Goal: Transaction & Acquisition: Subscribe to service/newsletter

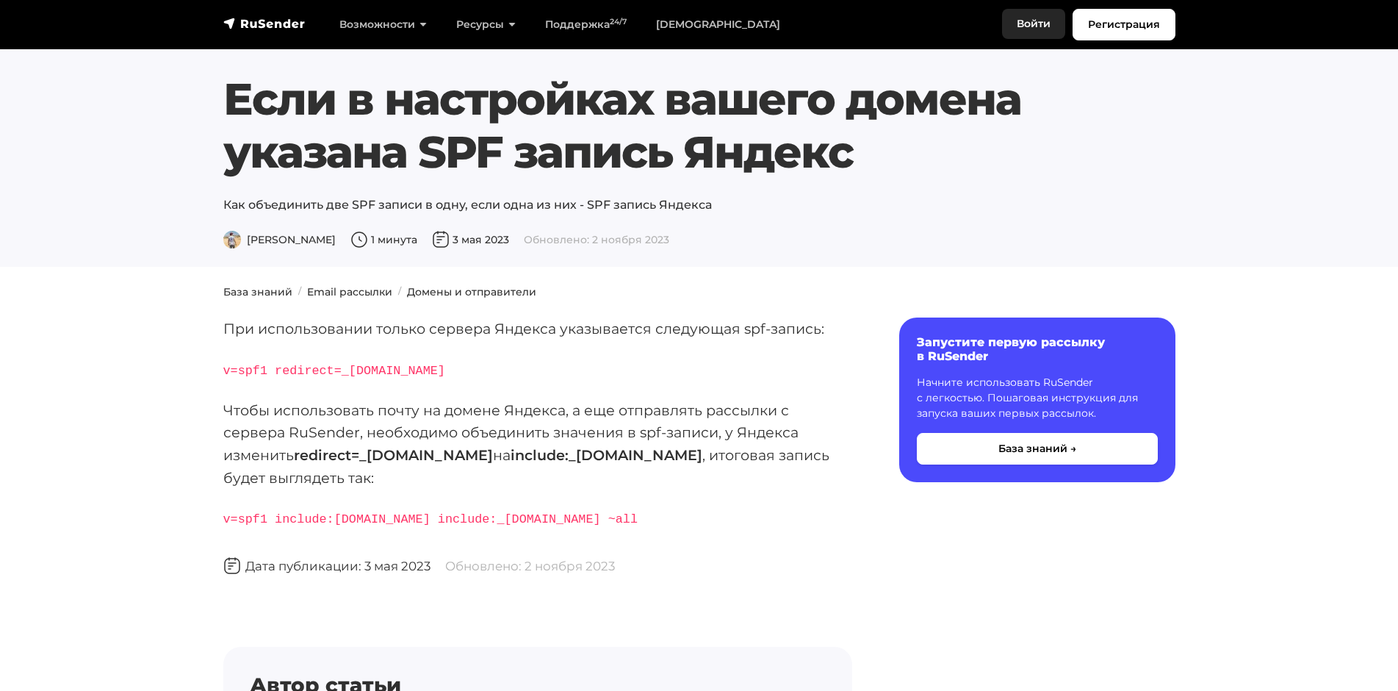
click at [1032, 22] on link "Войти" at bounding box center [1033, 24] width 63 height 30
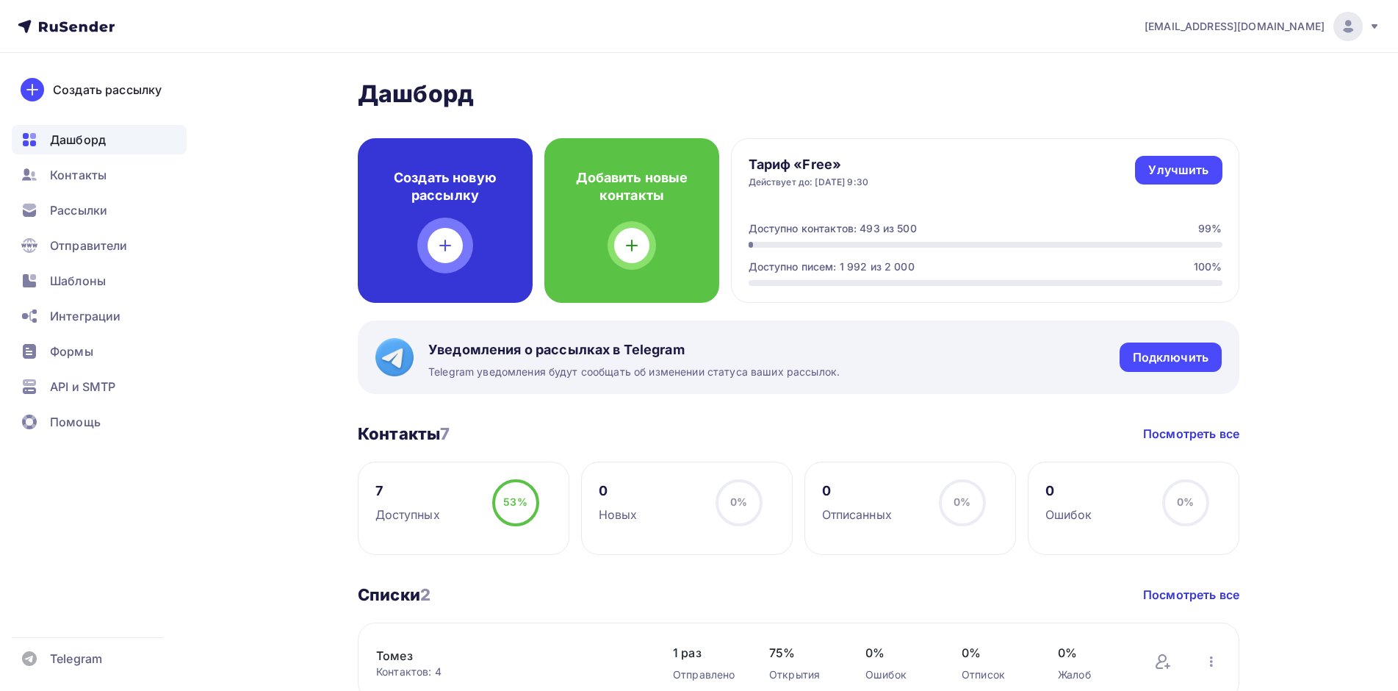
click at [456, 247] on div at bounding box center [445, 245] width 35 height 35
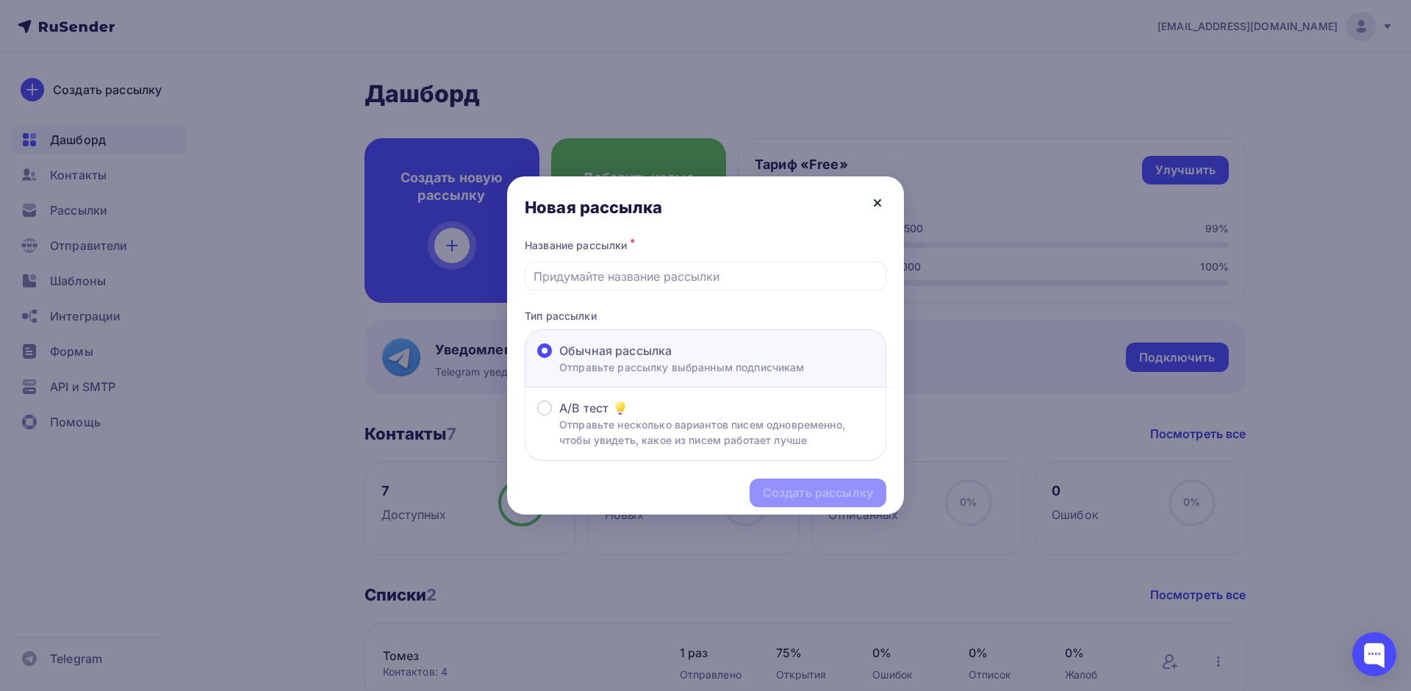
click at [874, 202] on icon at bounding box center [878, 203] width 18 height 18
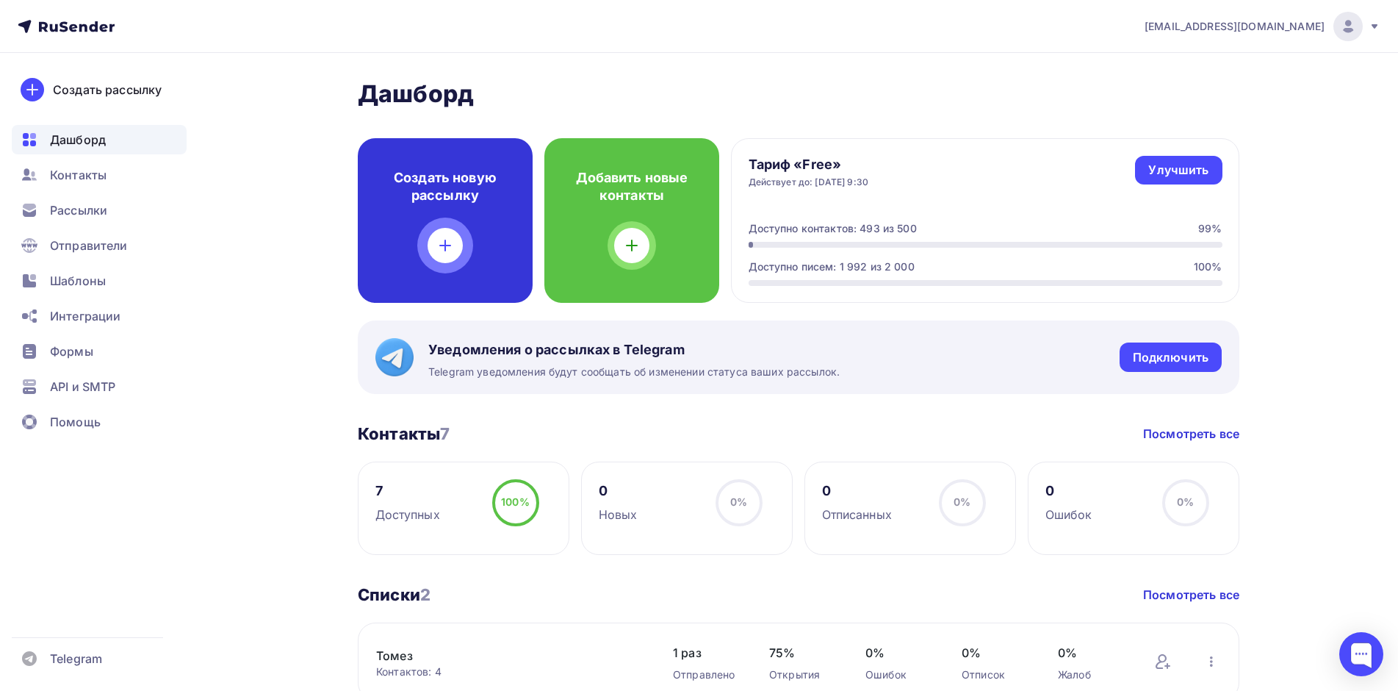
click at [464, 244] on div "Создать новую рассылку" at bounding box center [445, 220] width 175 height 165
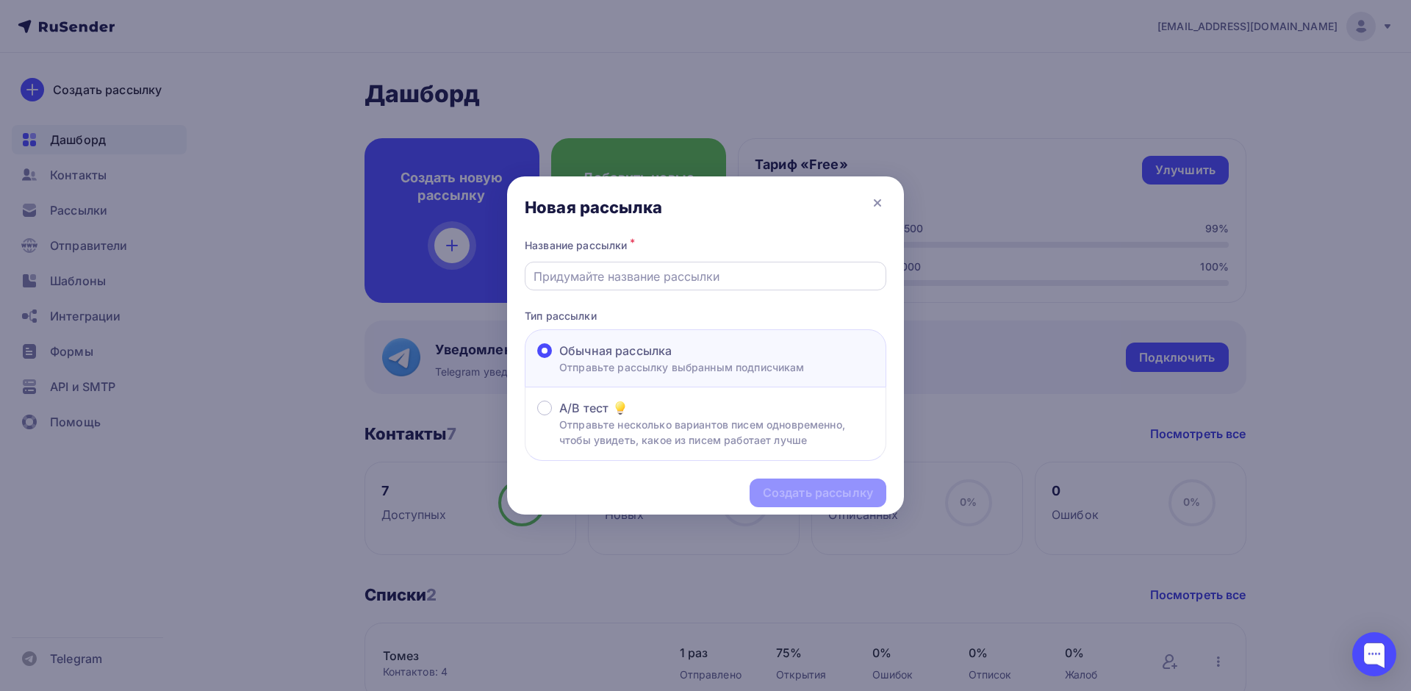
click at [627, 287] on div at bounding box center [706, 276] width 362 height 29
click at [611, 276] on input "text" at bounding box center [705, 276] width 345 height 18
click at [827, 480] on div "Создать рассылку" at bounding box center [818, 492] width 137 height 29
click at [611, 265] on div "12" at bounding box center [706, 276] width 362 height 29
drag, startPoint x: 550, startPoint y: 273, endPoint x: 475, endPoint y: 270, distance: 74.3
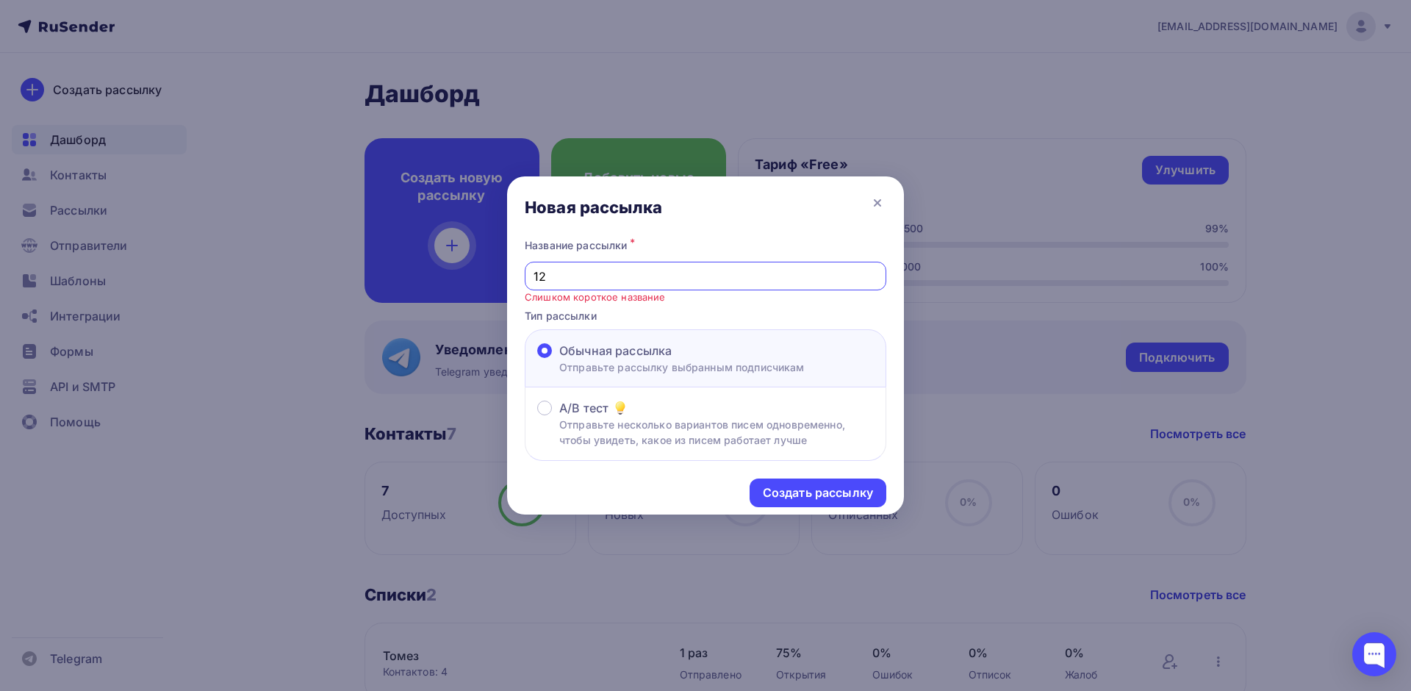
click at [475, 270] on div "Новая рассылка Название рассылки * 12 Слишком короткое название Тип рассылки Об…" at bounding box center [705, 345] width 1411 height 691
type input "о"
type input "Приглашение на мероприятие(тест)"
click at [848, 494] on div "Создать рассылку" at bounding box center [818, 492] width 110 height 17
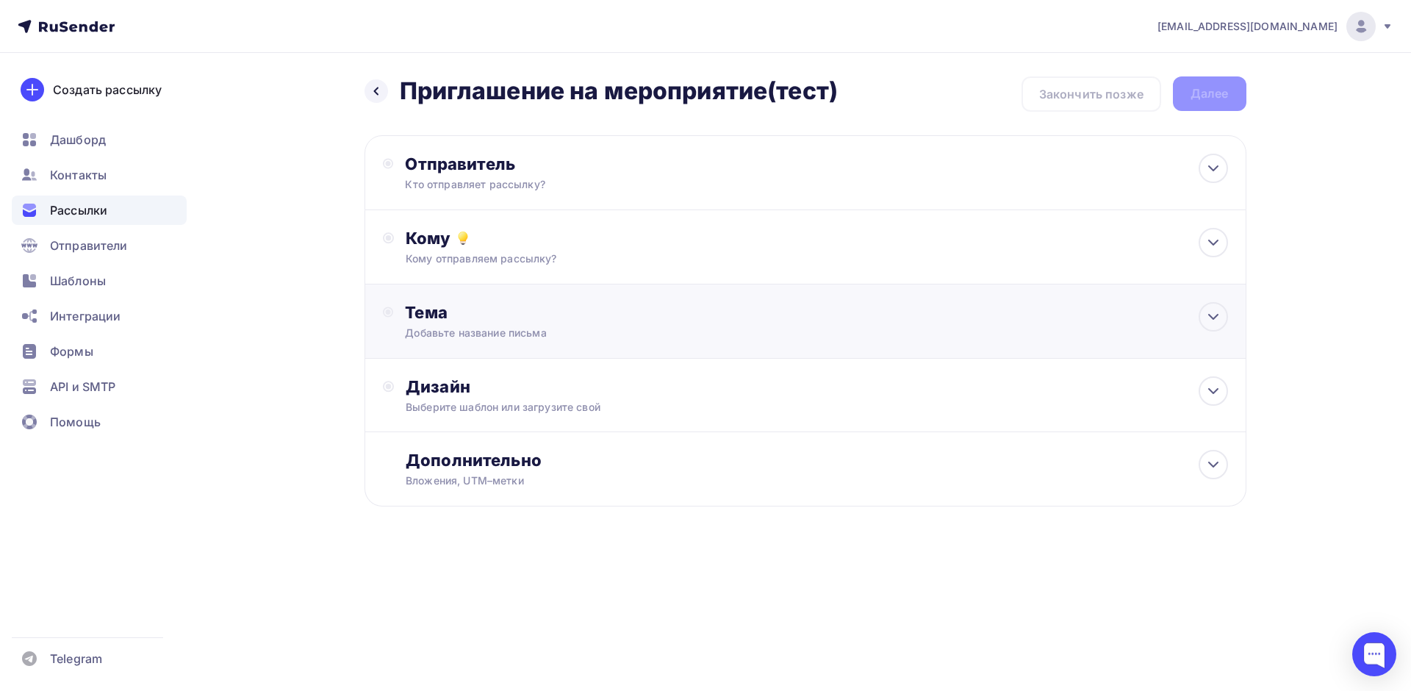
click at [601, 328] on div "Добавьте название письма" at bounding box center [536, 333] width 262 height 15
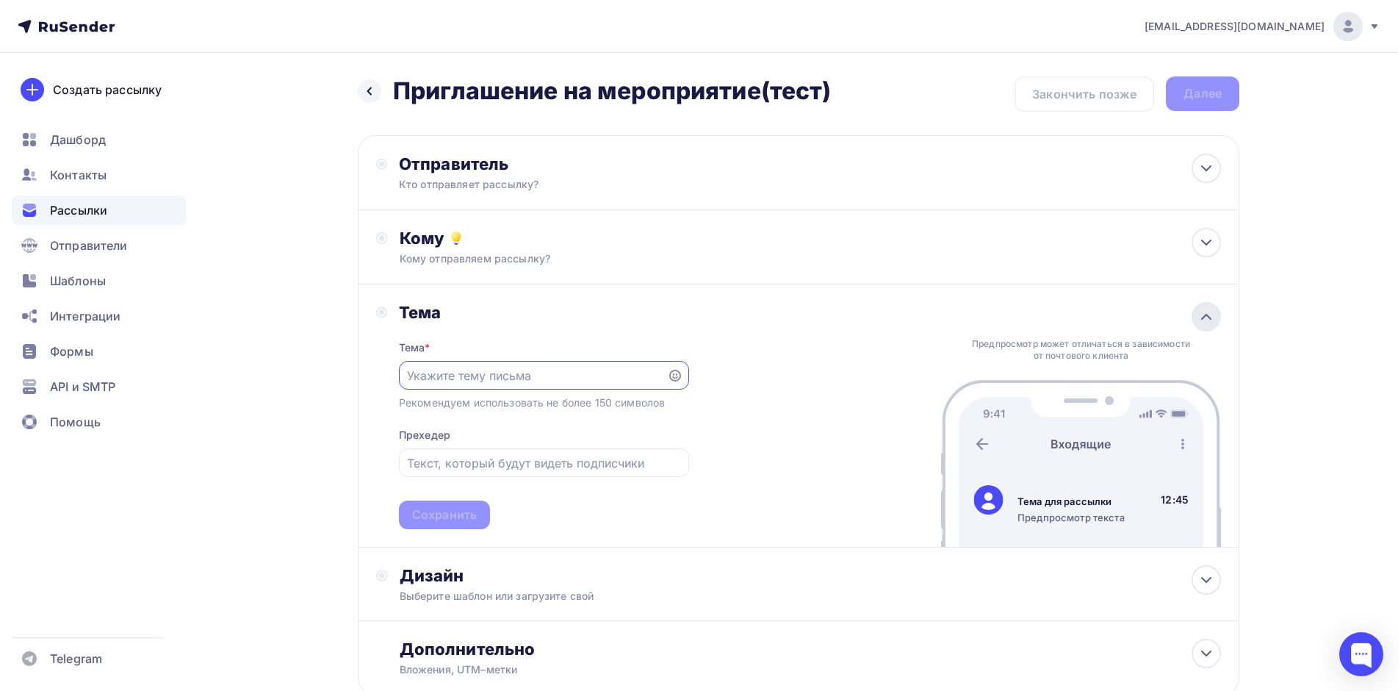
click at [1211, 317] on icon at bounding box center [1207, 317] width 18 height 18
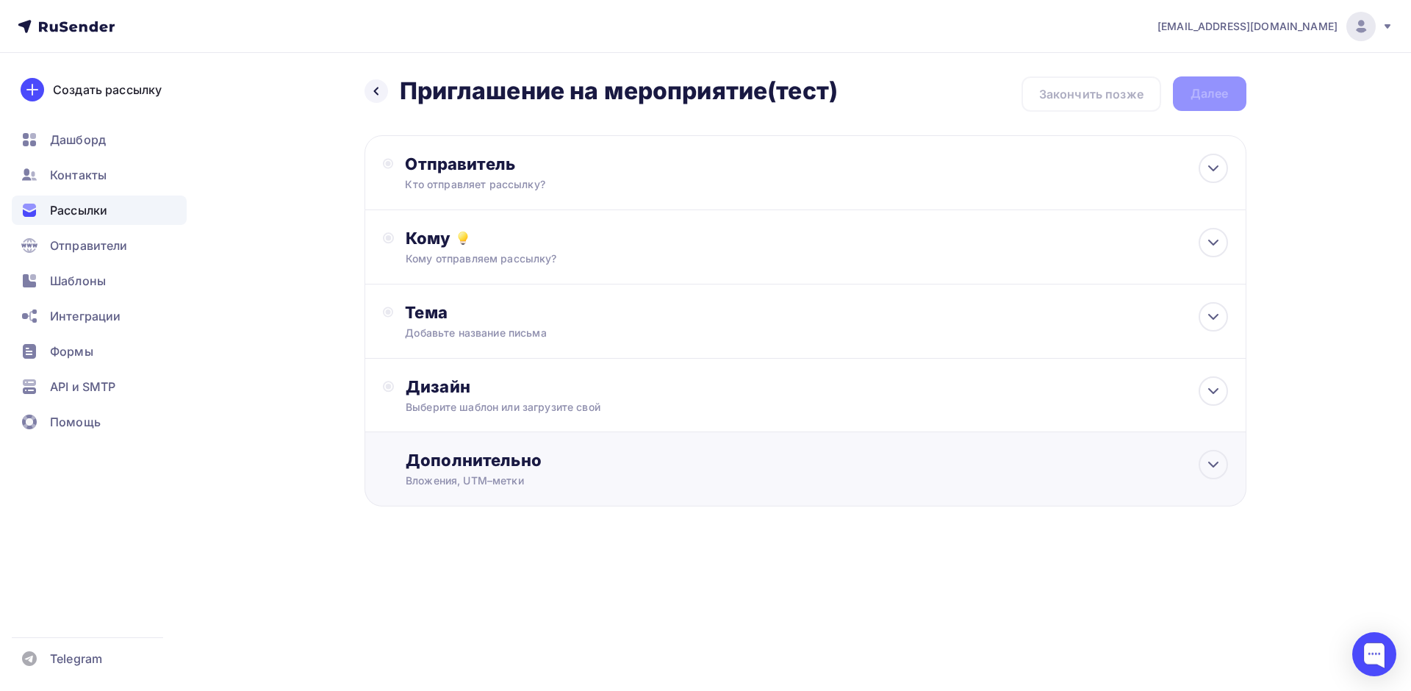
click at [1190, 471] on div "Дополнительно Вложения, UTM–метки Вложения Добавить файл Максимальный суммарный…" at bounding box center [817, 469] width 822 height 38
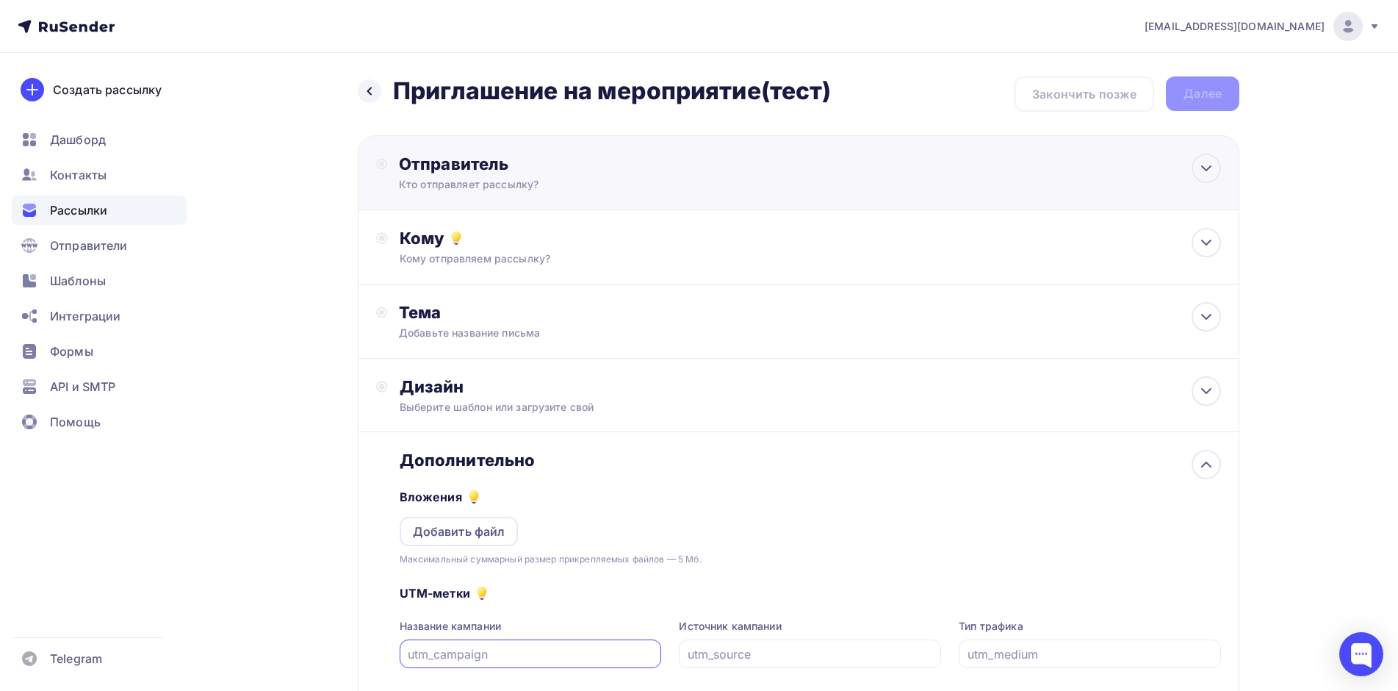
click at [564, 173] on div "Отправитель" at bounding box center [558, 164] width 318 height 21
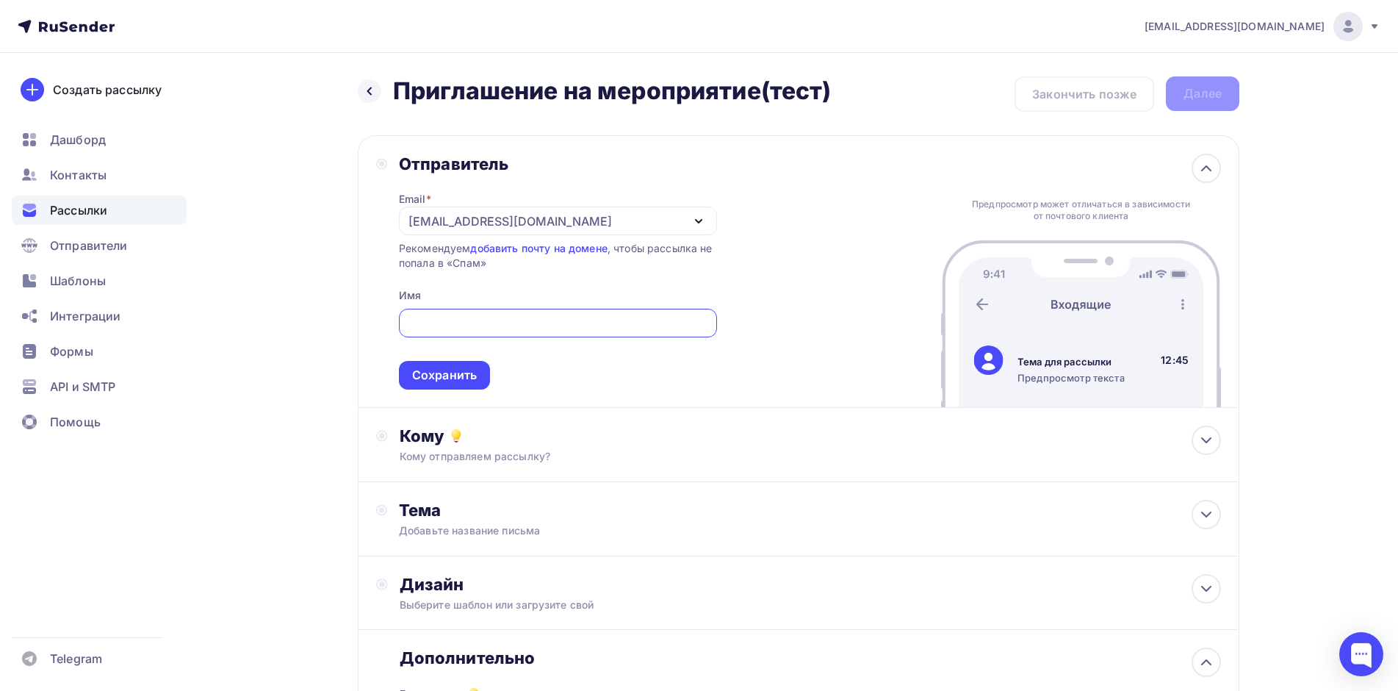
click at [617, 159] on div "Отправитель" at bounding box center [558, 164] width 318 height 21
click at [714, 229] on div "[EMAIL_ADDRESS][DOMAIN_NAME]" at bounding box center [558, 220] width 318 height 29
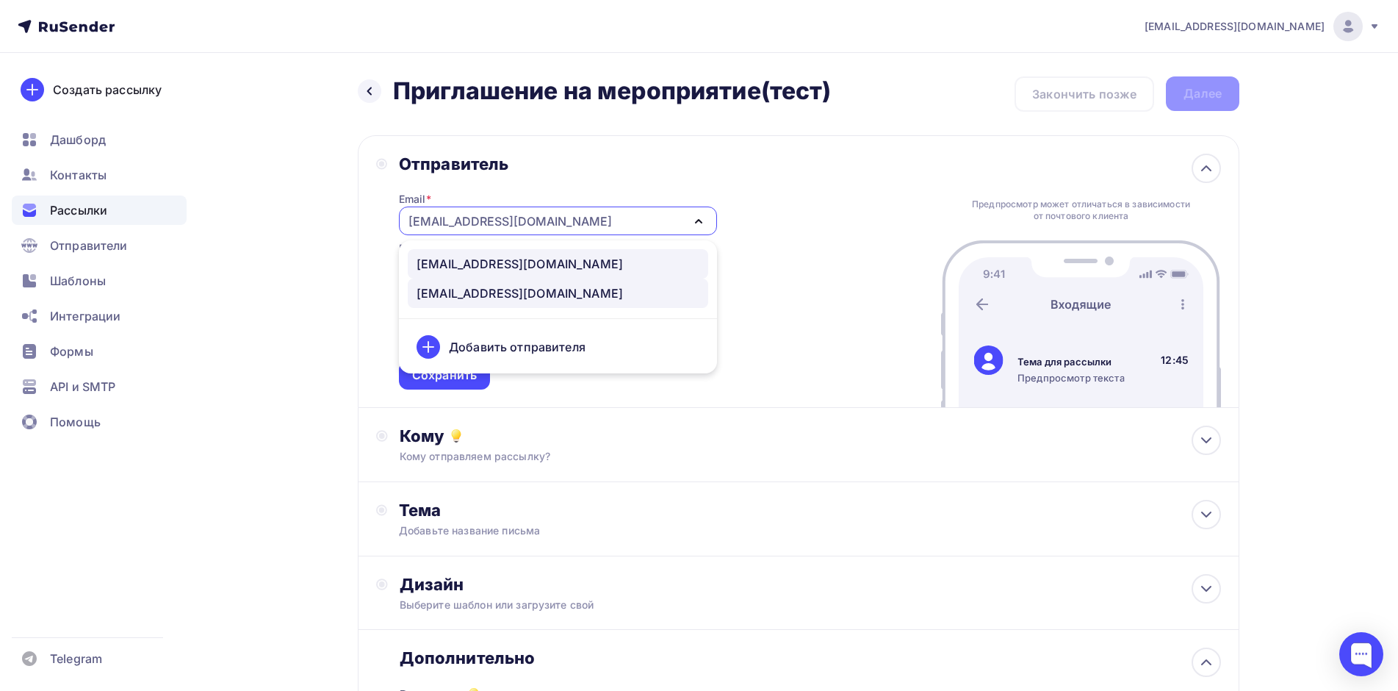
click at [557, 265] on div "[EMAIL_ADDRESS][DOMAIN_NAME]" at bounding box center [520, 264] width 206 height 18
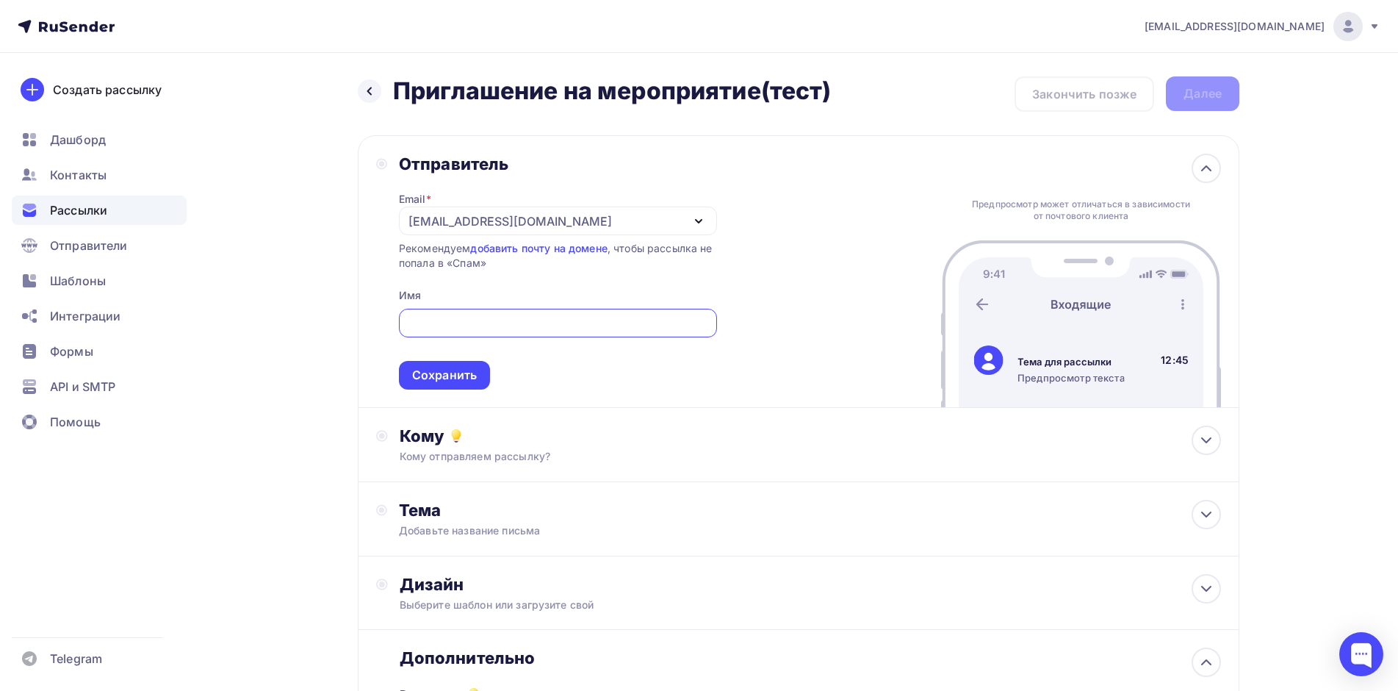
click at [513, 324] on input "text" at bounding box center [557, 324] width 301 height 18
type input "Томез"
click at [703, 458] on div "Кому отправляем рассылку?" at bounding box center [770, 456] width 740 height 15
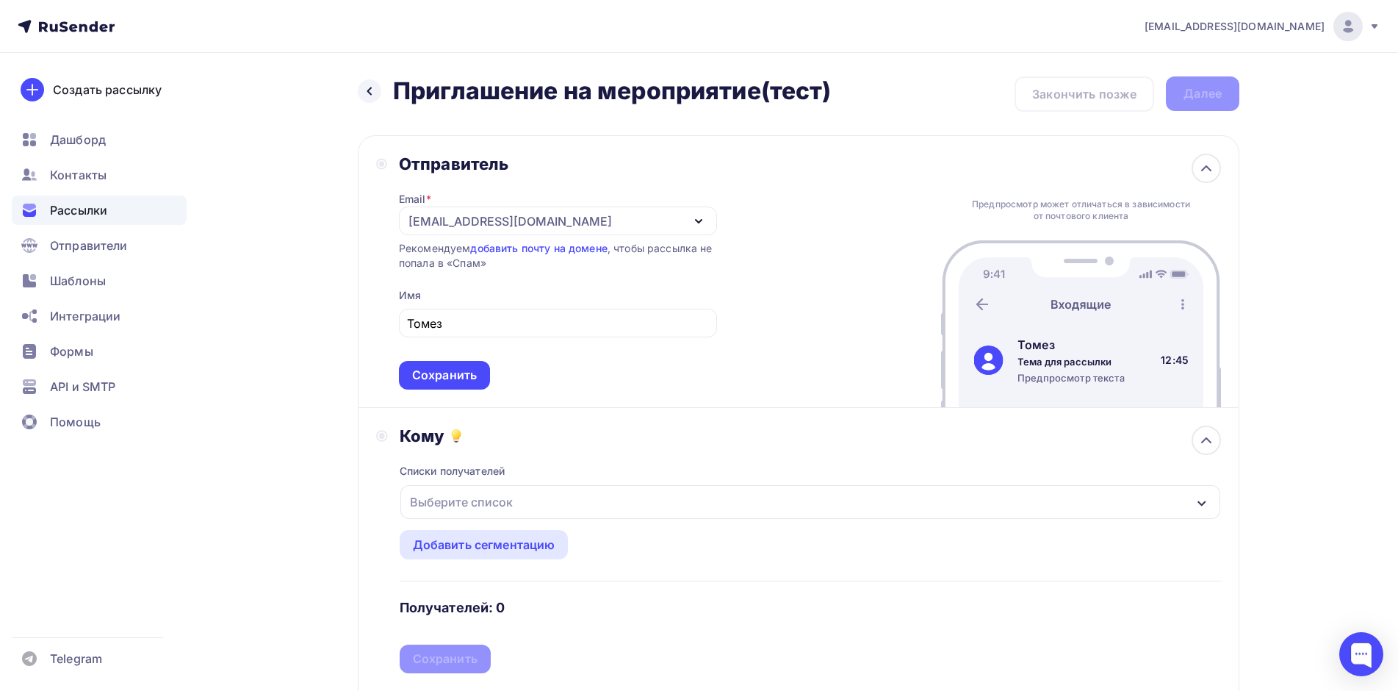
scroll to position [147, 0]
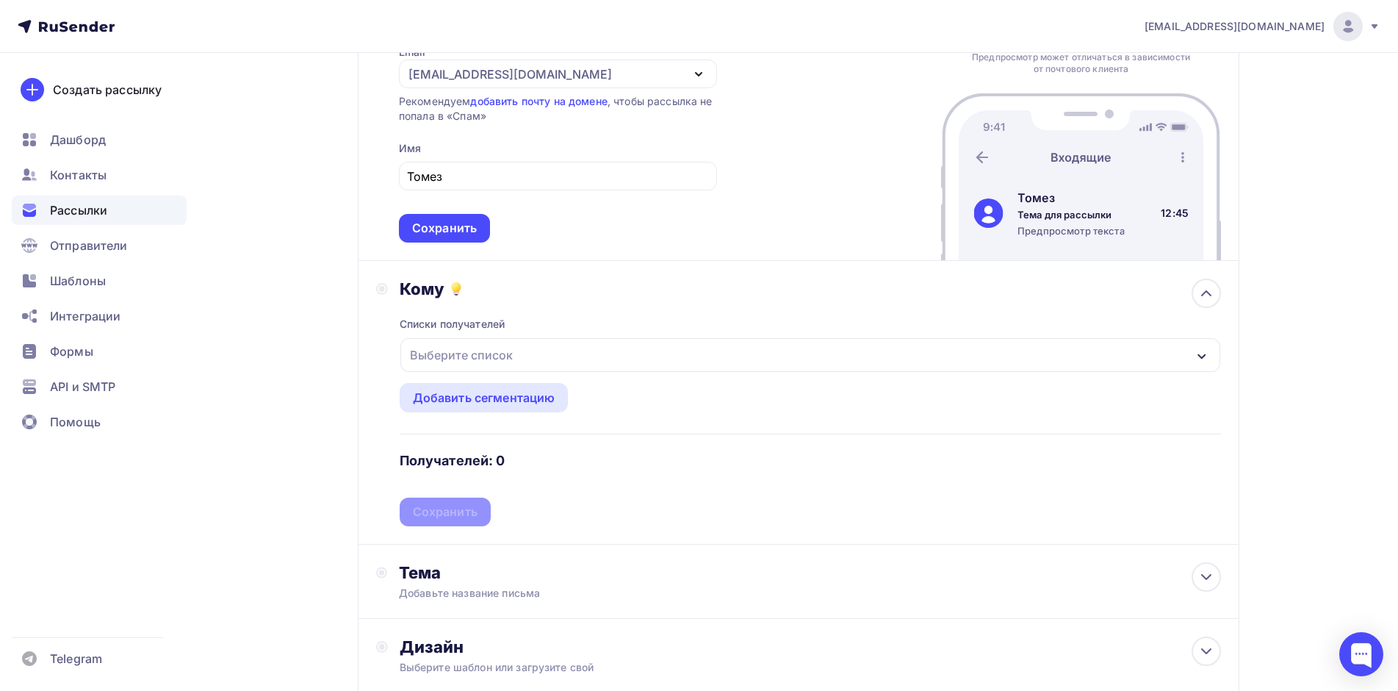
click at [547, 356] on div "Выберите список" at bounding box center [810, 355] width 820 height 34
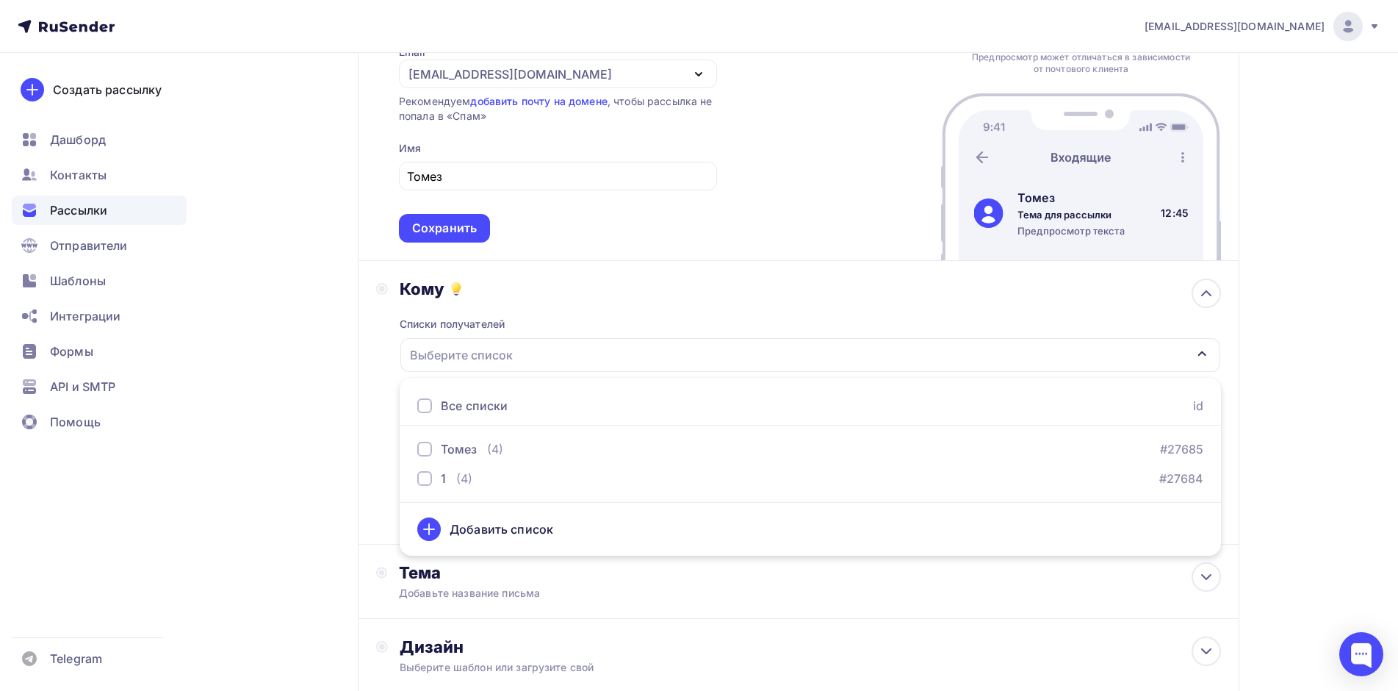
click at [607, 297] on div "Кому" at bounding box center [811, 289] width 822 height 21
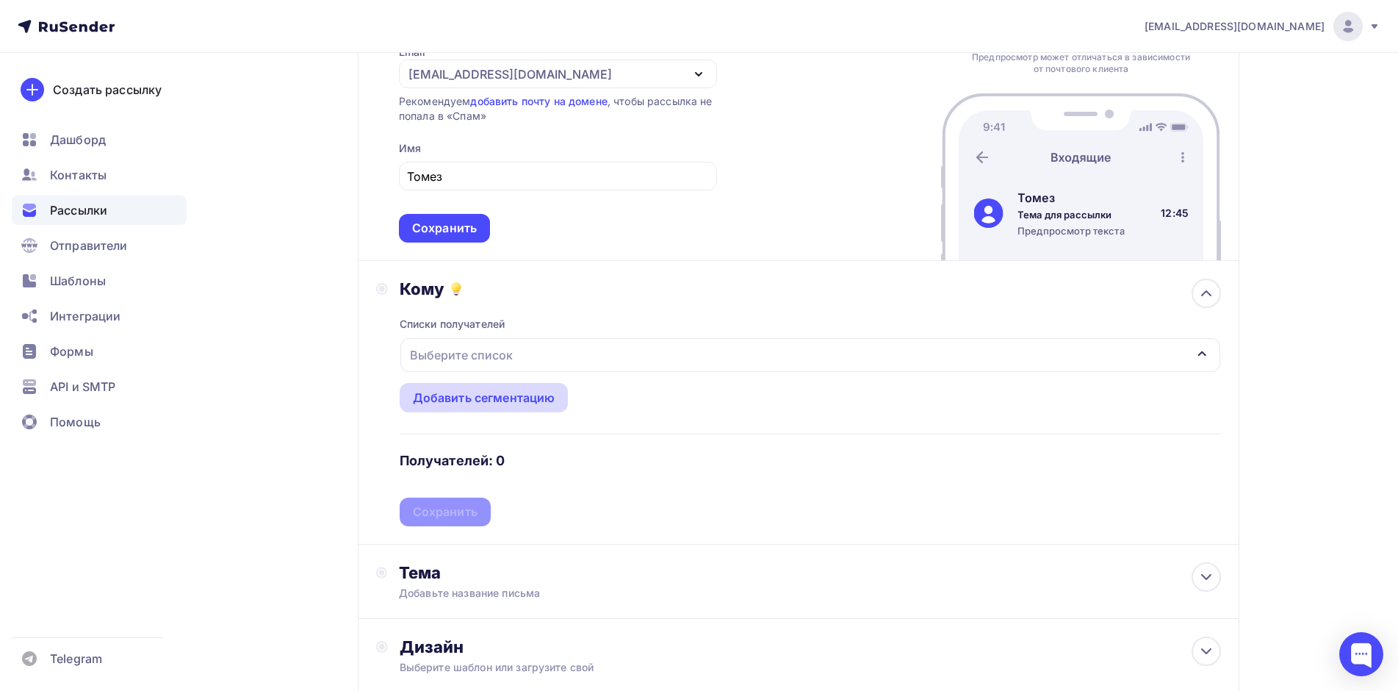
click at [512, 401] on div "Добавить сегментацию" at bounding box center [484, 398] width 143 height 18
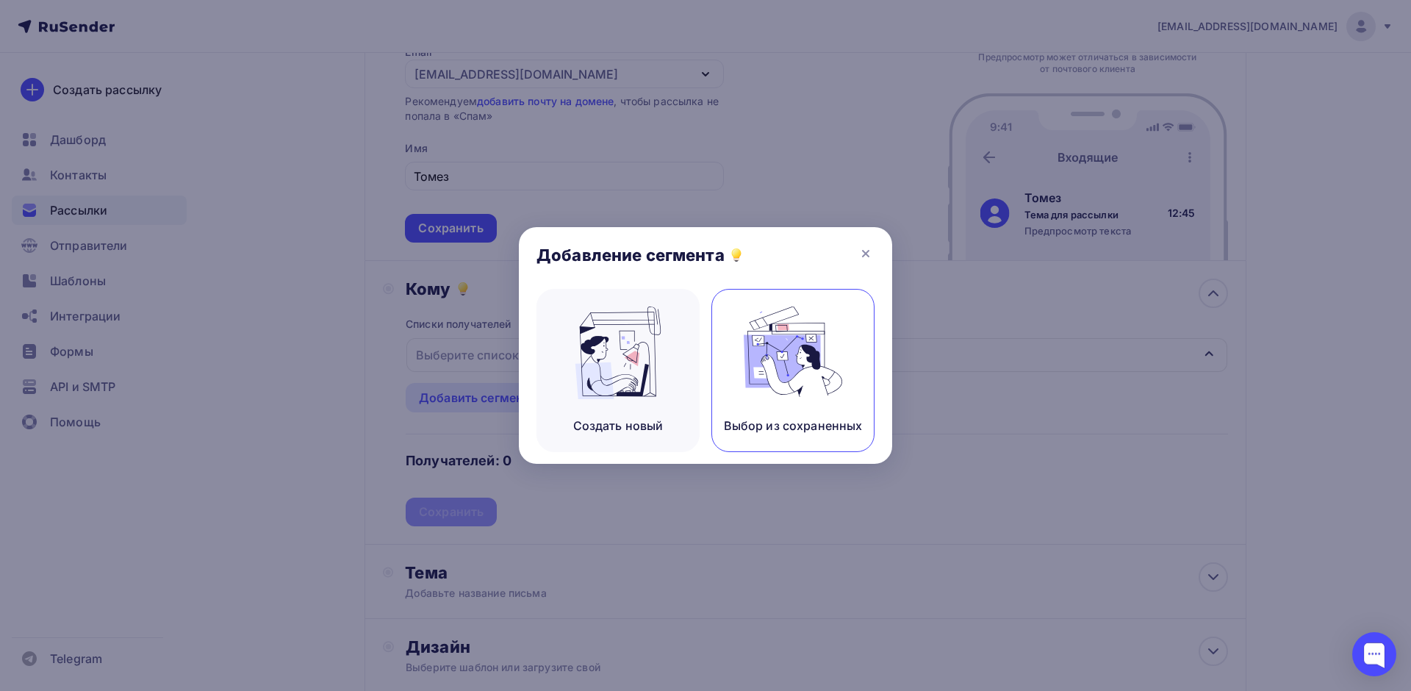
click at [821, 323] on img at bounding box center [793, 352] width 98 height 93
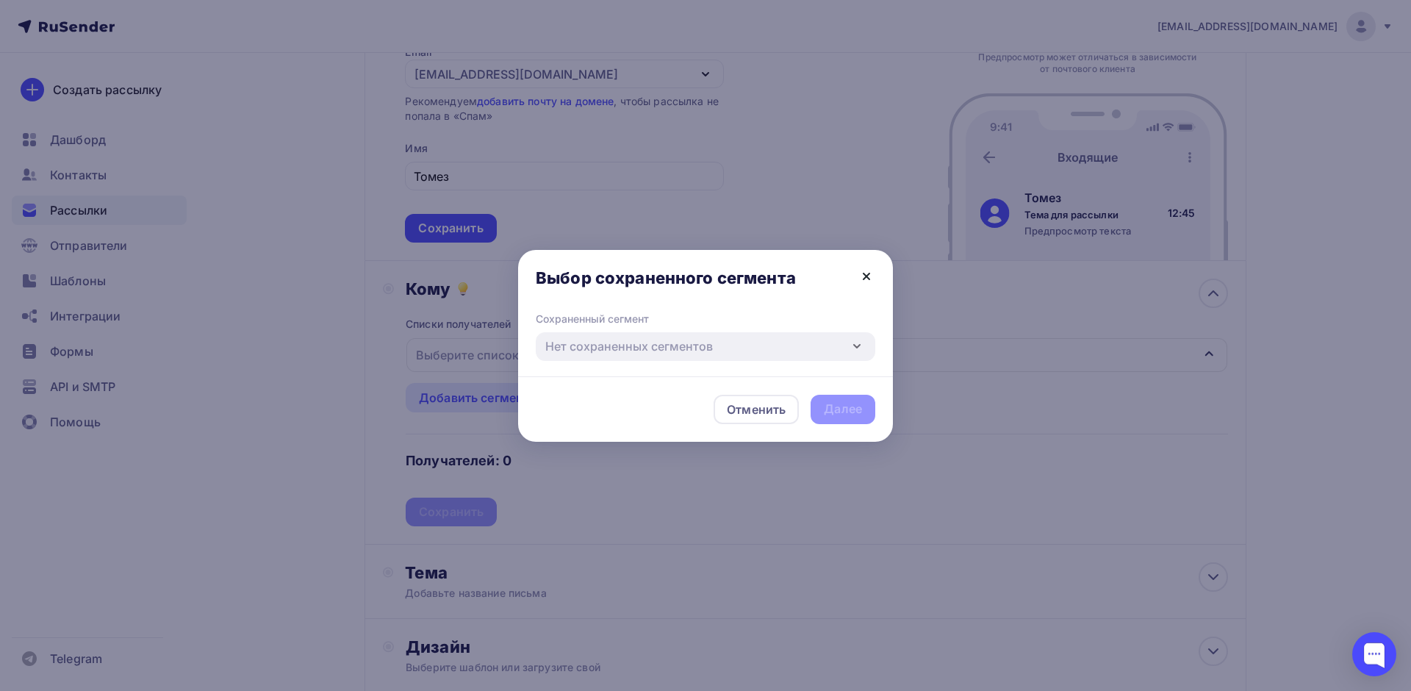
click at [872, 278] on icon at bounding box center [867, 276] width 18 height 18
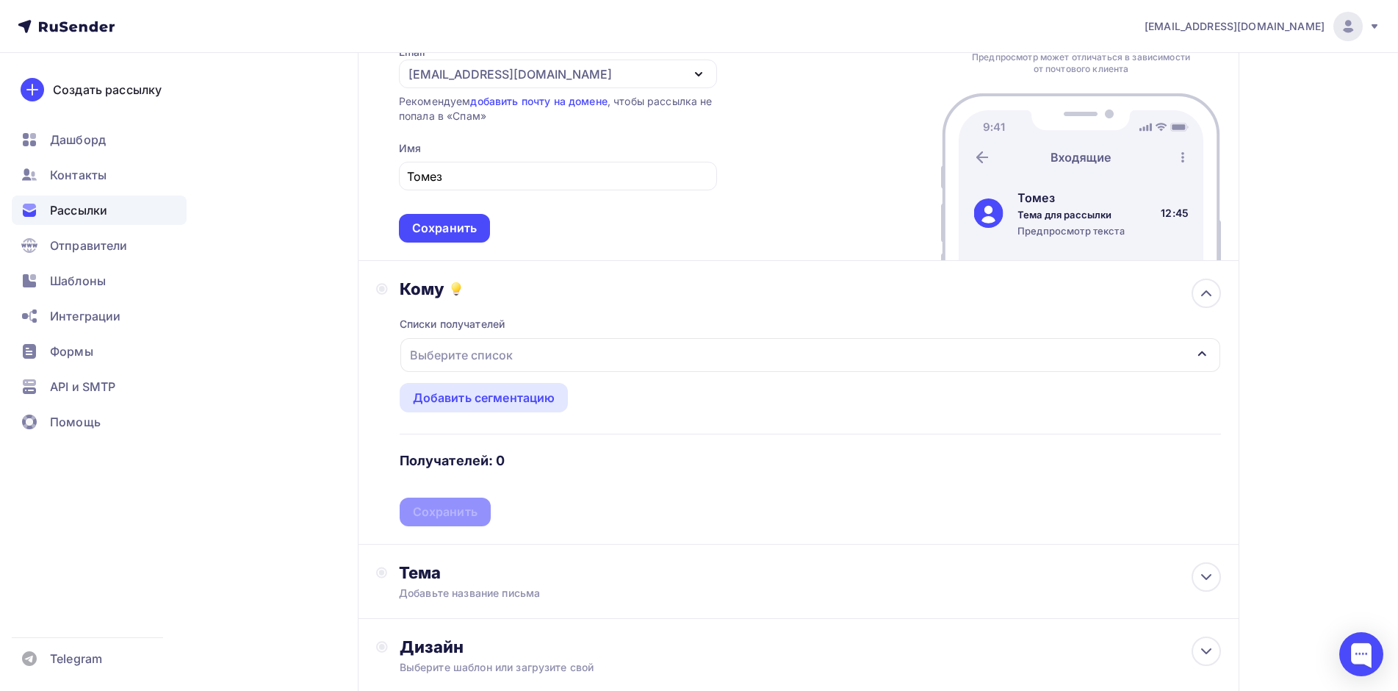
click at [883, 359] on div "Выберите список" at bounding box center [810, 355] width 820 height 34
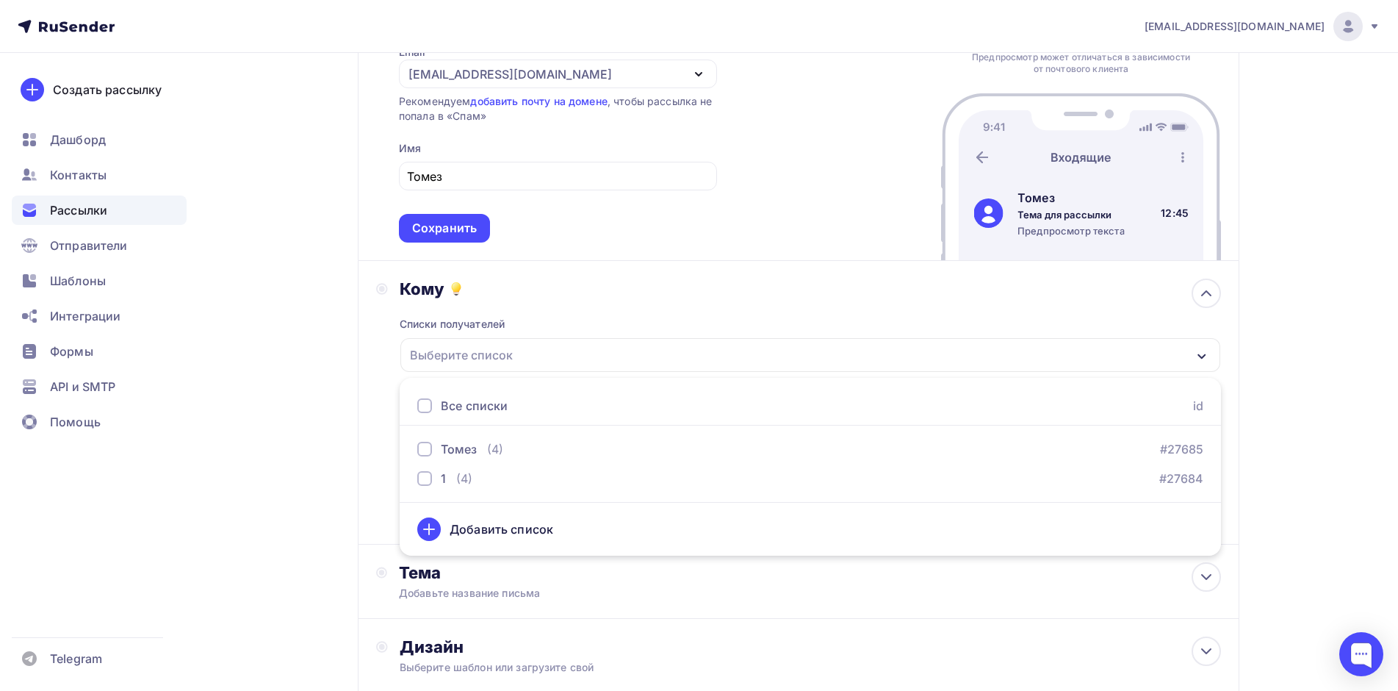
click at [855, 359] on div "Выберите список" at bounding box center [810, 355] width 820 height 34
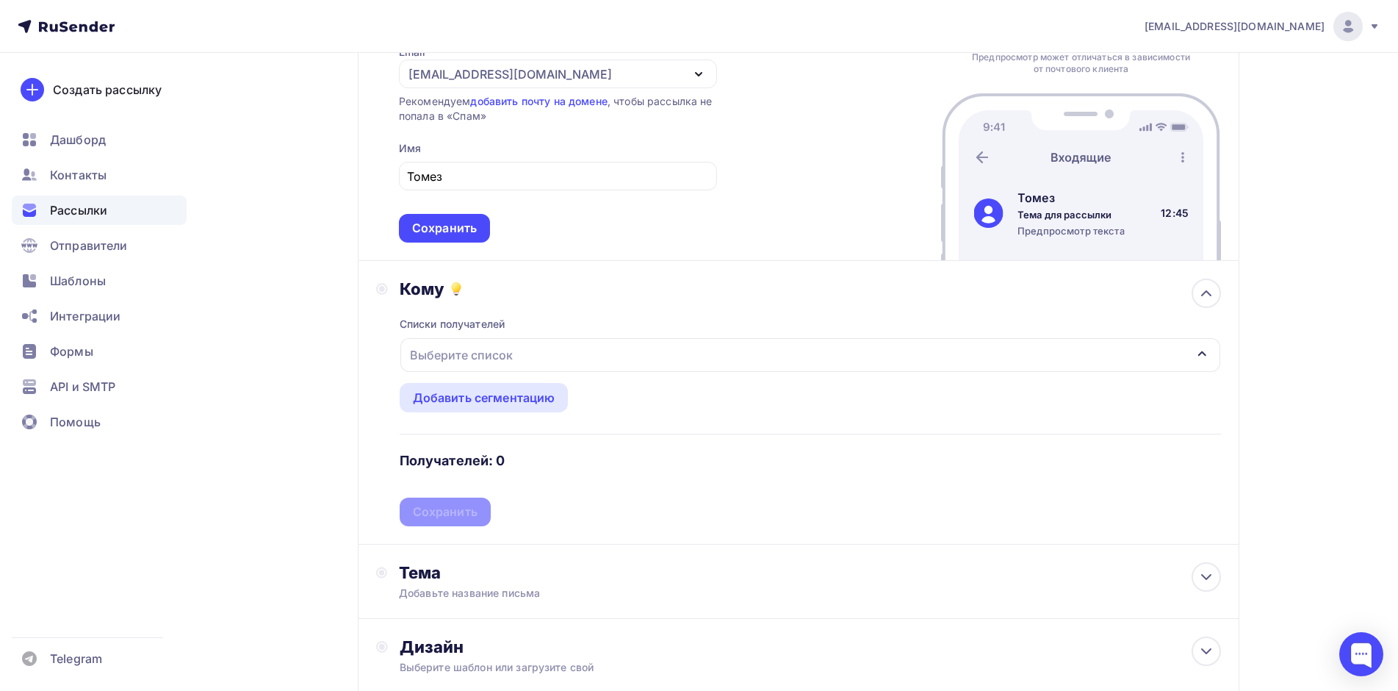
drag, startPoint x: 849, startPoint y: 358, endPoint x: 839, endPoint y: 358, distance: 10.3
click at [849, 358] on div "Выберите список" at bounding box center [810, 355] width 820 height 34
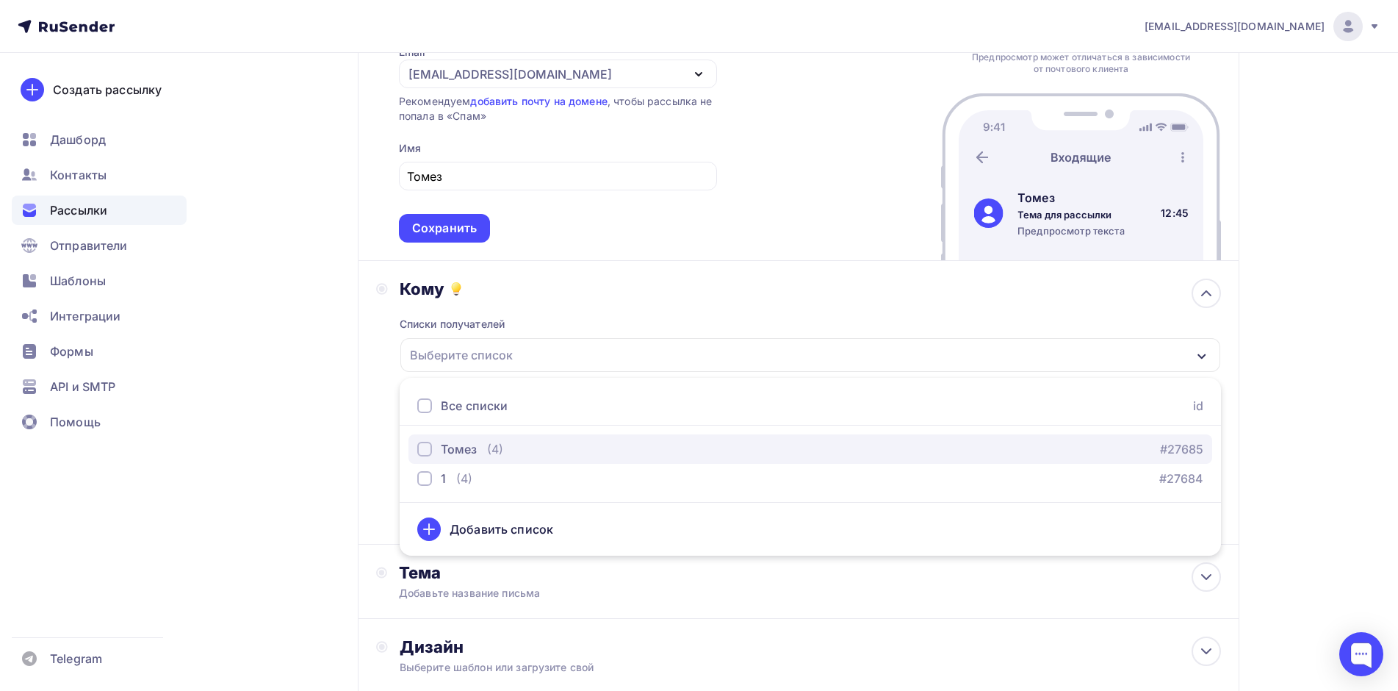
click at [424, 454] on div "button" at bounding box center [424, 449] width 15 height 15
click at [420, 453] on div "button" at bounding box center [424, 449] width 15 height 15
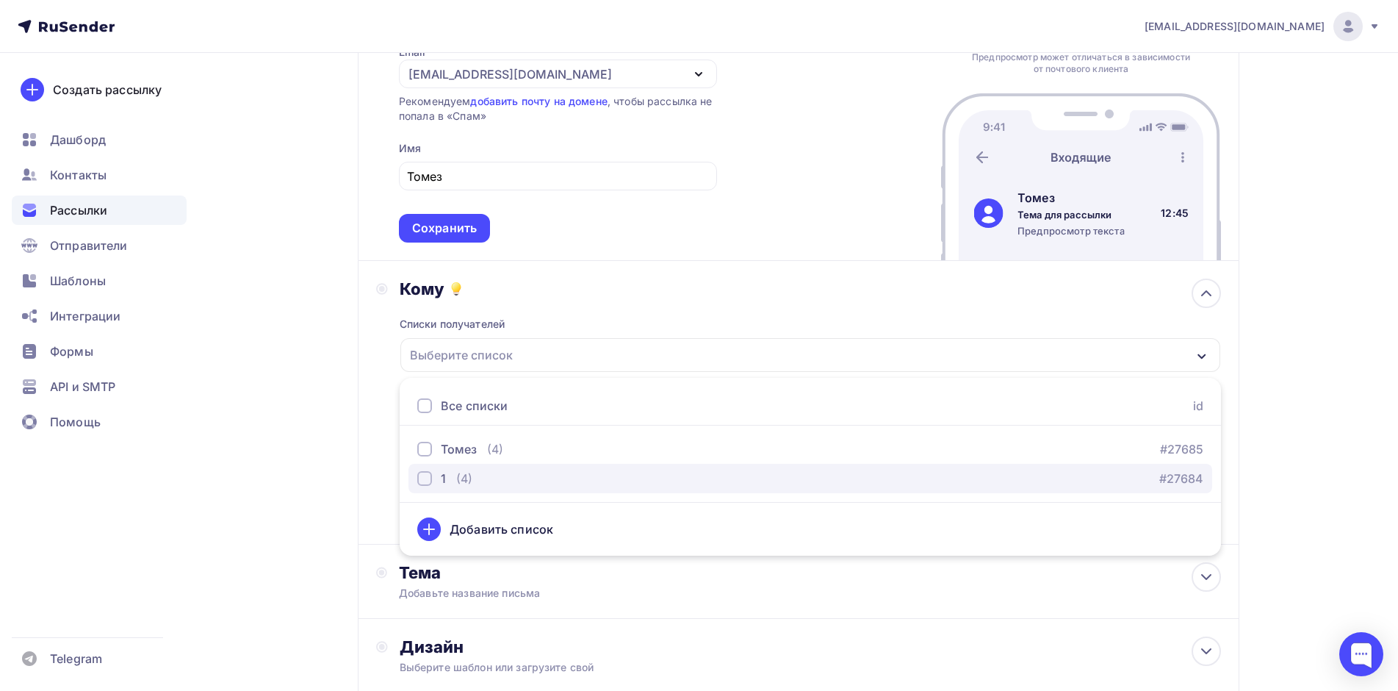
click at [417, 482] on button "1 (4) #27684" at bounding box center [811, 478] width 804 height 29
click at [611, 315] on div "Списки получателей 1 Все списки id Томез (4) #27685 1 (4) #27684 Добавить списо…" at bounding box center [811, 412] width 822 height 227
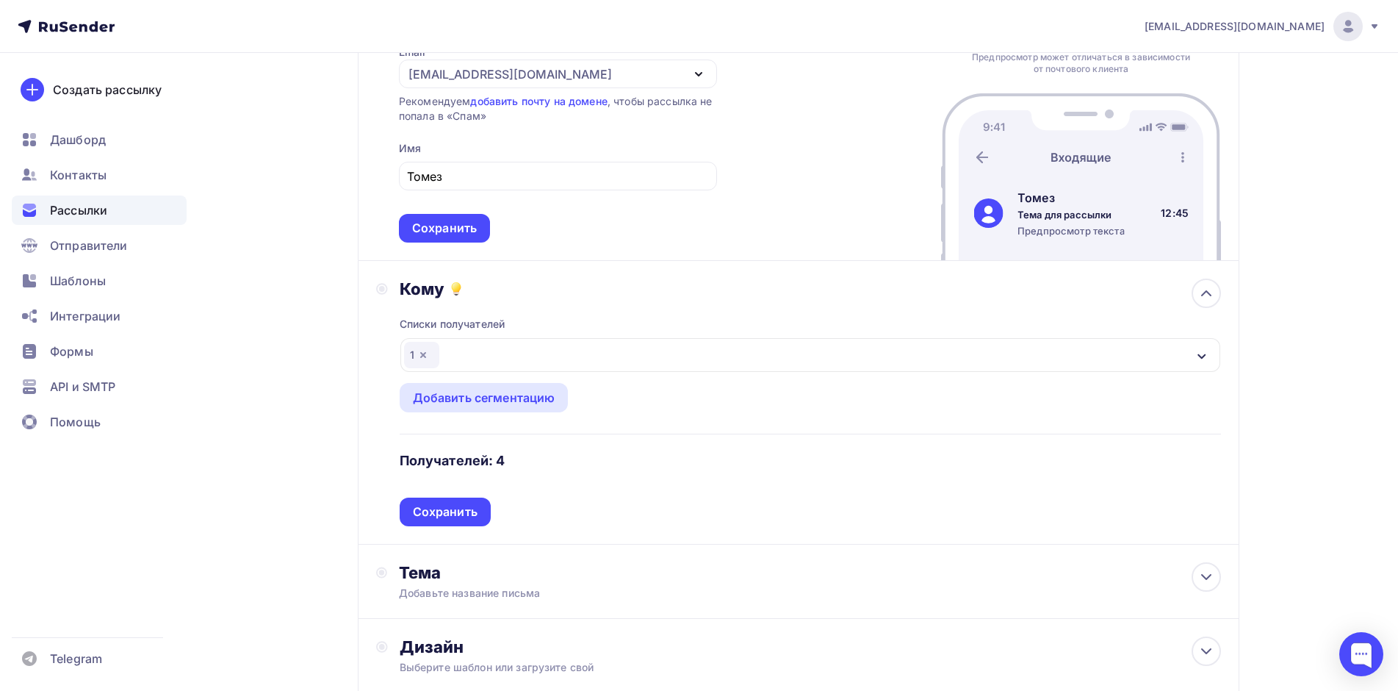
scroll to position [220, 0]
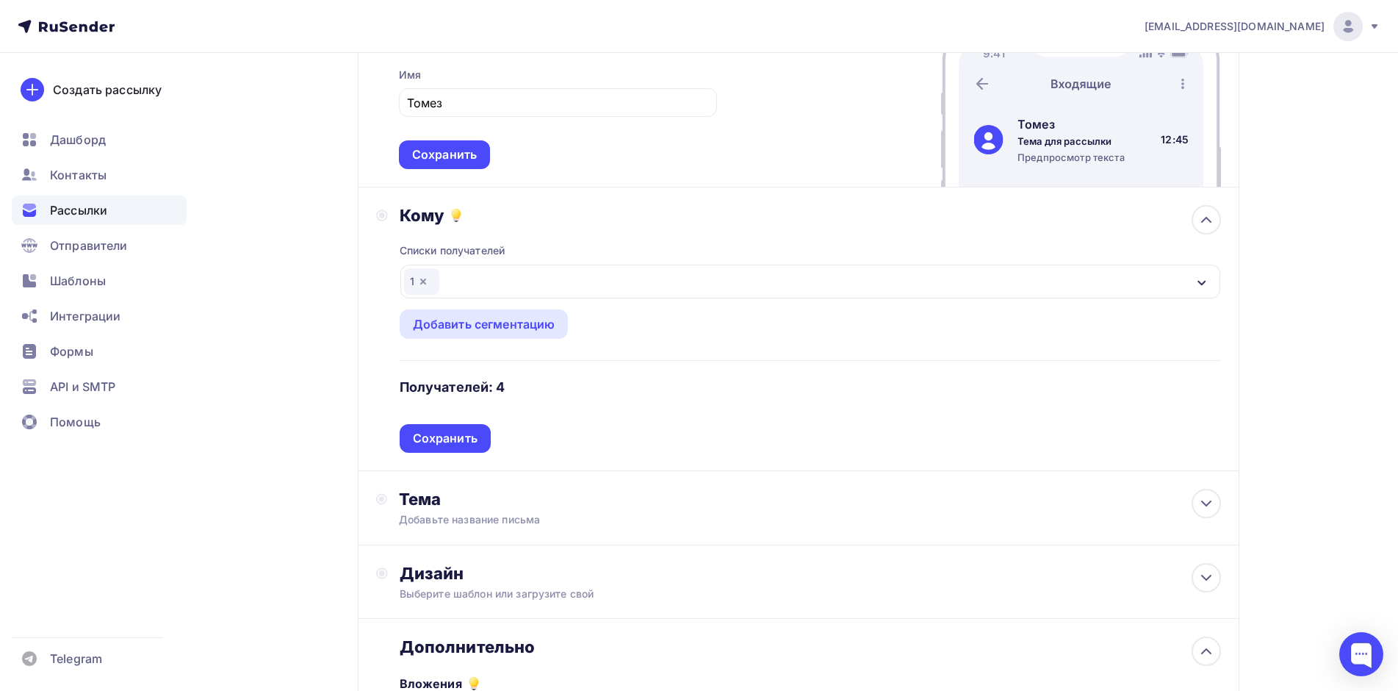
click at [481, 384] on h4 "Получателей: 4" at bounding box center [453, 387] width 106 height 18
click at [632, 434] on div "Списки получателей 1 Все списки id Томез (4) #27685 1 (4) #27684 Добавить списо…" at bounding box center [811, 339] width 822 height 227
click at [463, 436] on div "Сохранить" at bounding box center [445, 438] width 65 height 17
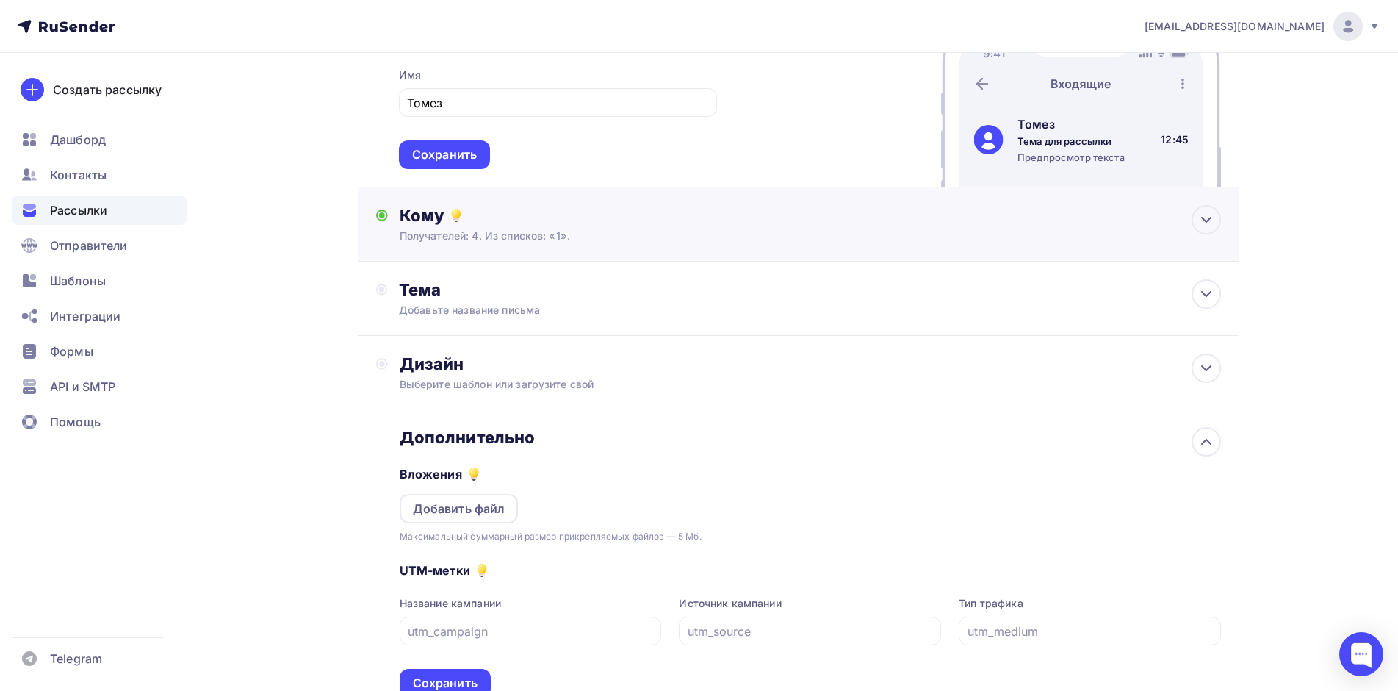
click at [875, 213] on div "Кому" at bounding box center [811, 215] width 822 height 21
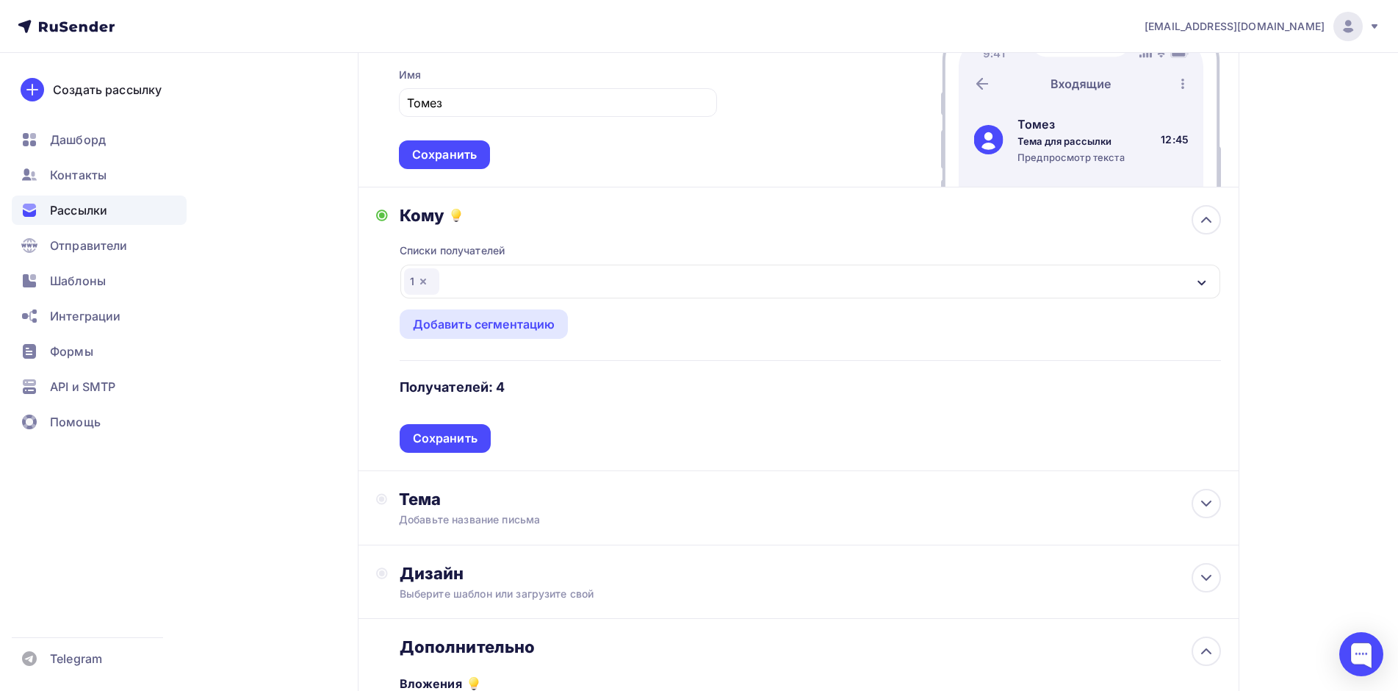
click at [452, 273] on div "1" at bounding box center [810, 282] width 820 height 34
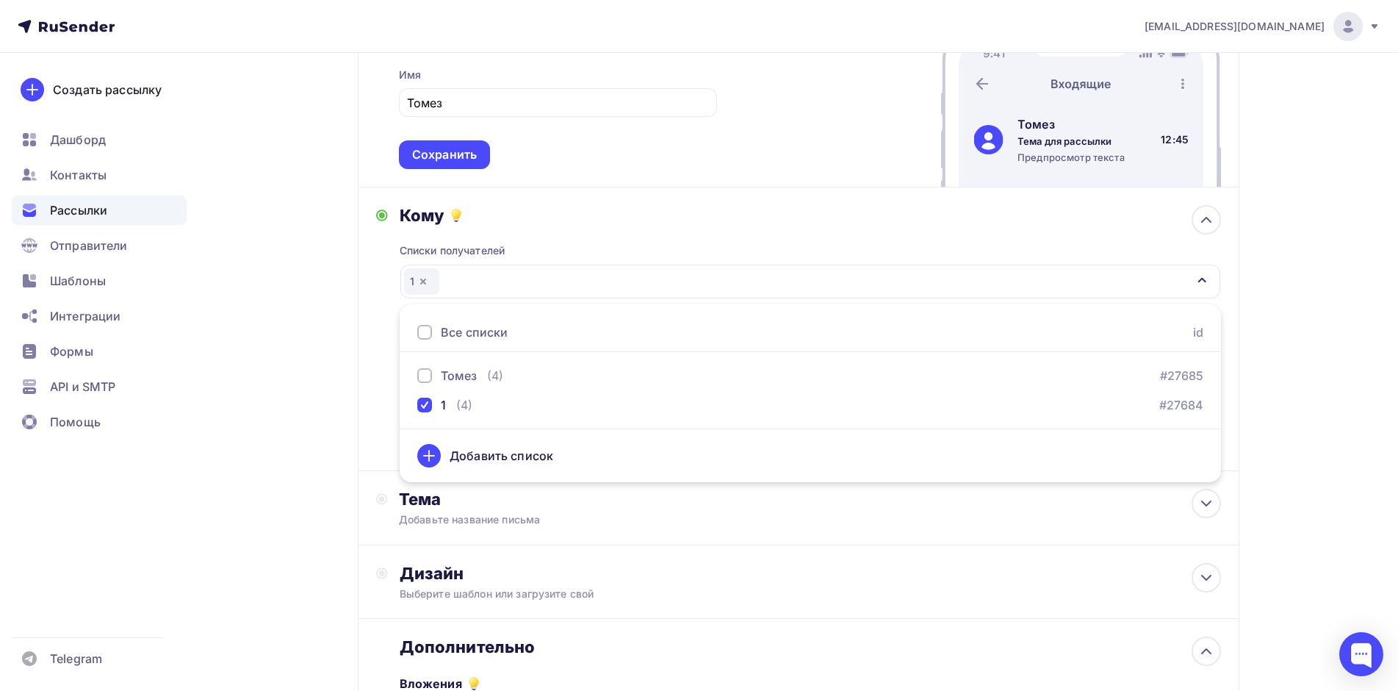
click at [427, 284] on icon "button" at bounding box center [423, 282] width 12 height 12
click at [481, 334] on div "Все списки" at bounding box center [474, 332] width 67 height 18
click at [448, 333] on div "Все списки" at bounding box center [474, 332] width 67 height 18
click at [425, 459] on icon at bounding box center [429, 456] width 18 height 18
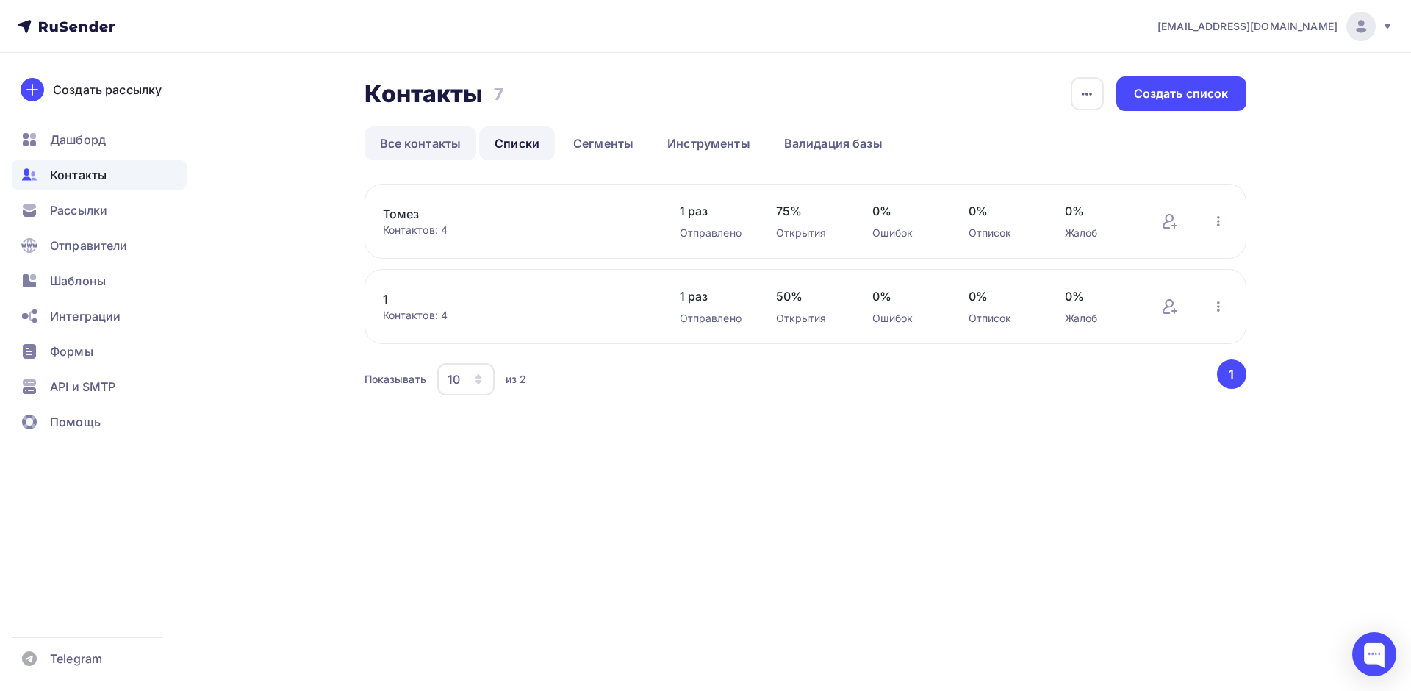
click at [443, 145] on link "Все контакты" at bounding box center [420, 143] width 112 height 34
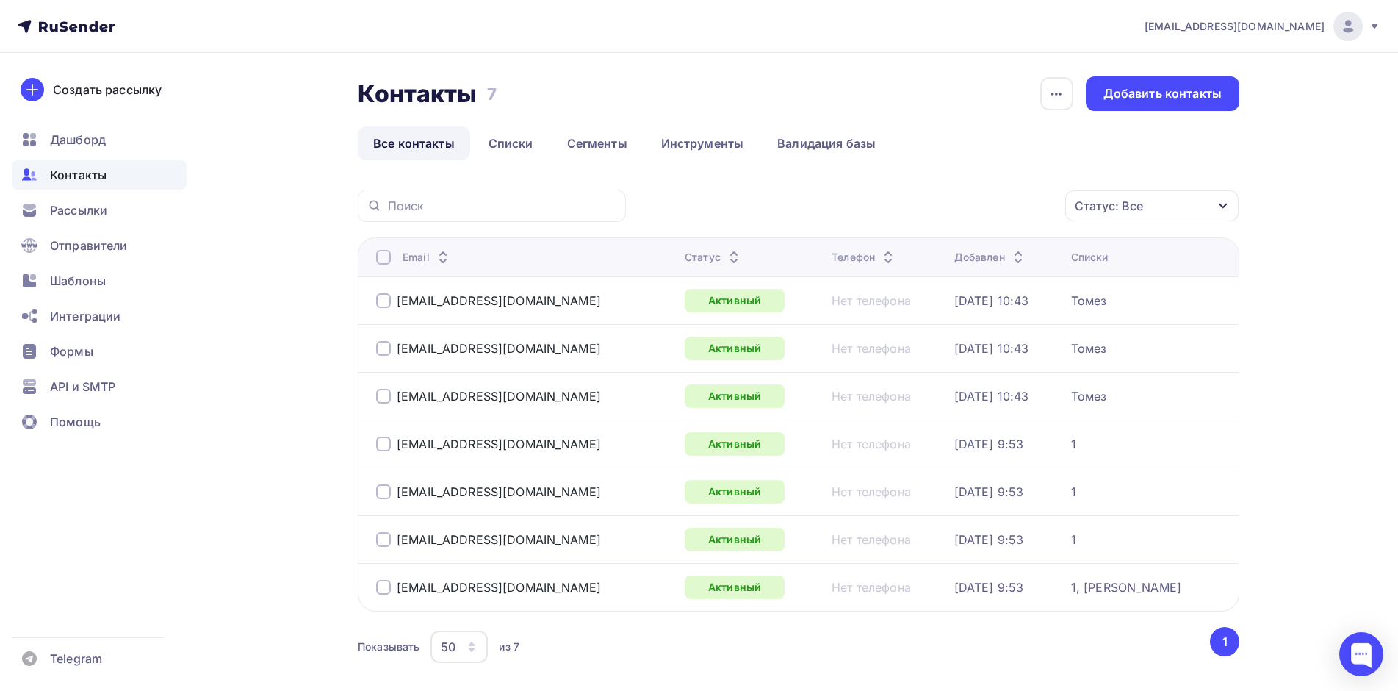
scroll to position [71, 0]
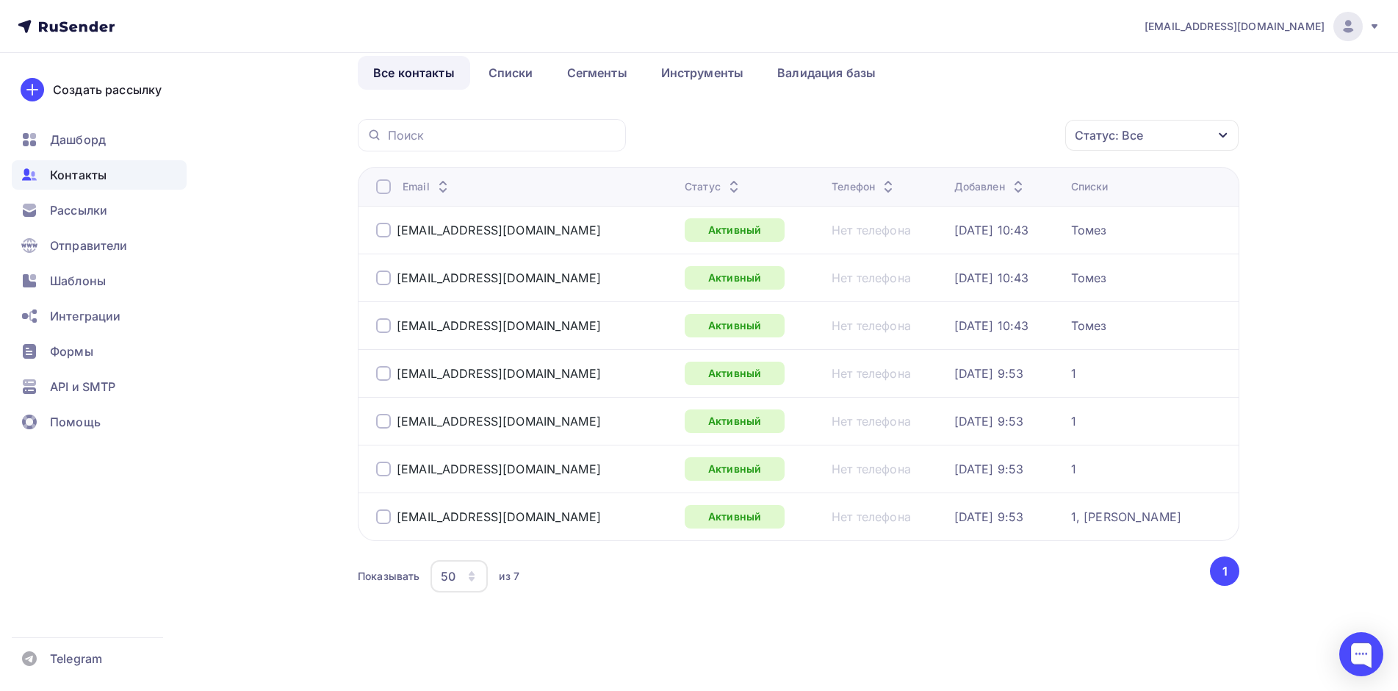
click at [384, 322] on div at bounding box center [383, 325] width 15 height 15
click at [375, 517] on td "[EMAIL_ADDRESS][DOMAIN_NAME]" at bounding box center [518, 516] width 321 height 48
click at [386, 517] on div at bounding box center [383, 516] width 15 height 15
click at [1225, 572] on button "1" at bounding box center [1224, 570] width 29 height 29
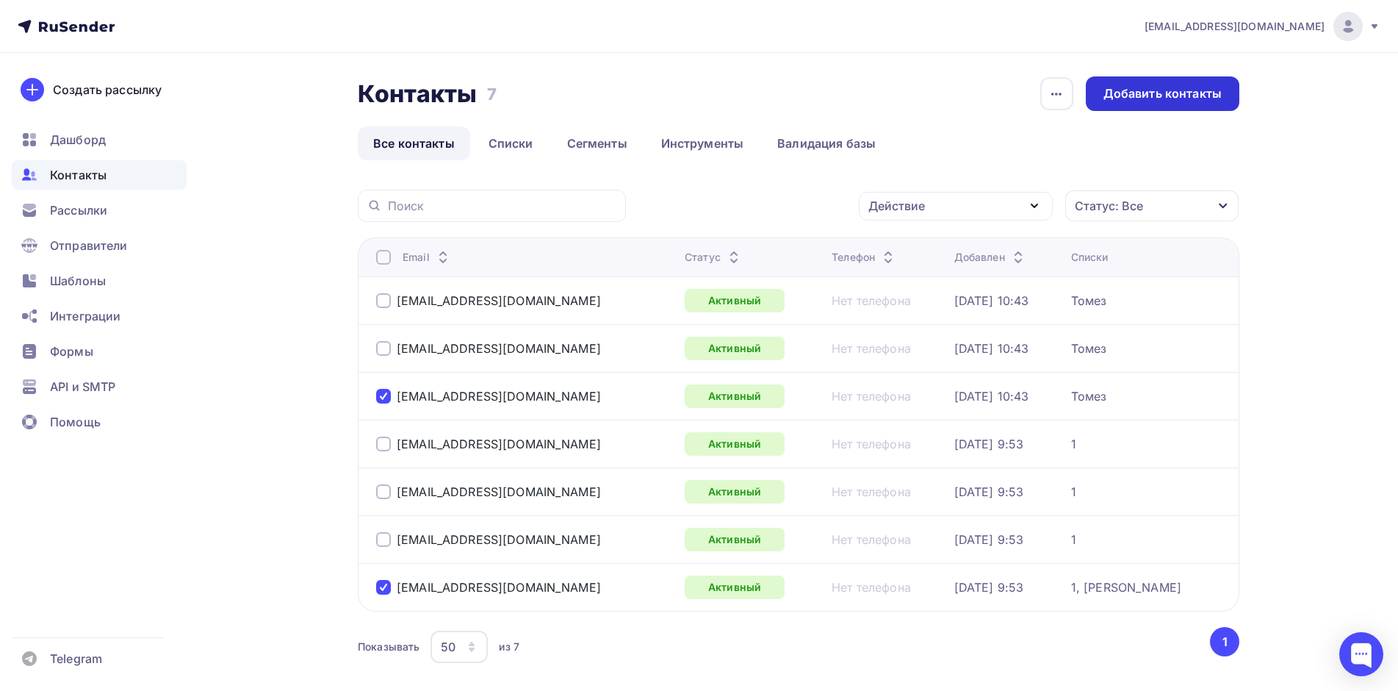
click at [1147, 96] on div "Добавить контакты" at bounding box center [1163, 93] width 118 height 17
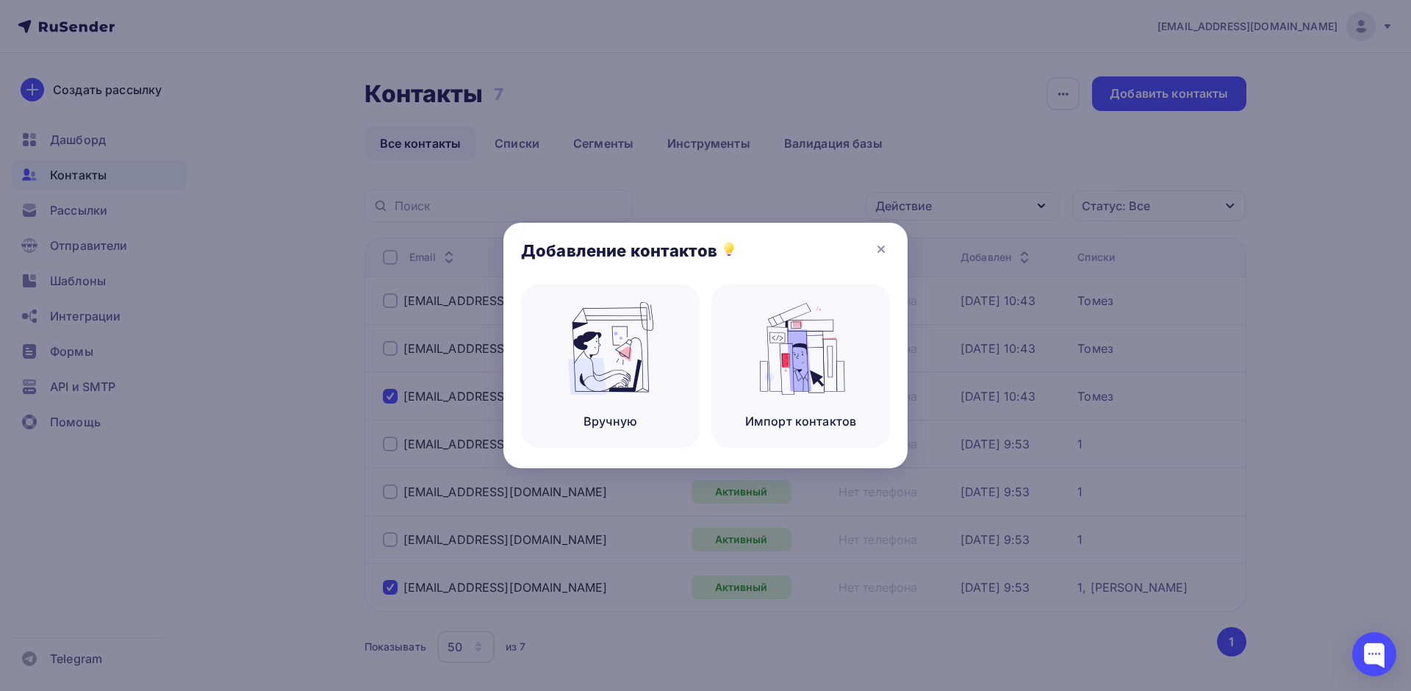
click at [888, 240] on div "Добавление контактов" at bounding box center [705, 254] width 404 height 62
click at [882, 241] on icon at bounding box center [881, 249] width 18 height 18
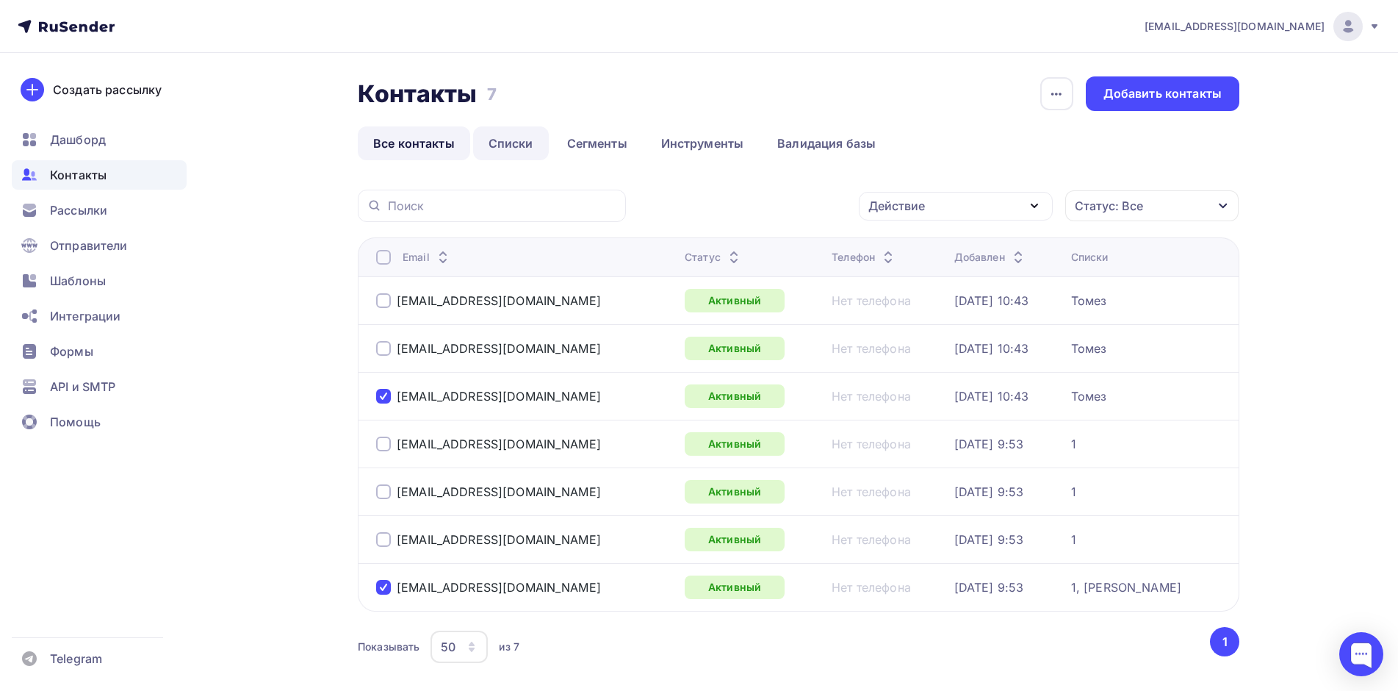
click at [518, 144] on link "Списки" at bounding box center [511, 143] width 76 height 34
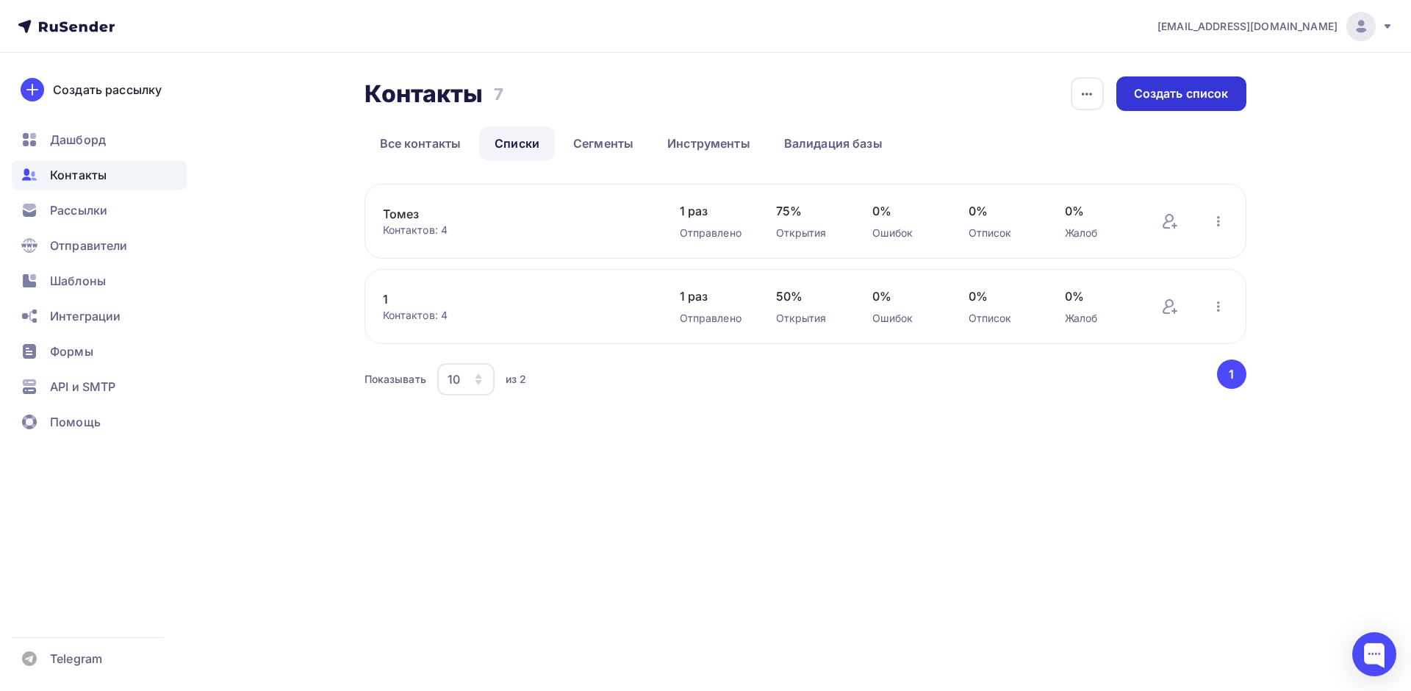
click at [1169, 91] on div "Создать список" at bounding box center [1181, 93] width 95 height 17
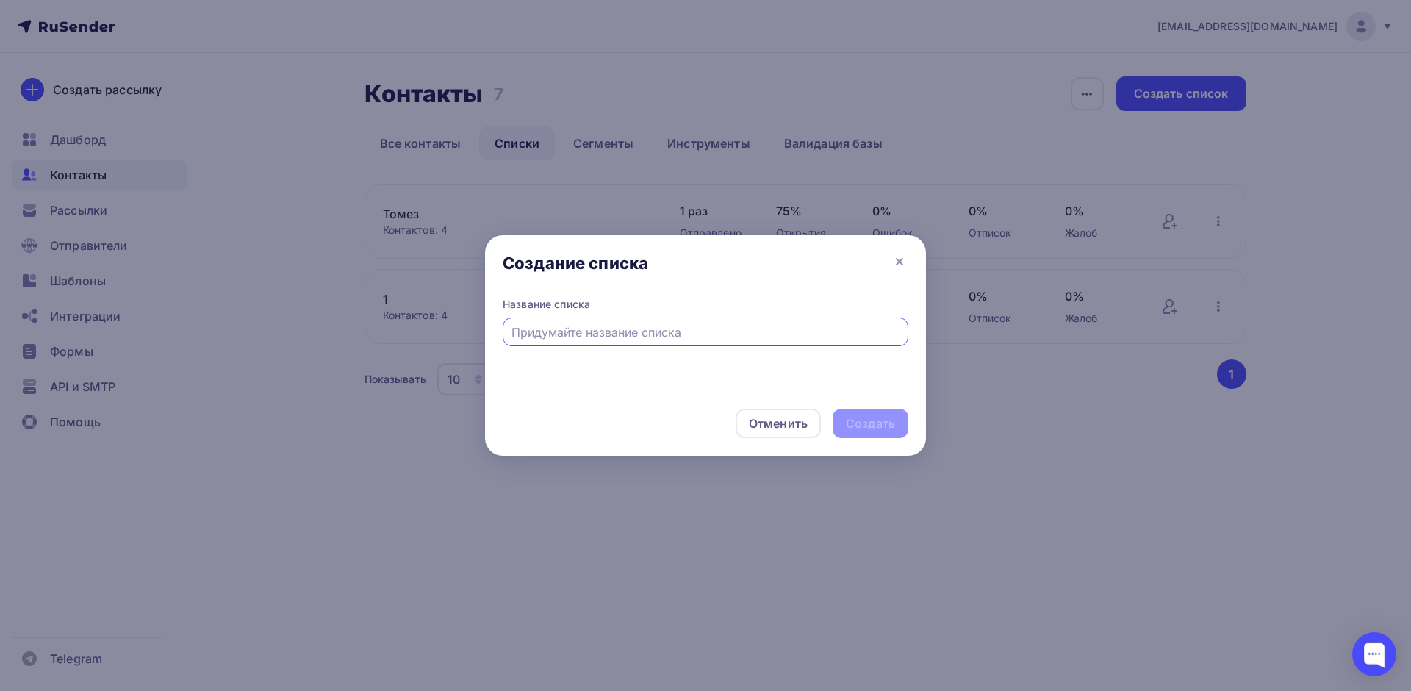
type input "т"
type input "1010"
click at [871, 423] on div "Создать" at bounding box center [870, 423] width 49 height 17
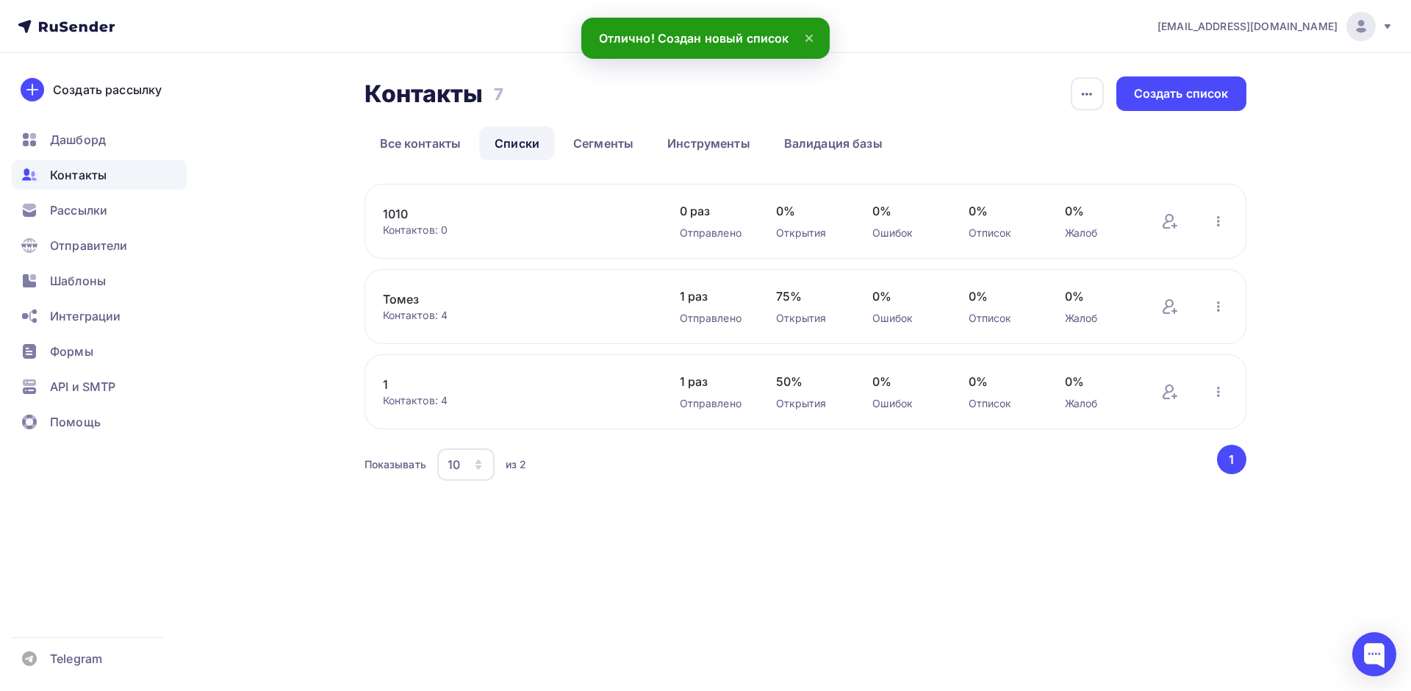
click at [528, 217] on link "1010" at bounding box center [508, 214] width 250 height 18
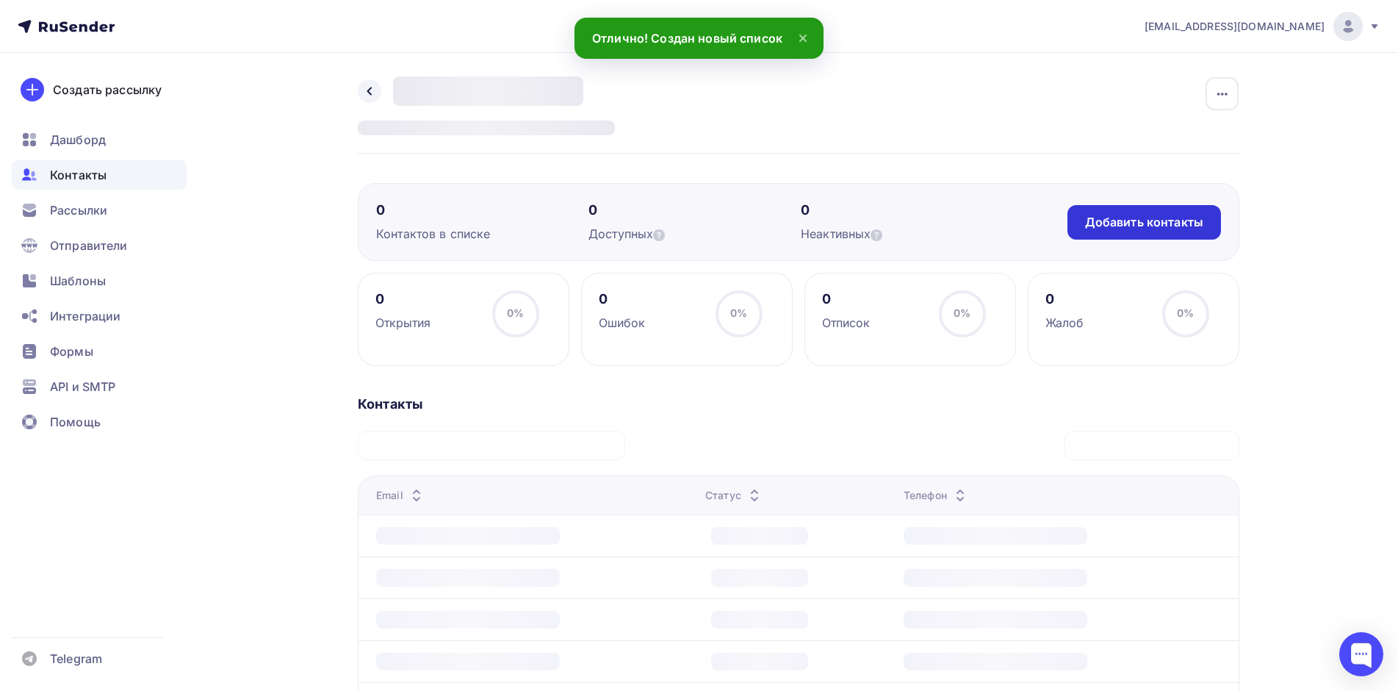
click at [1165, 224] on div "Добавить контакты" at bounding box center [1144, 222] width 118 height 17
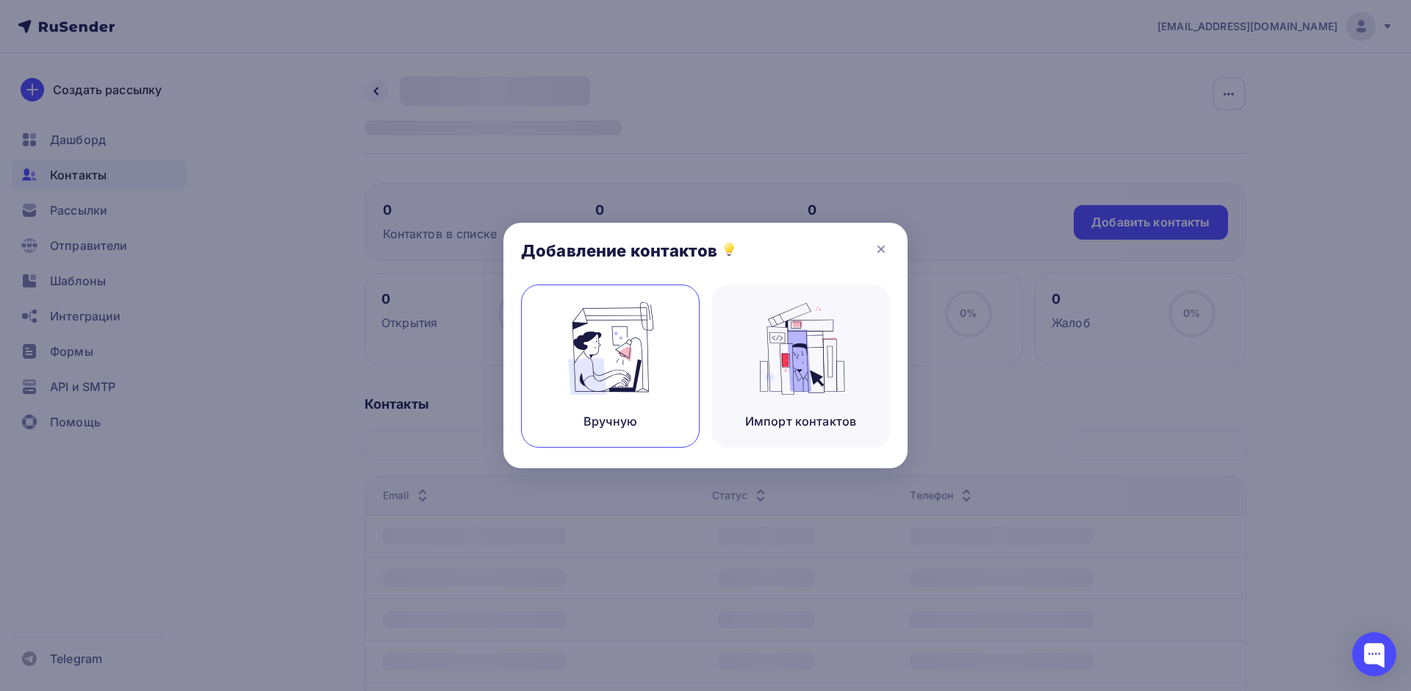
click at [624, 350] on img at bounding box center [610, 348] width 98 height 93
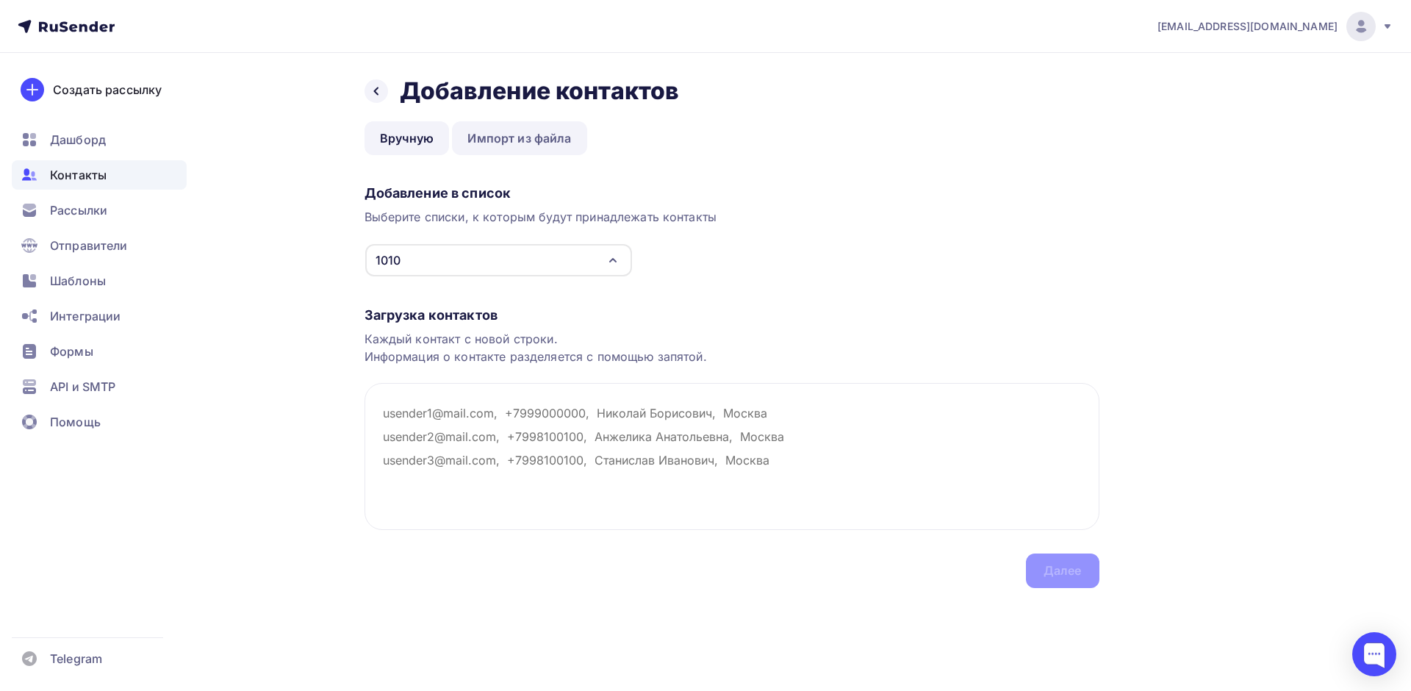
click at [495, 152] on link "Импорт из файла" at bounding box center [519, 138] width 134 height 34
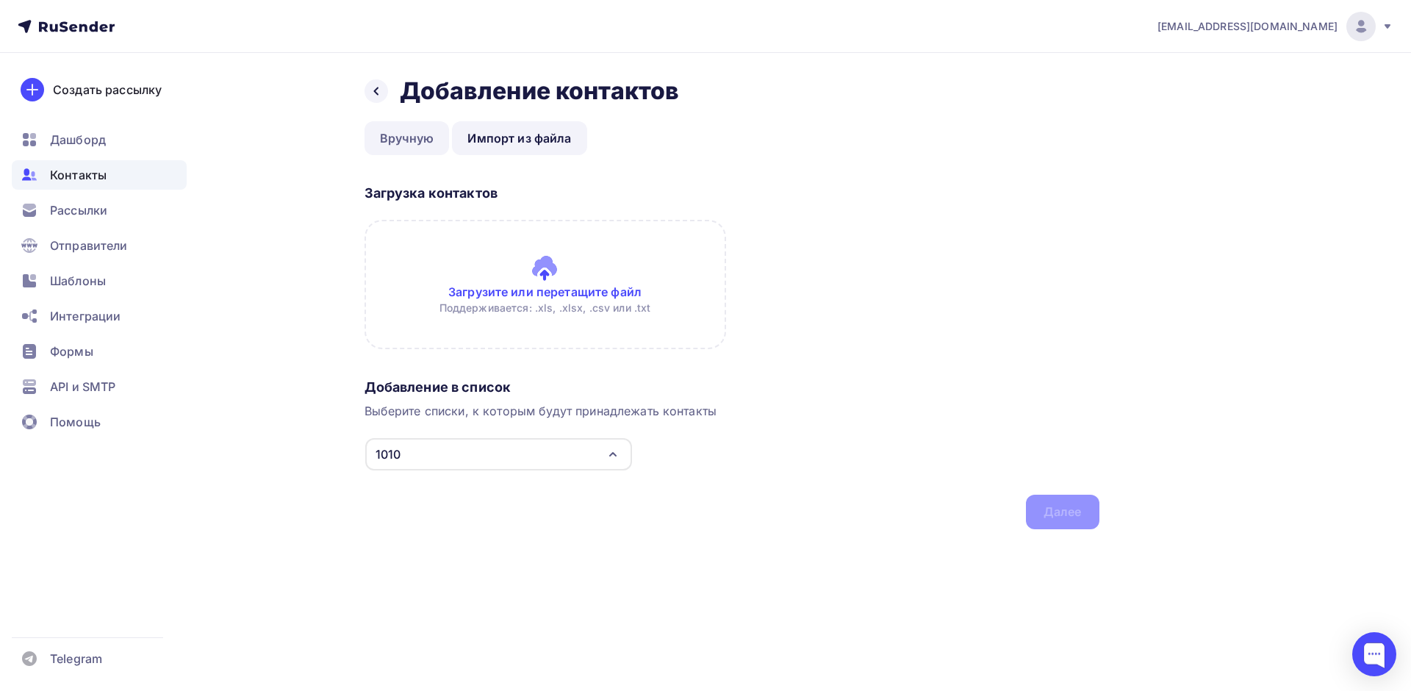
click at [409, 142] on link "Вручную" at bounding box center [406, 138] width 85 height 34
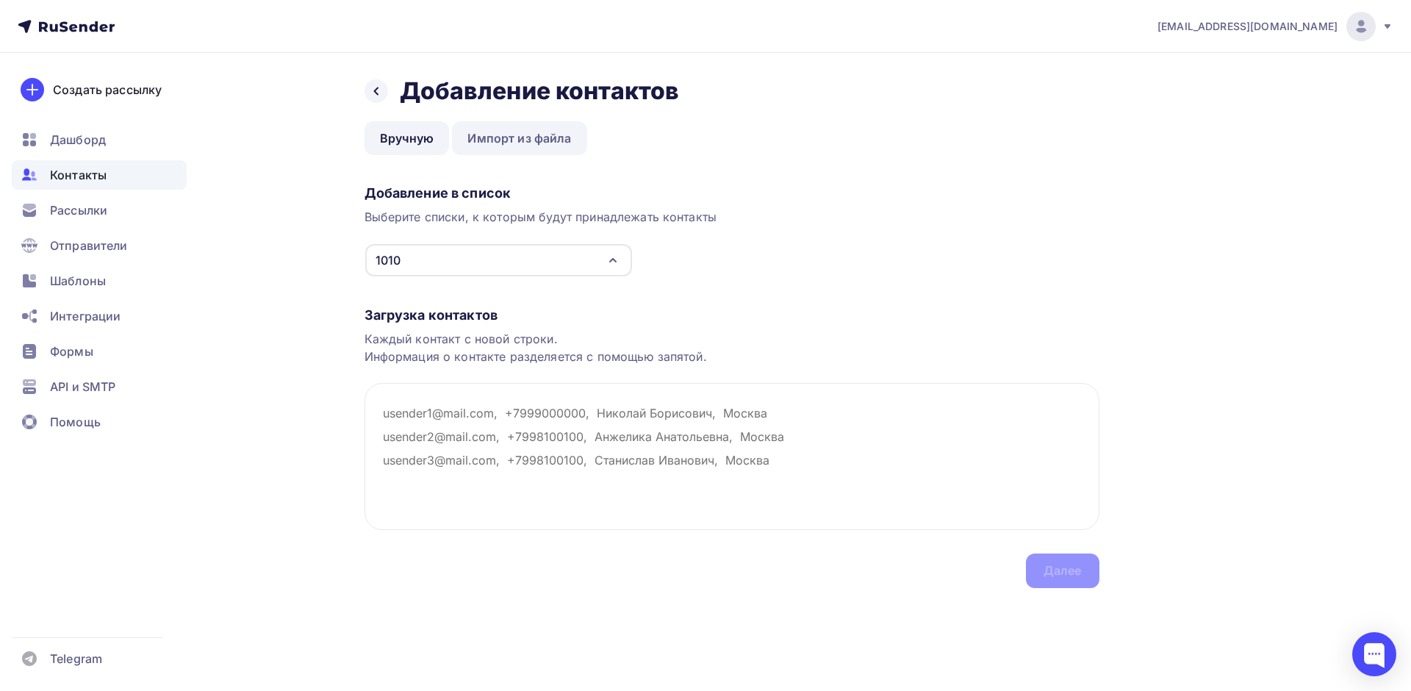
click at [497, 140] on link "Импорт из файла" at bounding box center [519, 138] width 134 height 34
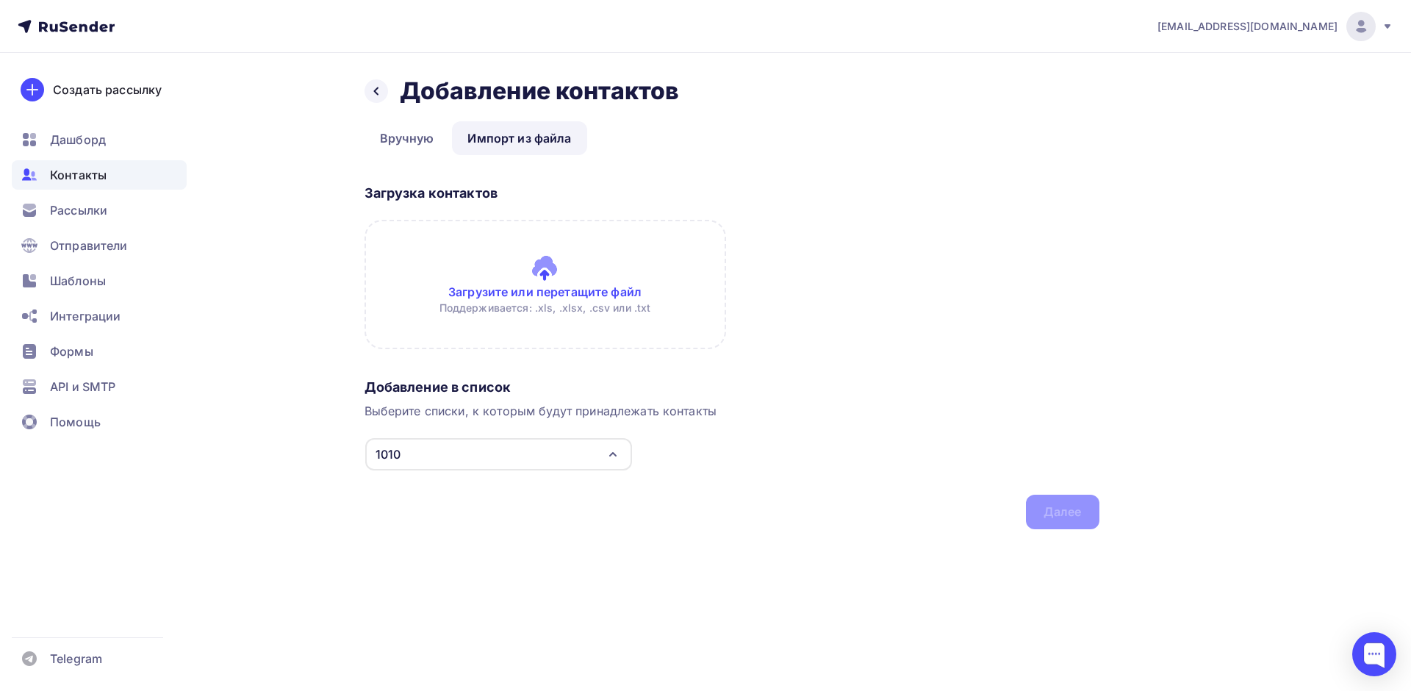
click at [548, 289] on input "file" at bounding box center [545, 284] width 362 height 129
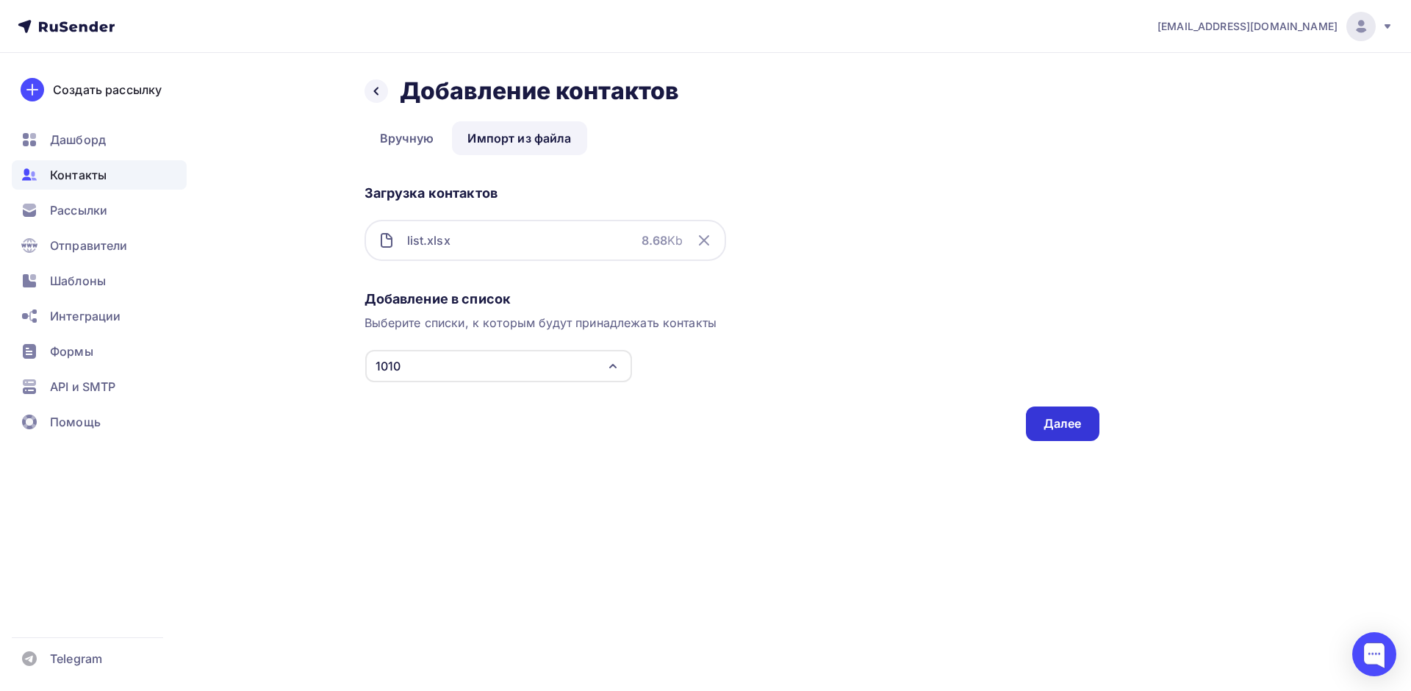
click at [1054, 423] on div "Далее" at bounding box center [1062, 423] width 38 height 17
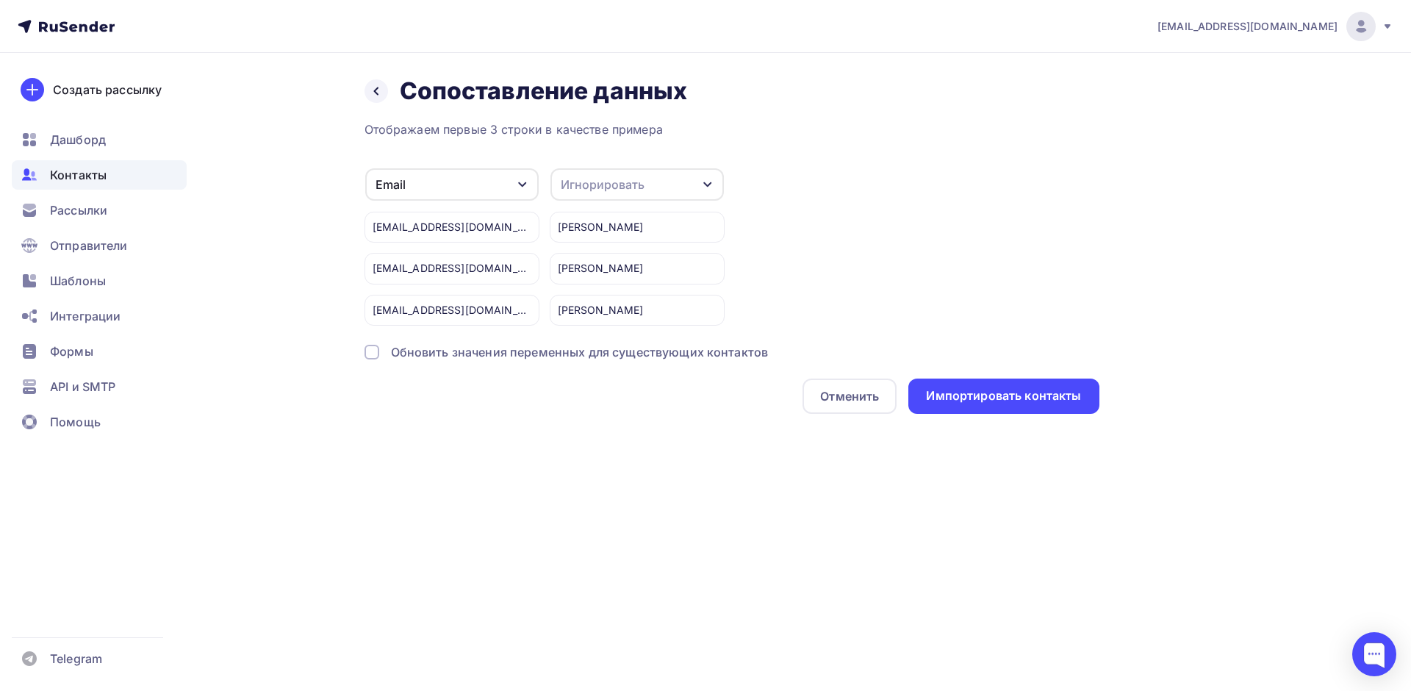
click at [525, 309] on div "[EMAIL_ADDRESS][DOMAIN_NAME]" at bounding box center [451, 310] width 175 height 31
click at [496, 312] on div "[EMAIL_ADDRESS][DOMAIN_NAME]" at bounding box center [451, 310] width 175 height 31
click at [500, 278] on div "[EMAIL_ADDRESS][DOMAIN_NAME]" at bounding box center [451, 268] width 175 height 31
click at [852, 398] on div "Отменить" at bounding box center [849, 396] width 59 height 18
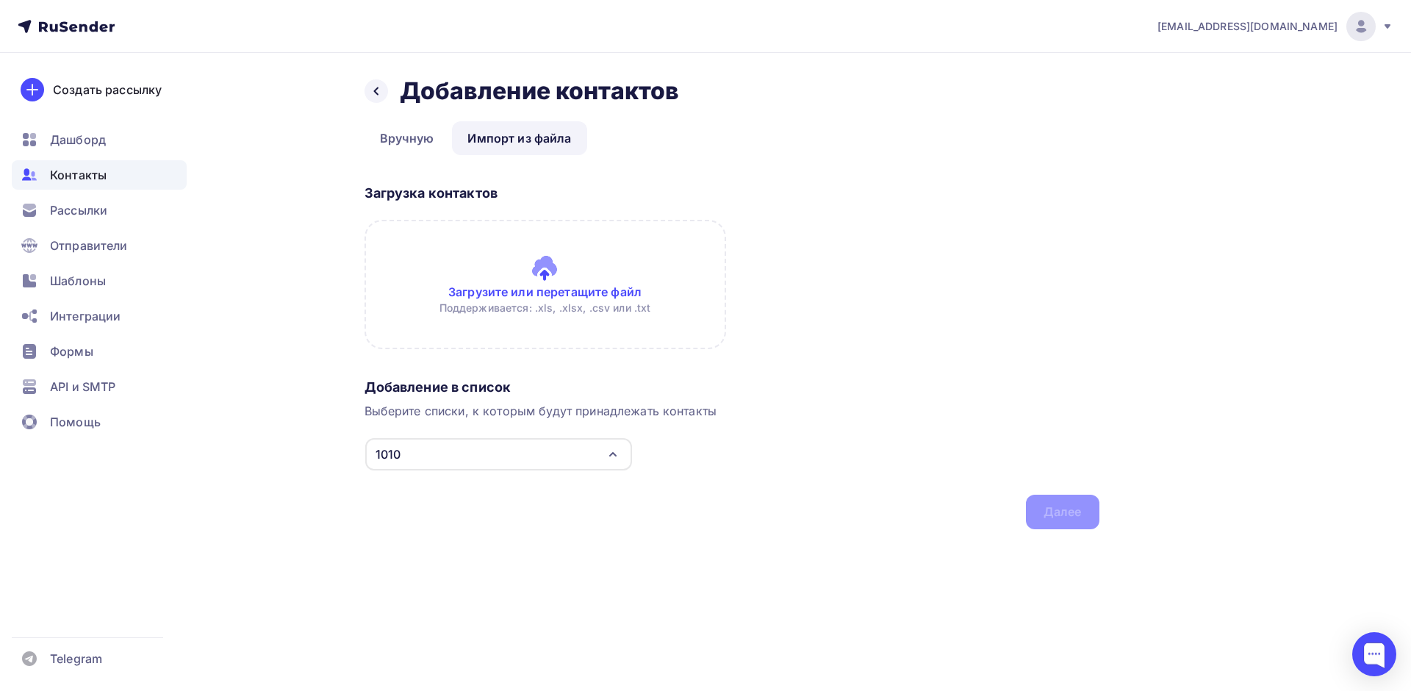
click at [581, 277] on input "file" at bounding box center [545, 284] width 362 height 129
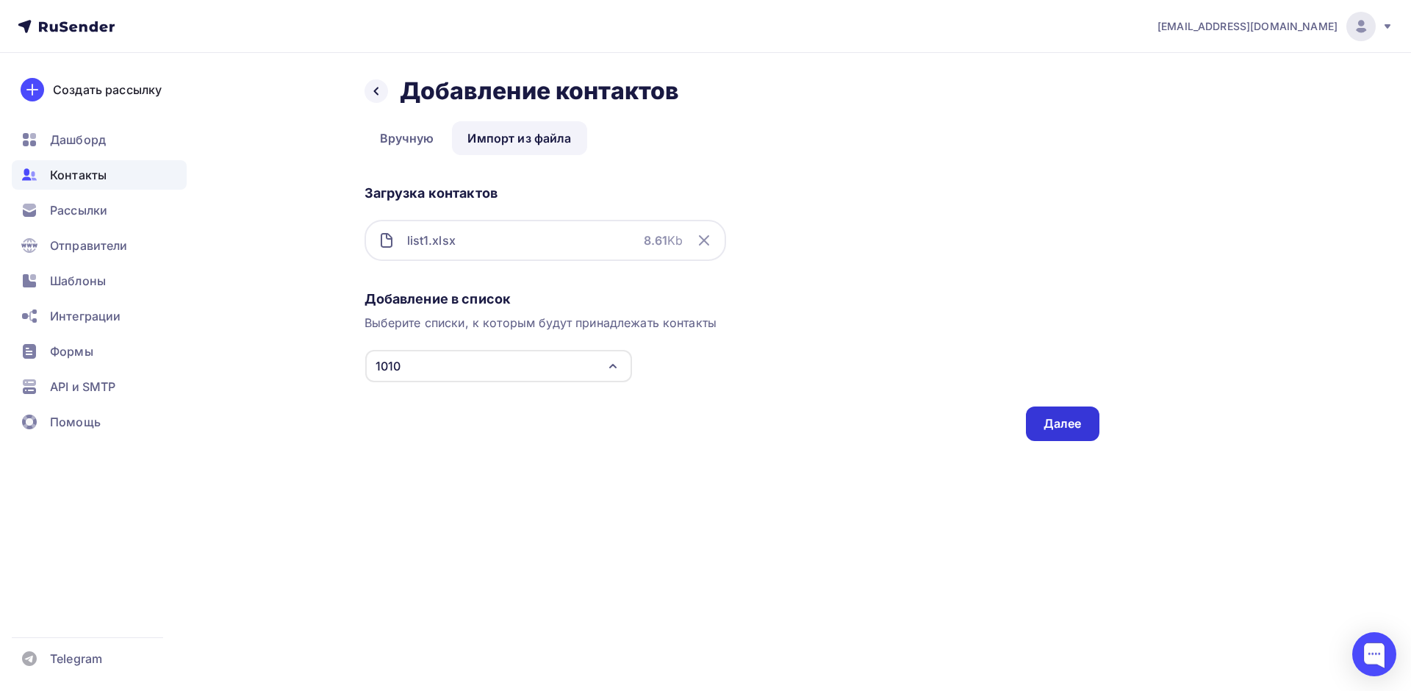
click at [1057, 425] on div "Далее" at bounding box center [1062, 423] width 38 height 17
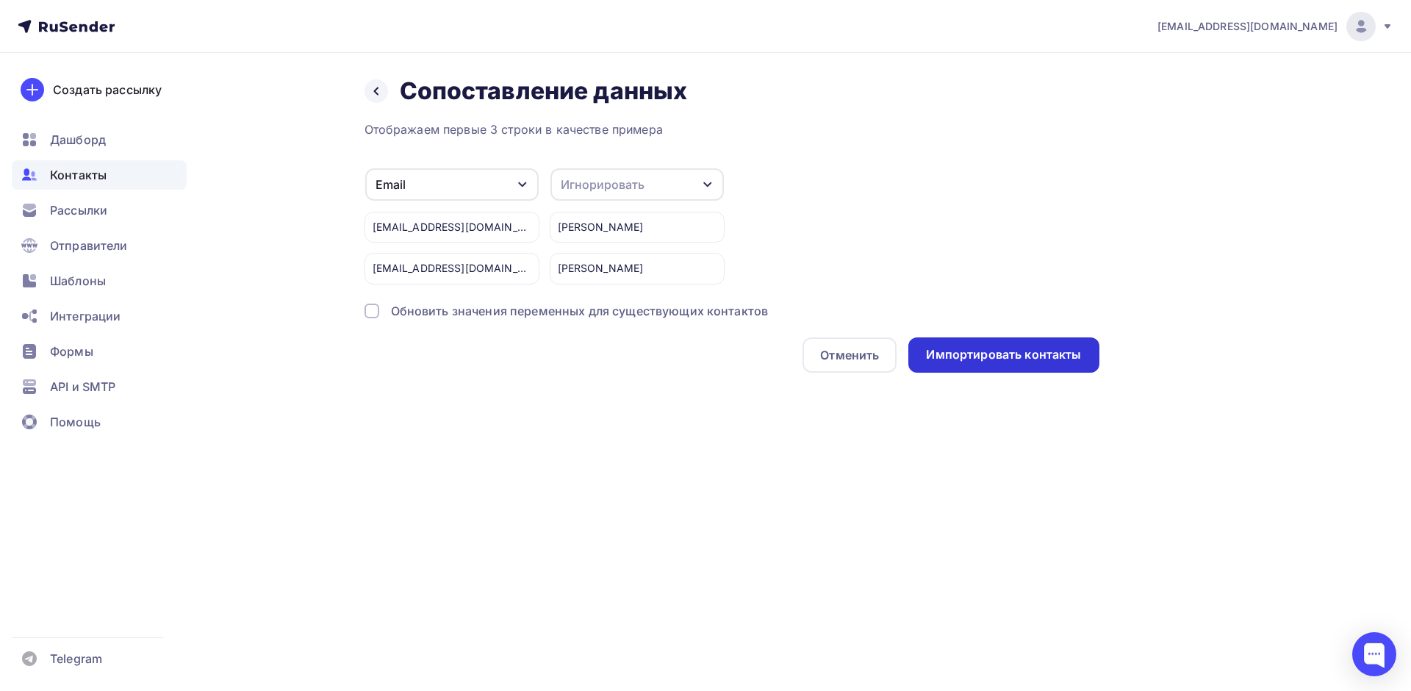
click at [988, 350] on div "Импортировать контакты" at bounding box center [1003, 354] width 155 height 17
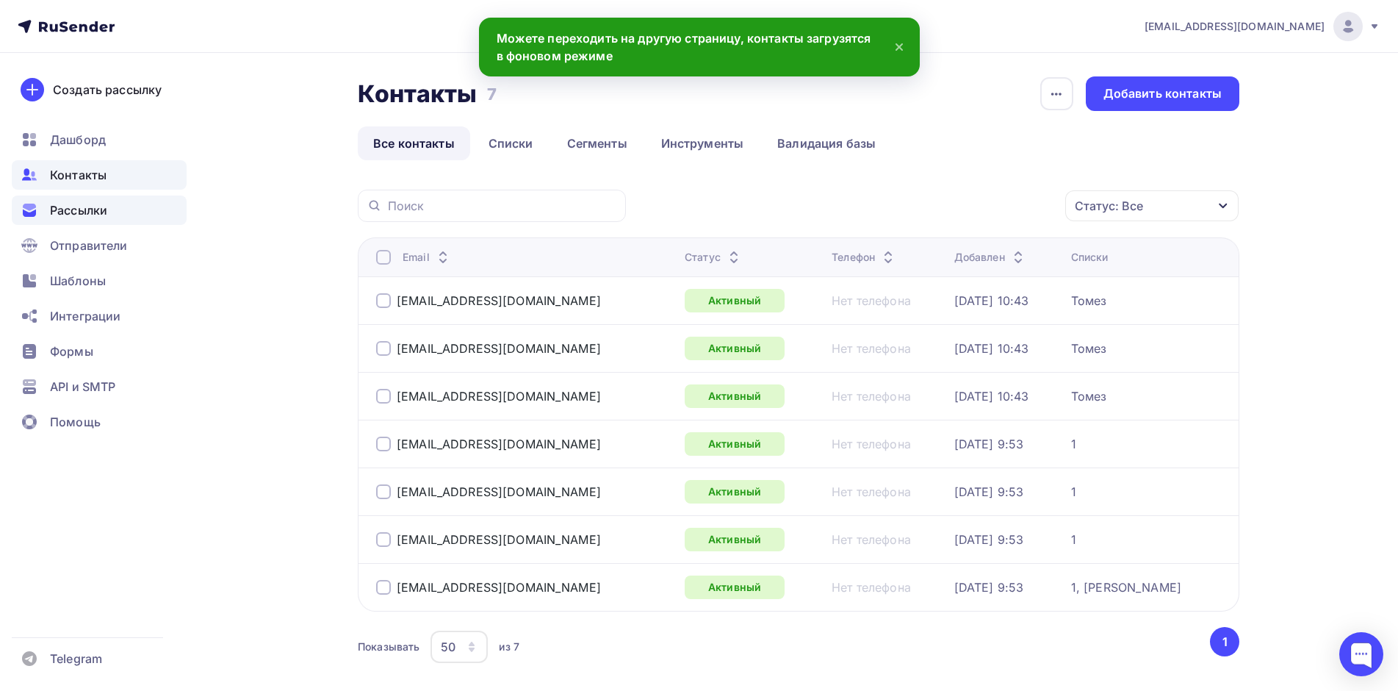
click at [101, 219] on div "Рассылки" at bounding box center [99, 209] width 175 height 29
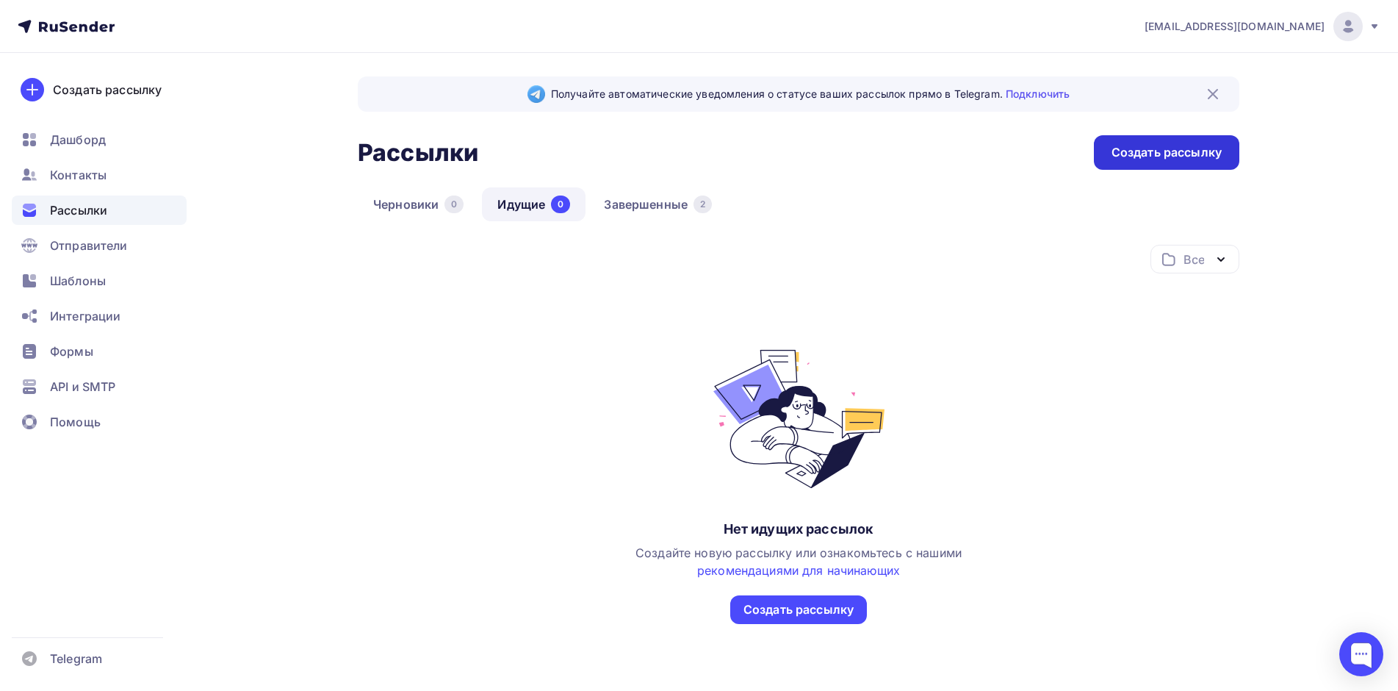
click at [1154, 160] on div "Создать рассылку" at bounding box center [1167, 152] width 110 height 17
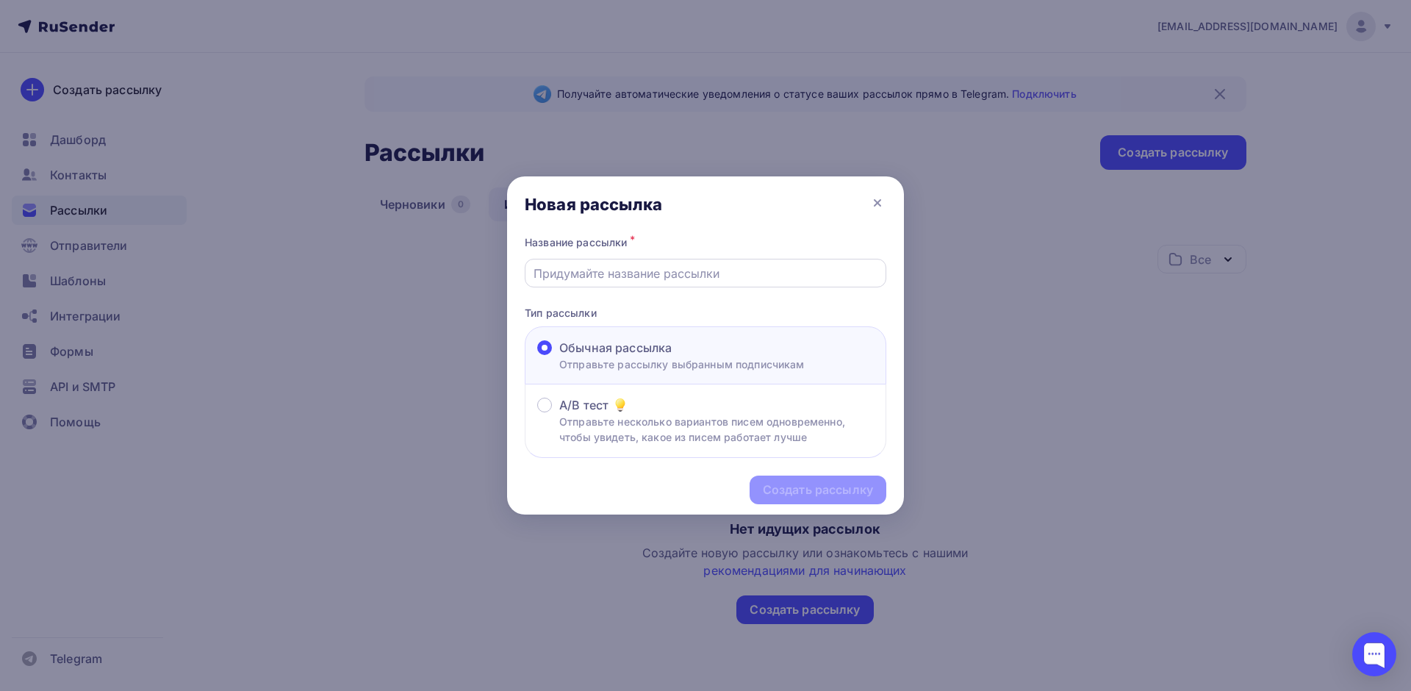
click at [645, 277] on input "text" at bounding box center [705, 274] width 345 height 18
type input "Приглашение на мероприятие(тест)"
click at [838, 484] on div "Создать рассылку" at bounding box center [818, 489] width 110 height 17
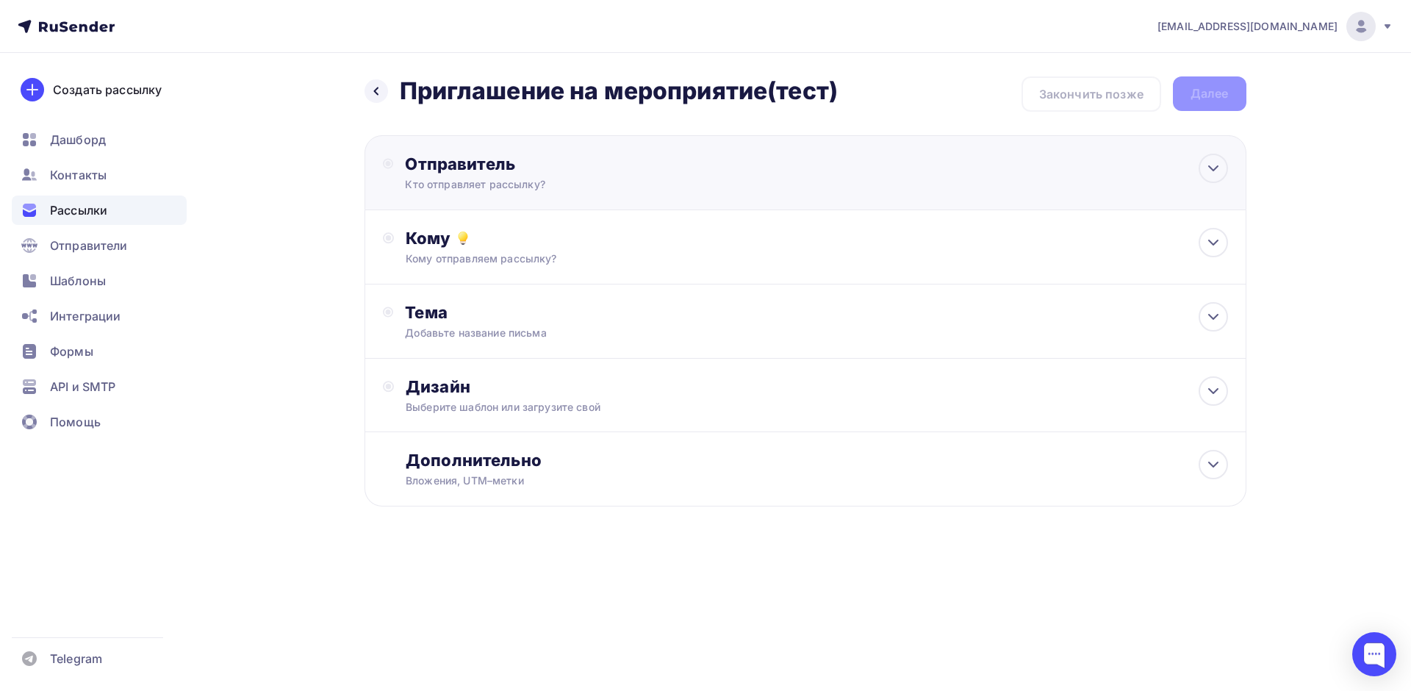
drag, startPoint x: 580, startPoint y: 183, endPoint x: 515, endPoint y: 237, distance: 84.5
click at [580, 183] on div "Кто отправляет рассылку?" at bounding box center [548, 184] width 287 height 15
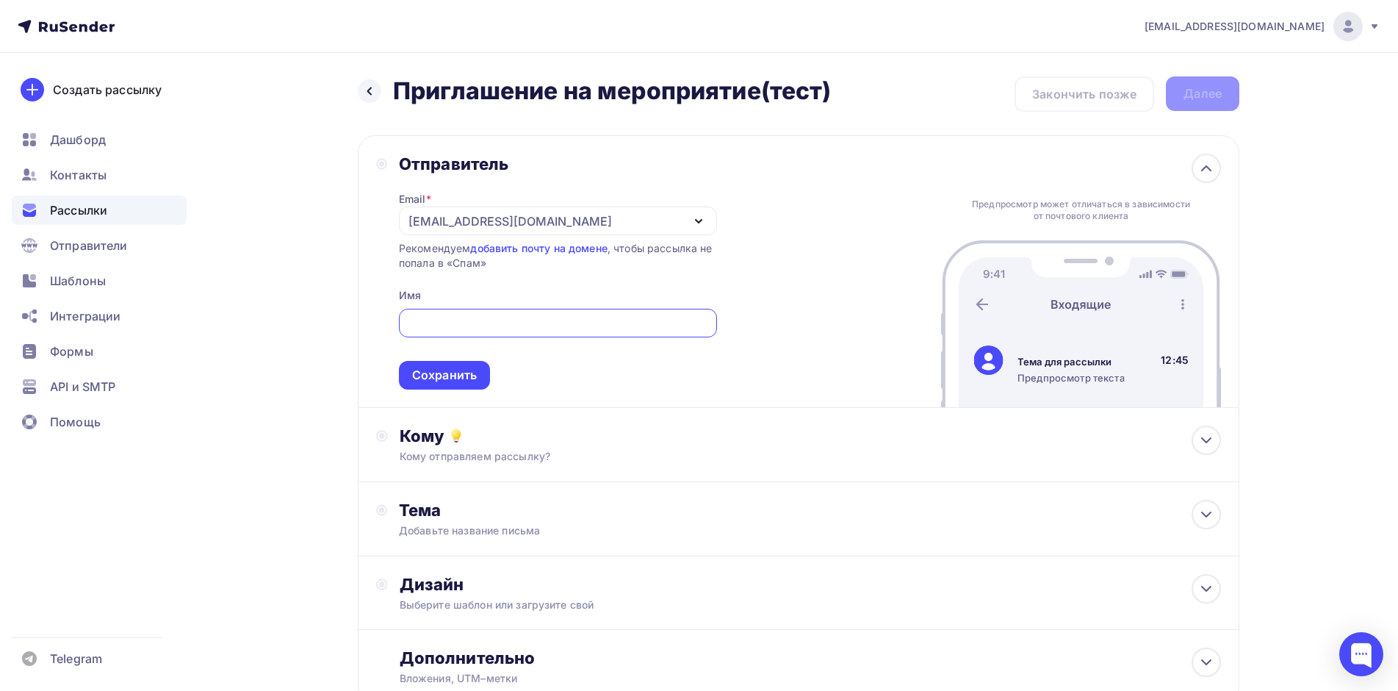
click at [551, 217] on div "[EMAIL_ADDRESS][DOMAIN_NAME]" at bounding box center [558, 220] width 318 height 29
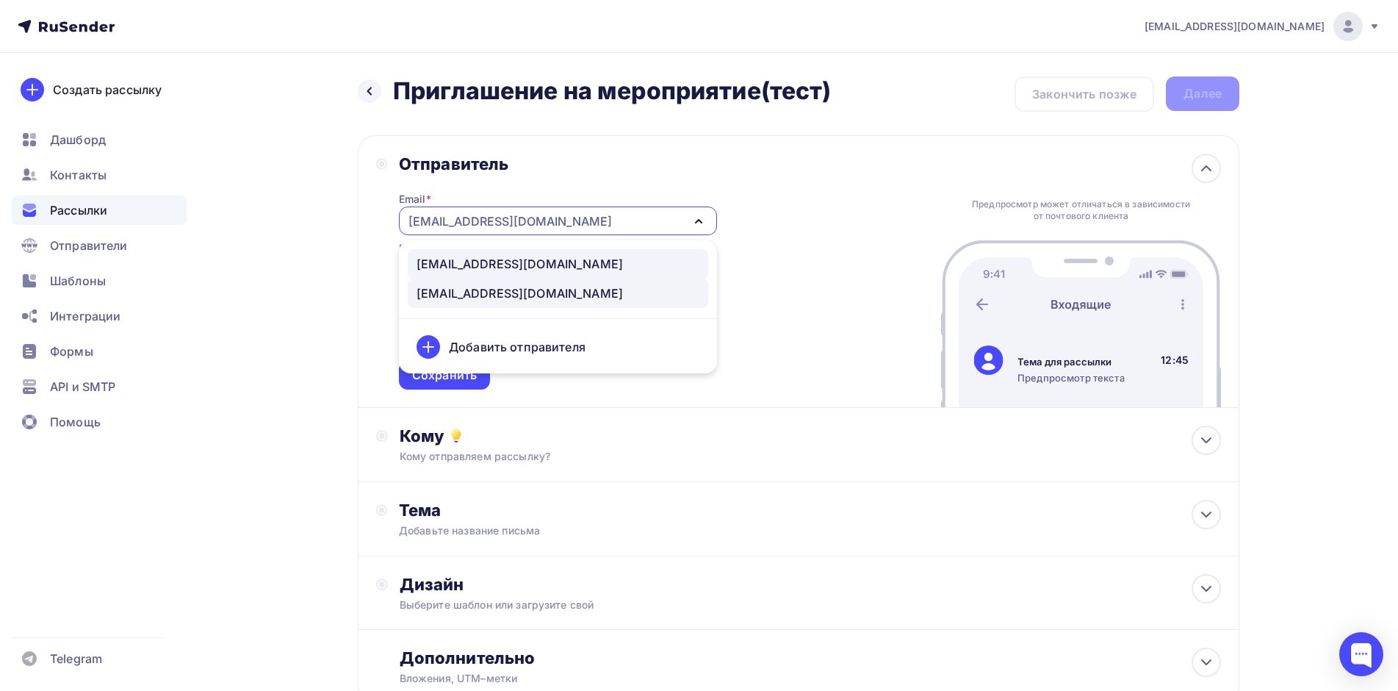
click at [545, 269] on div "[EMAIL_ADDRESS][DOMAIN_NAME]" at bounding box center [520, 264] width 206 height 18
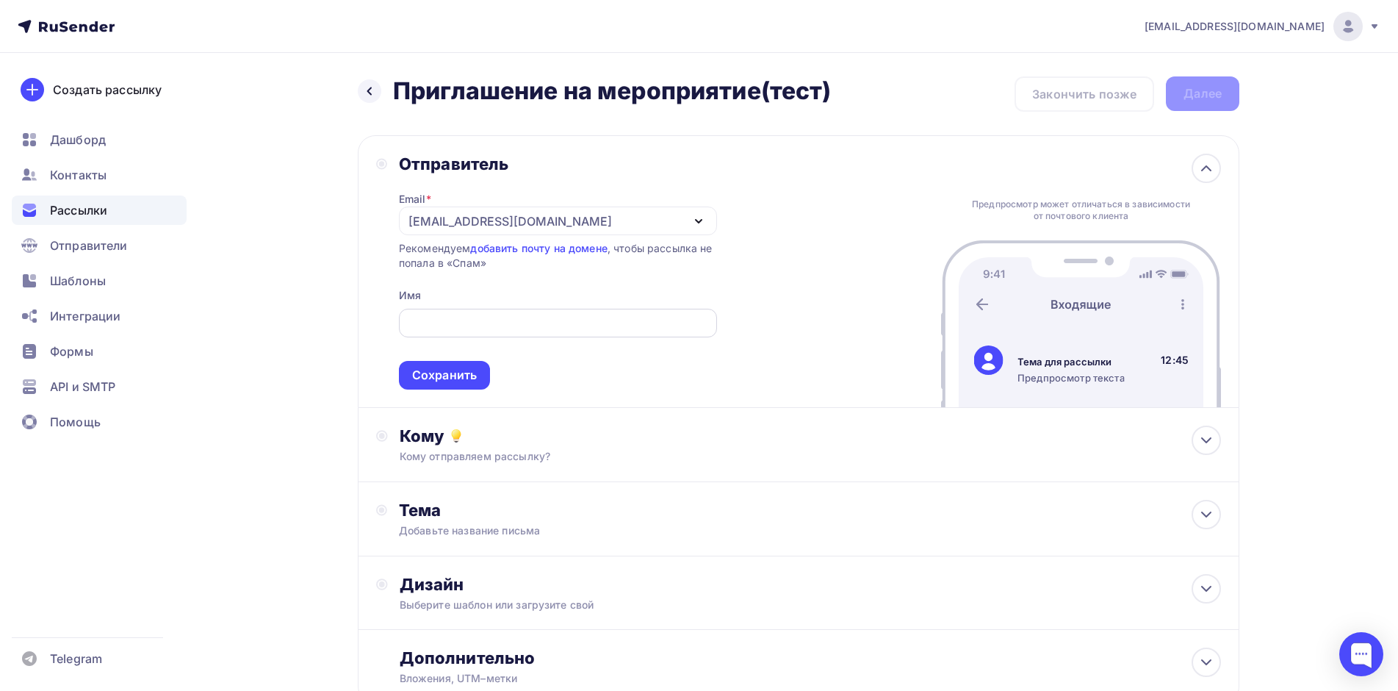
click at [522, 310] on div at bounding box center [558, 323] width 318 height 29
click at [523, 331] on input "text" at bounding box center [557, 324] width 301 height 18
type input "томез"
click at [453, 374] on div "Сохранить" at bounding box center [444, 375] width 65 height 17
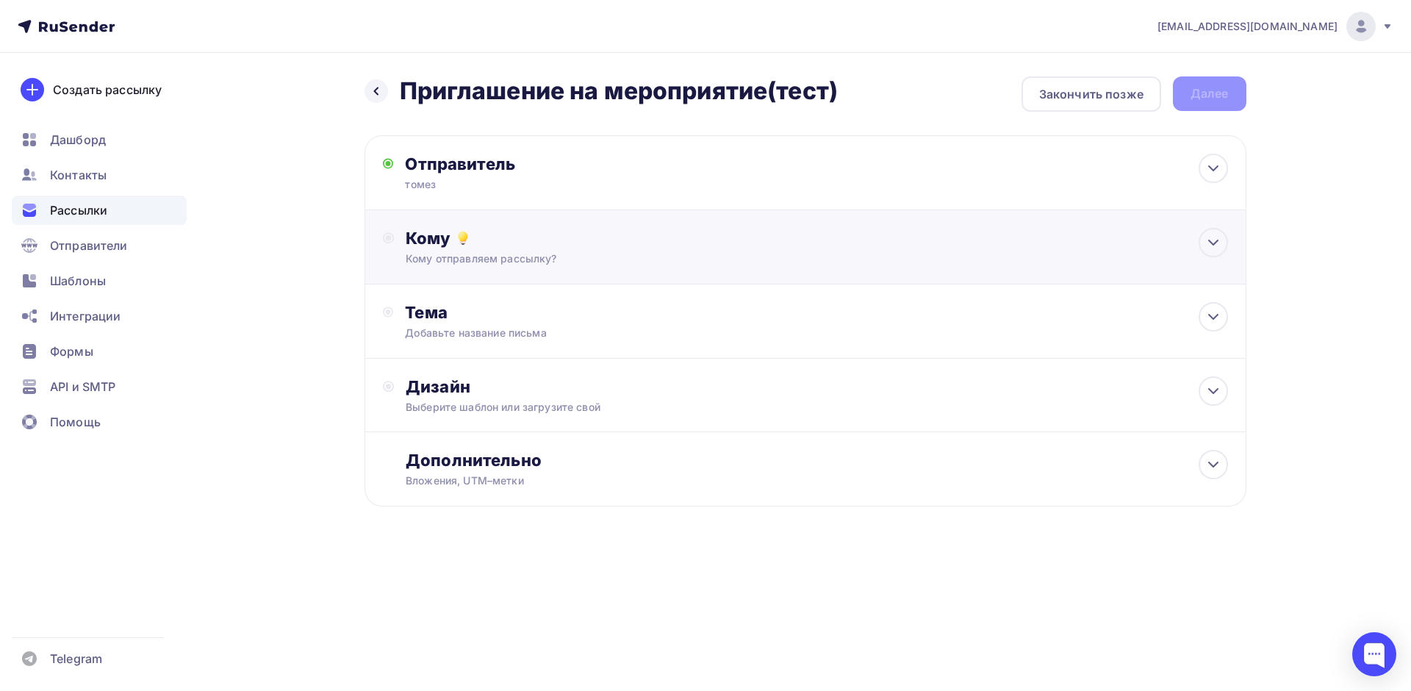
click at [608, 245] on div "Кому" at bounding box center [817, 238] width 822 height 21
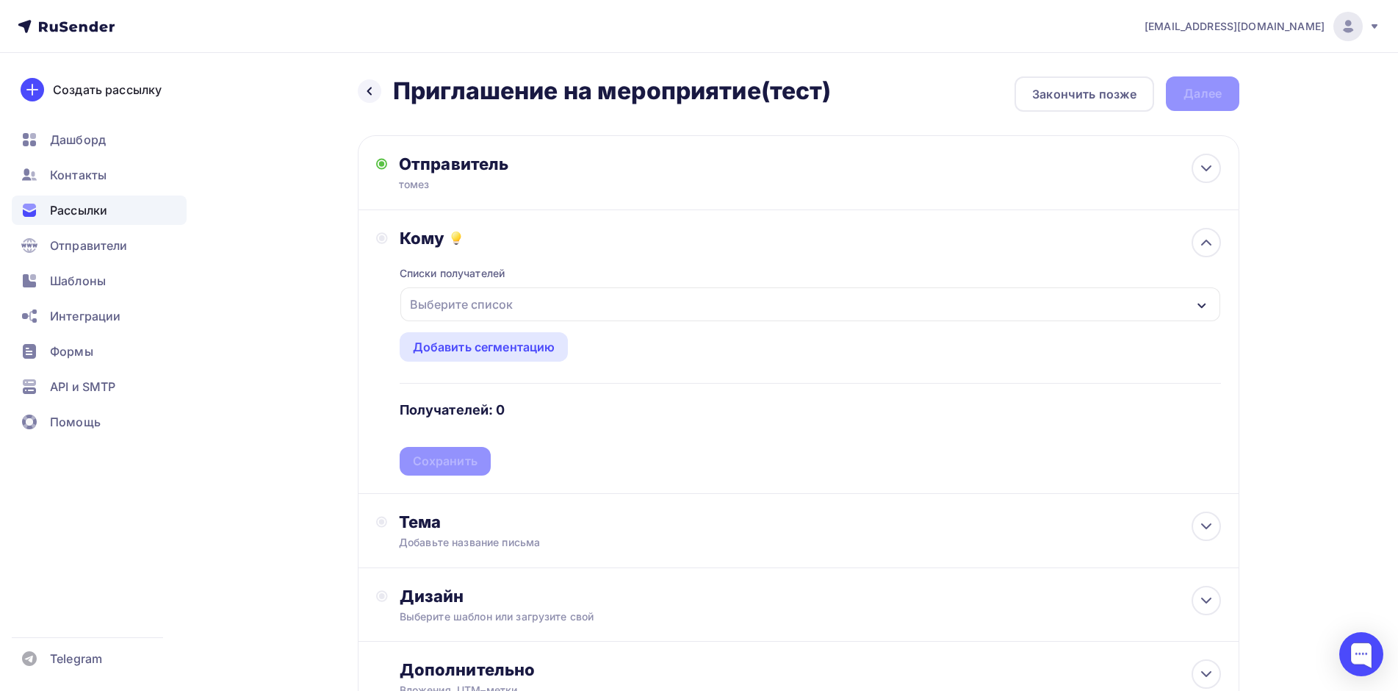
click at [519, 294] on div "Выберите список" at bounding box center [810, 304] width 820 height 34
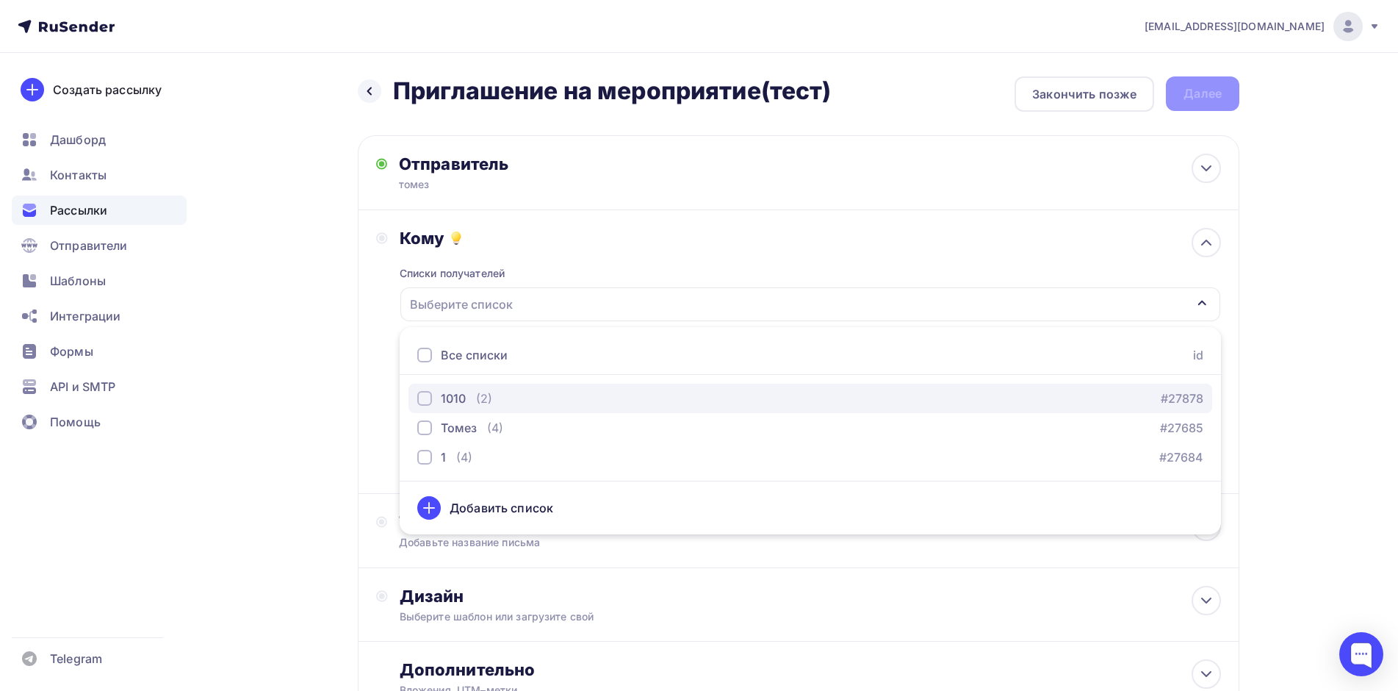
drag, startPoint x: 422, startPoint y: 398, endPoint x: 453, endPoint y: 406, distance: 31.7
click at [422, 398] on div "button" at bounding box center [424, 398] width 15 height 15
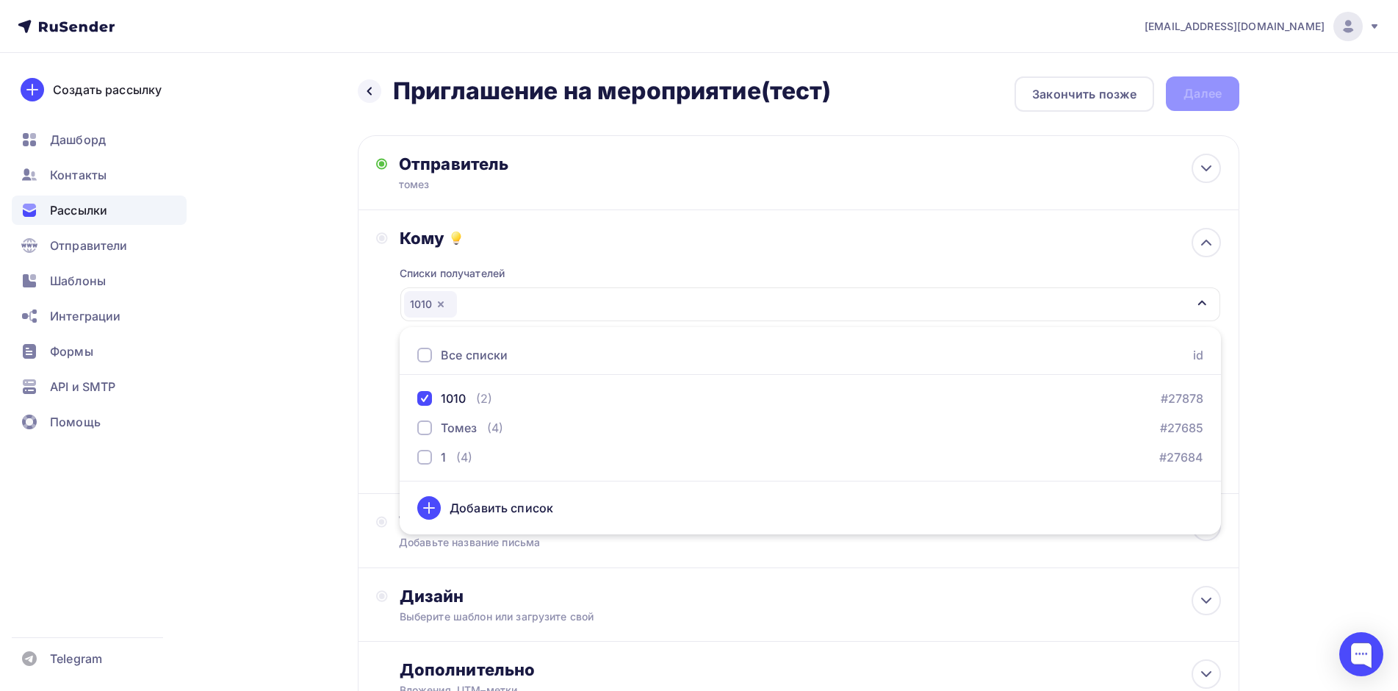
click at [1309, 416] on div "[EMAIL_ADDRESS][DOMAIN_NAME] Аккаунт Тарифы Выйти Создать рассылку [GEOGRAPHIC_…" at bounding box center [699, 405] width 1398 height 811
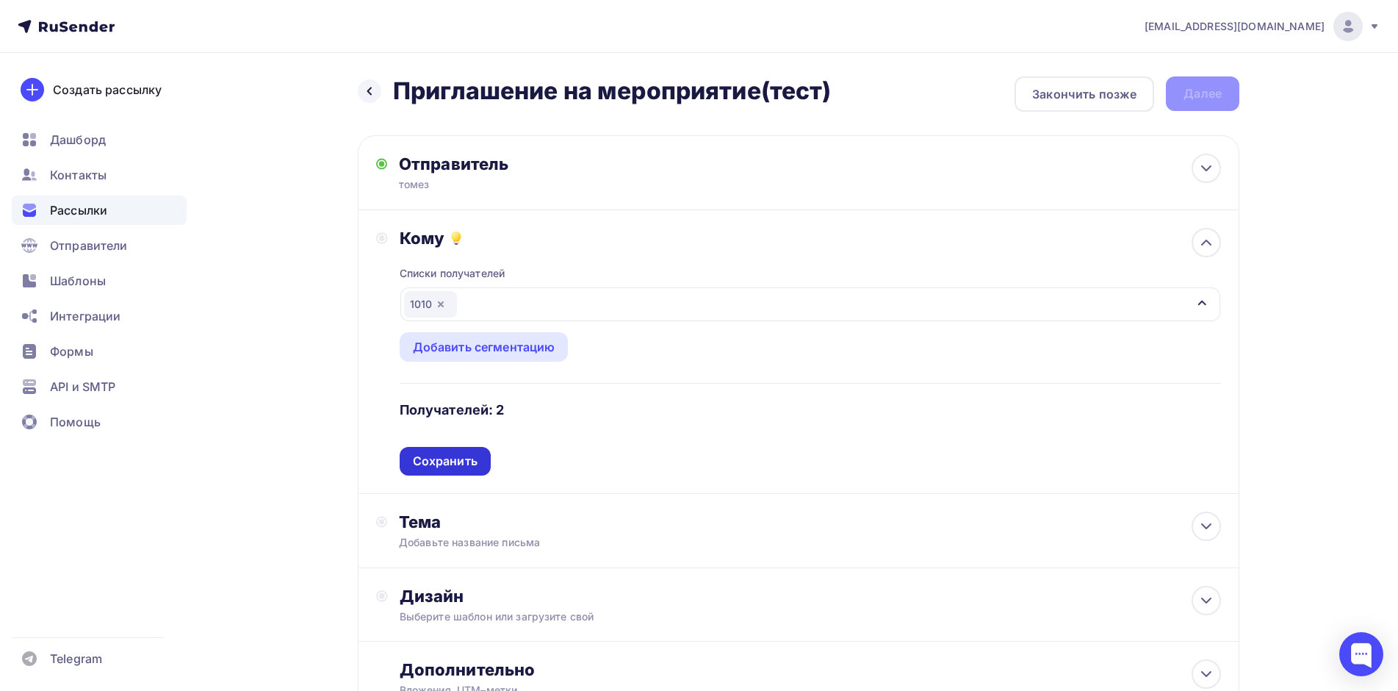
click at [451, 458] on div "Сохранить" at bounding box center [445, 461] width 65 height 17
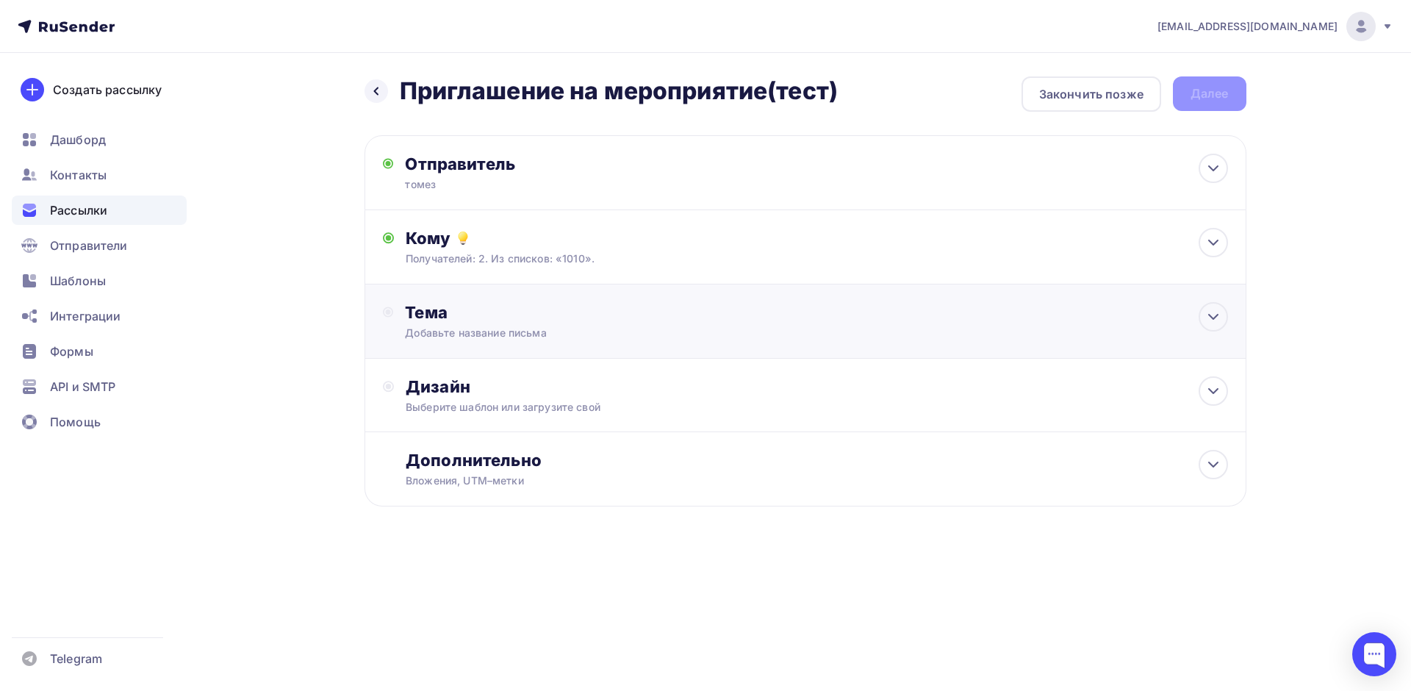
click at [514, 304] on div "Тема" at bounding box center [550, 312] width 290 height 21
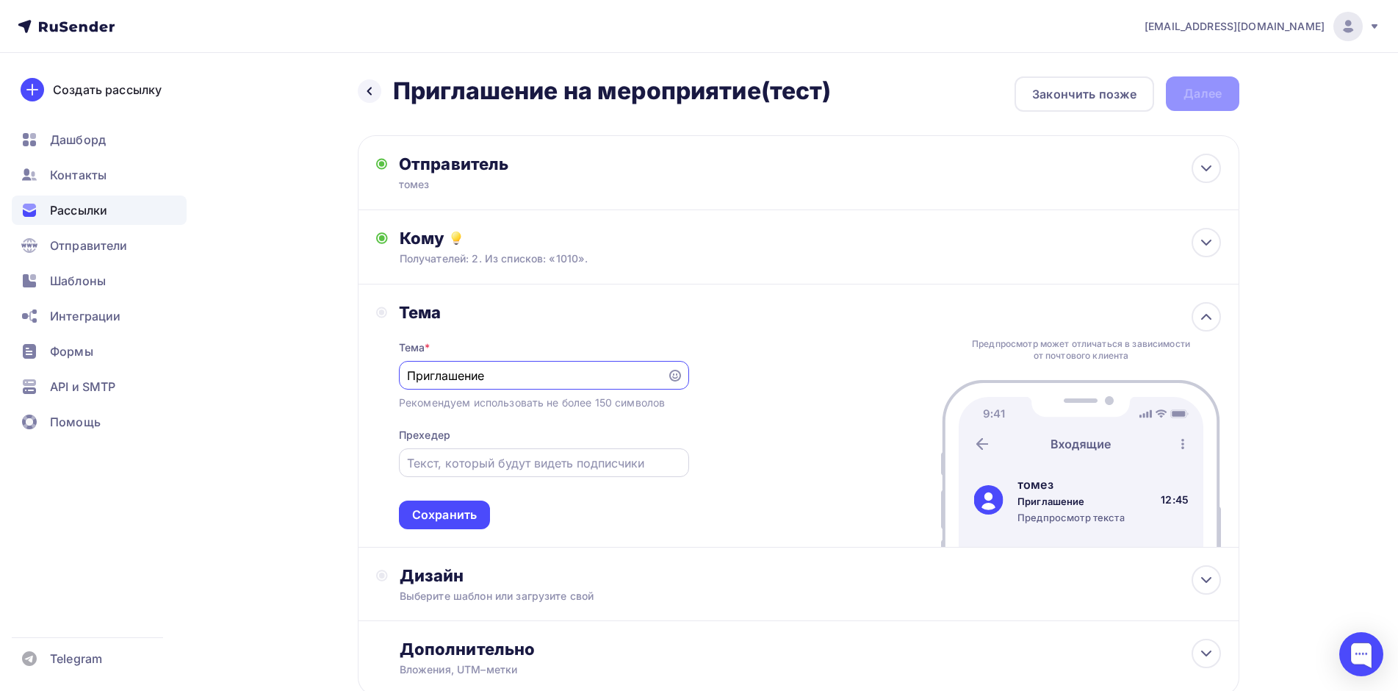
type input "Приглашение"
click at [477, 464] on input "text" at bounding box center [543, 463] width 273 height 18
type input "авава"
drag, startPoint x: 478, startPoint y: 457, endPoint x: 251, endPoint y: 434, distance: 228.2
click at [251, 434] on div "Назад Приглашение на мероприятие(тест) Приглашение на мероприятие(тест) Закончи…" at bounding box center [699, 421] width 1204 height 737
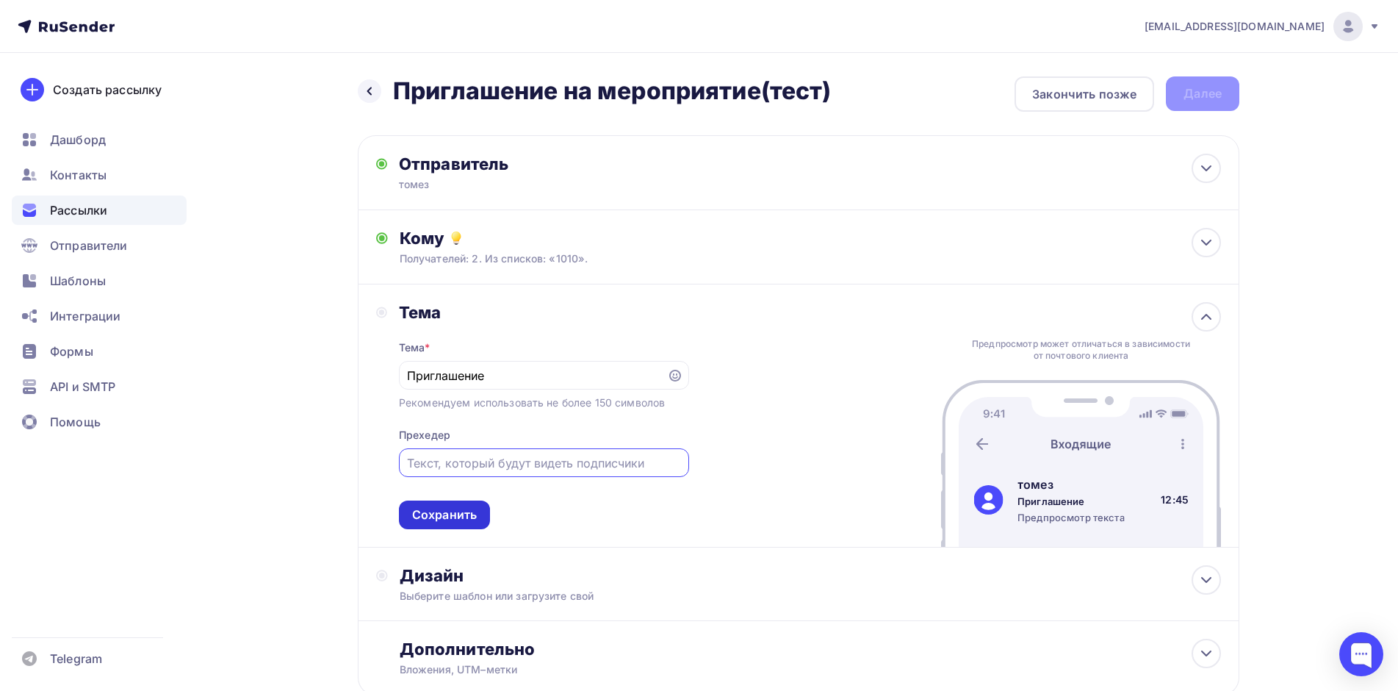
click at [466, 504] on div "Сохранить" at bounding box center [444, 514] width 91 height 29
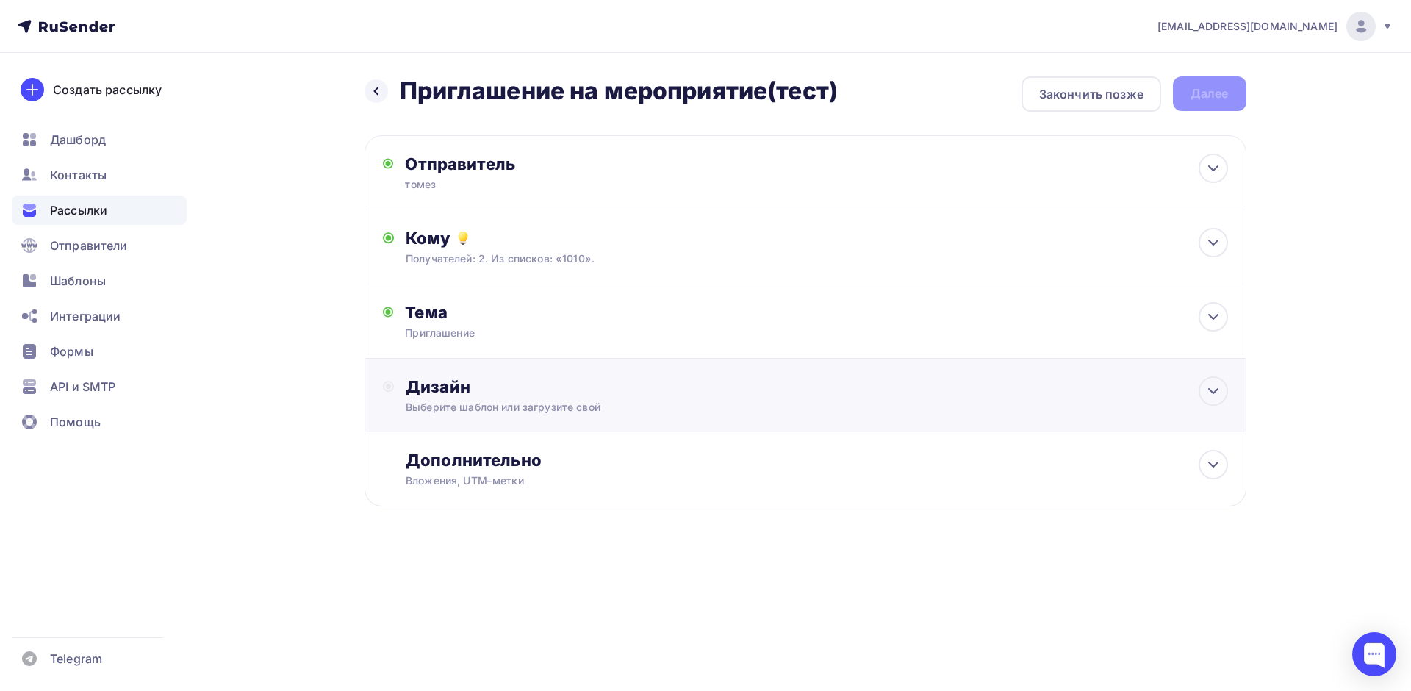
click at [521, 400] on div "Выберите шаблон или загрузите свой" at bounding box center [776, 407] width 740 height 15
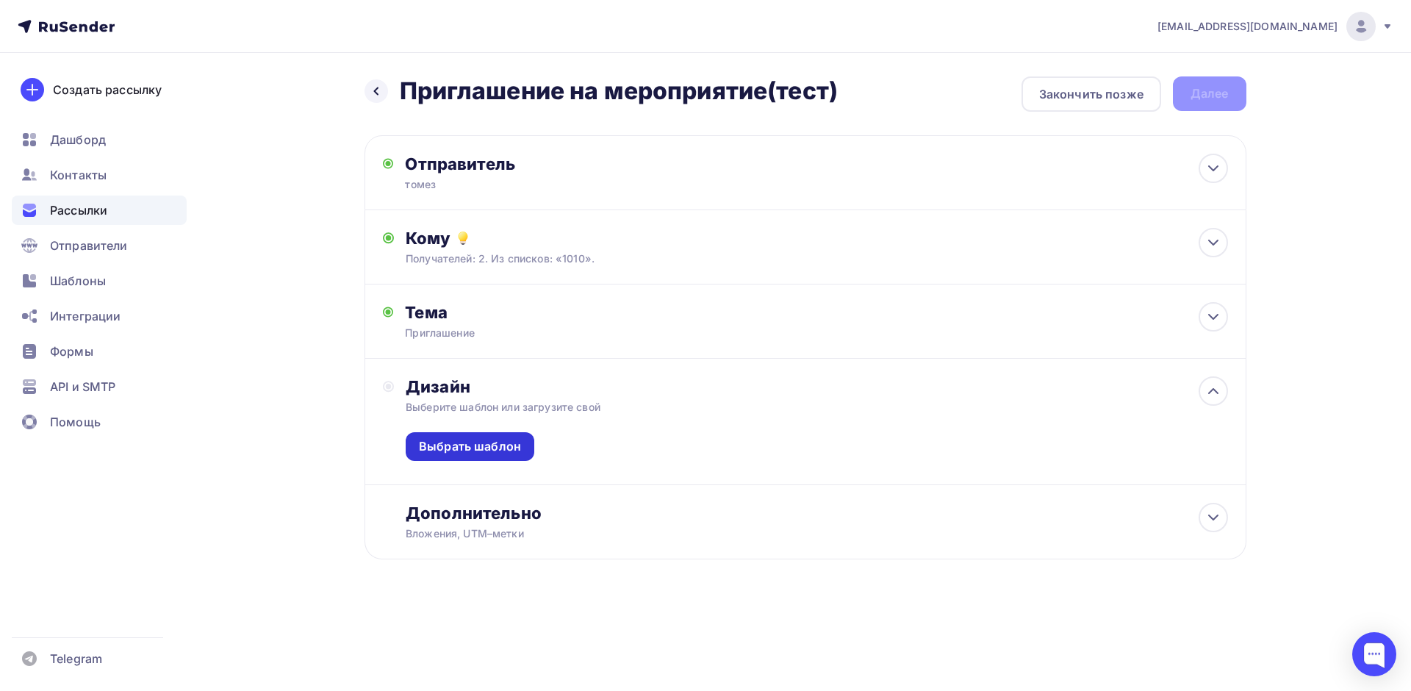
click at [496, 441] on div "Выбрать шаблон" at bounding box center [470, 446] width 102 height 17
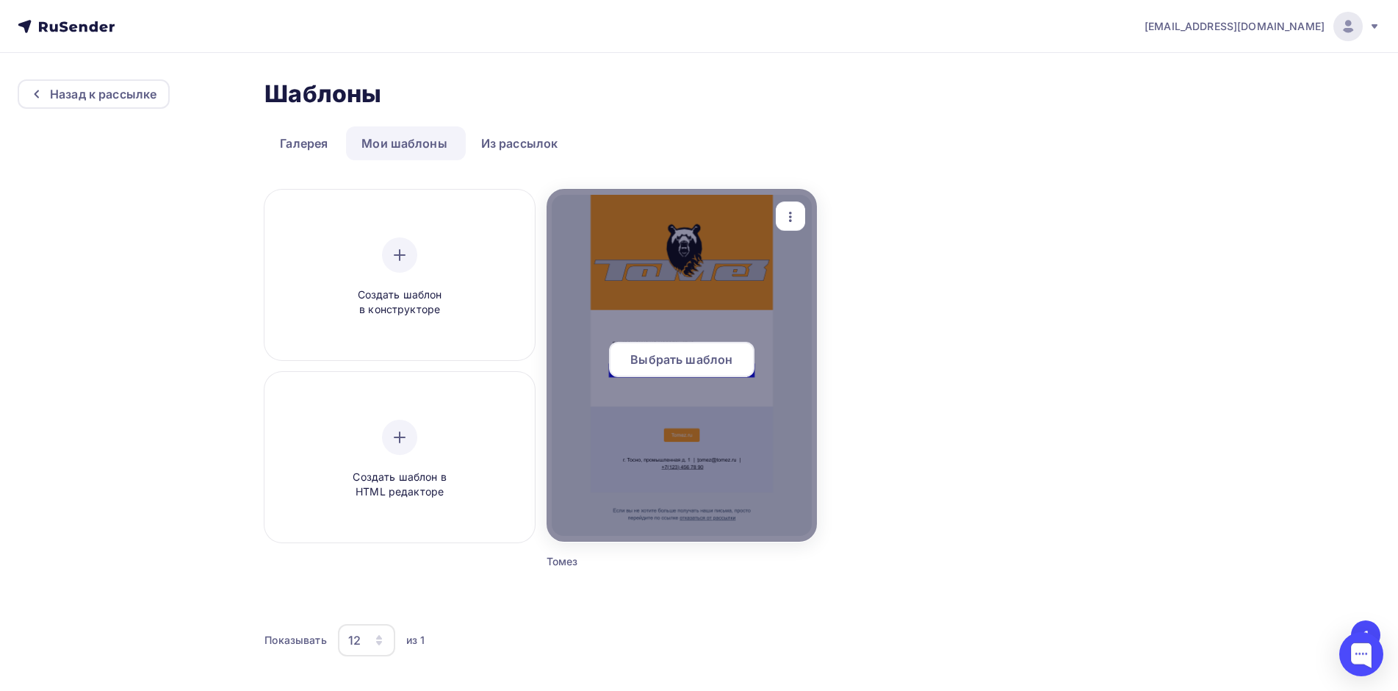
click at [674, 307] on div at bounding box center [682, 365] width 270 height 353
click at [720, 355] on span "Выбрать шаблон" at bounding box center [681, 360] width 102 height 18
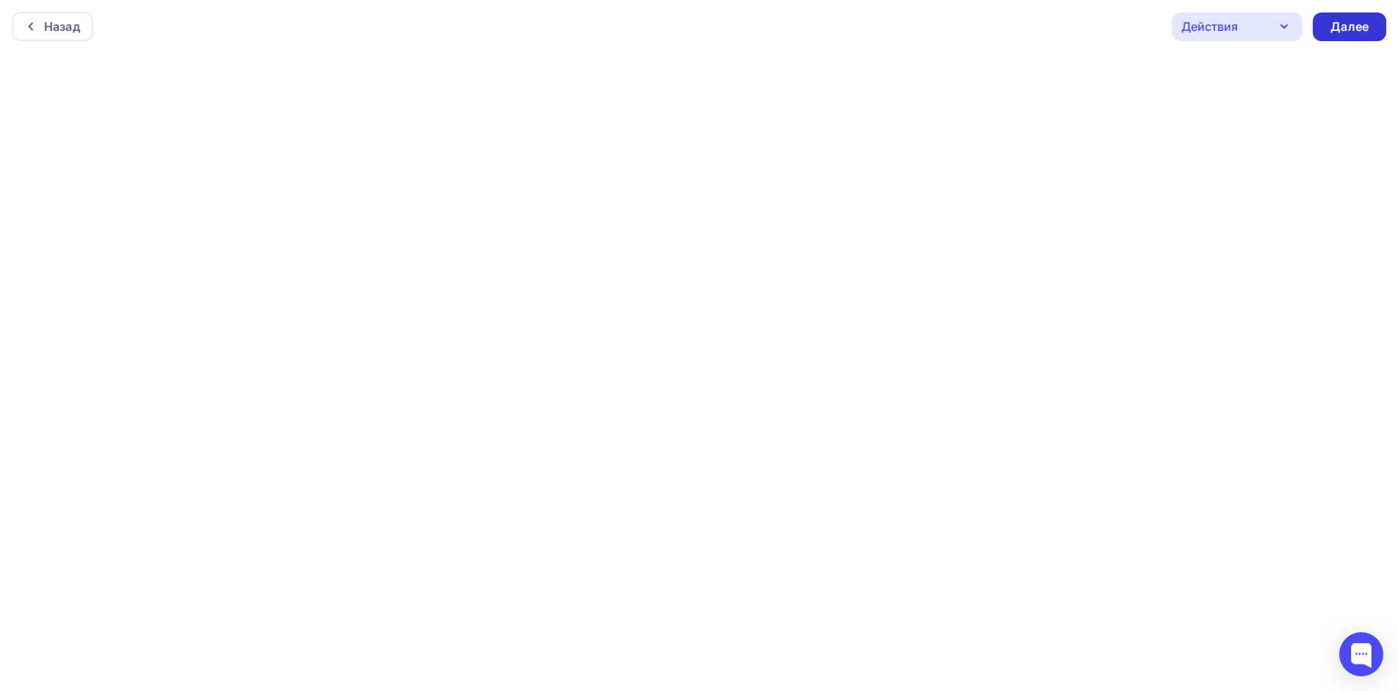
click at [1364, 24] on div "Далее" at bounding box center [1350, 26] width 38 height 17
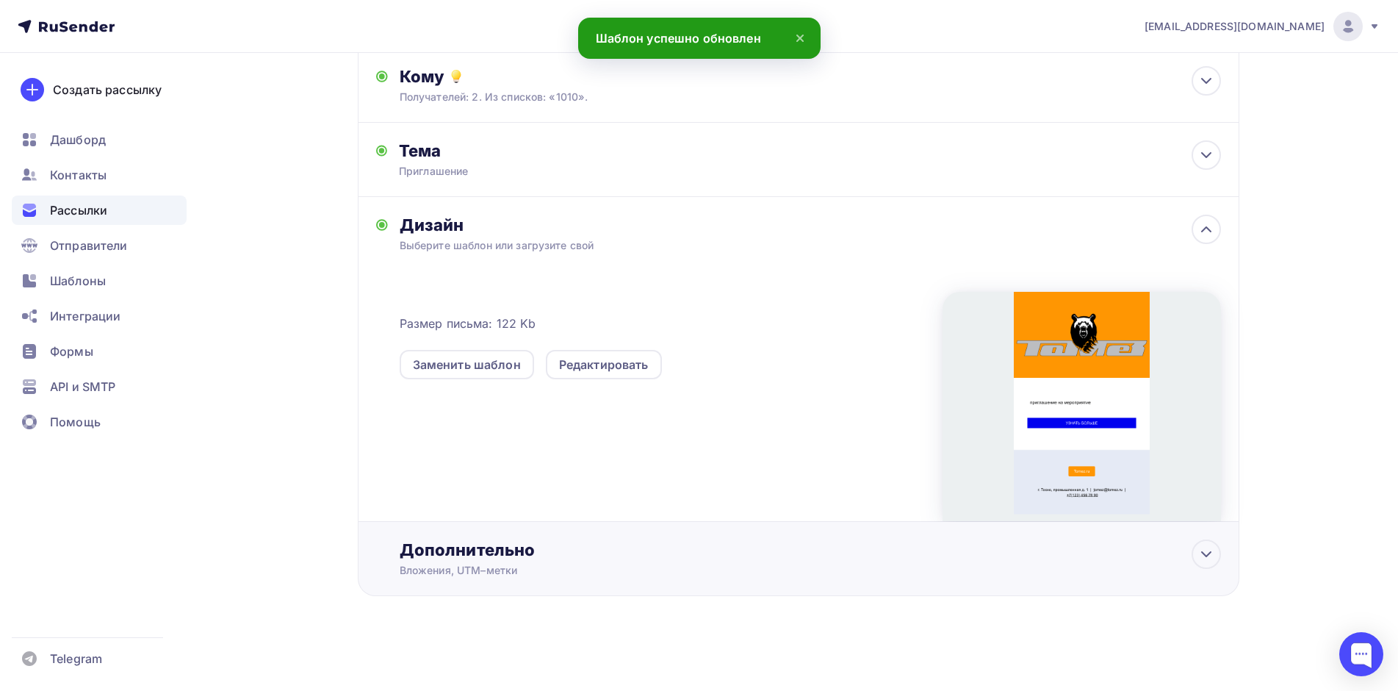
click at [583, 552] on div "Дополнительно" at bounding box center [811, 549] width 822 height 21
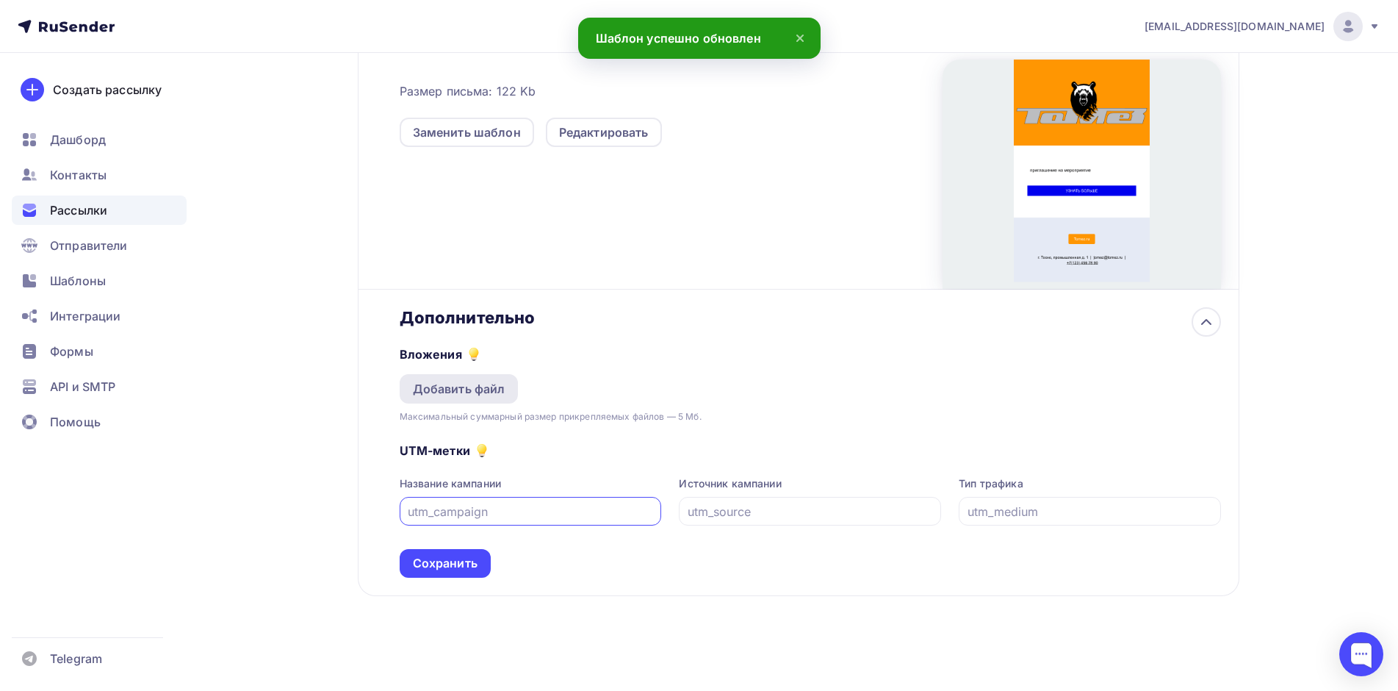
click at [465, 384] on div "Добавить файл" at bounding box center [459, 389] width 93 height 18
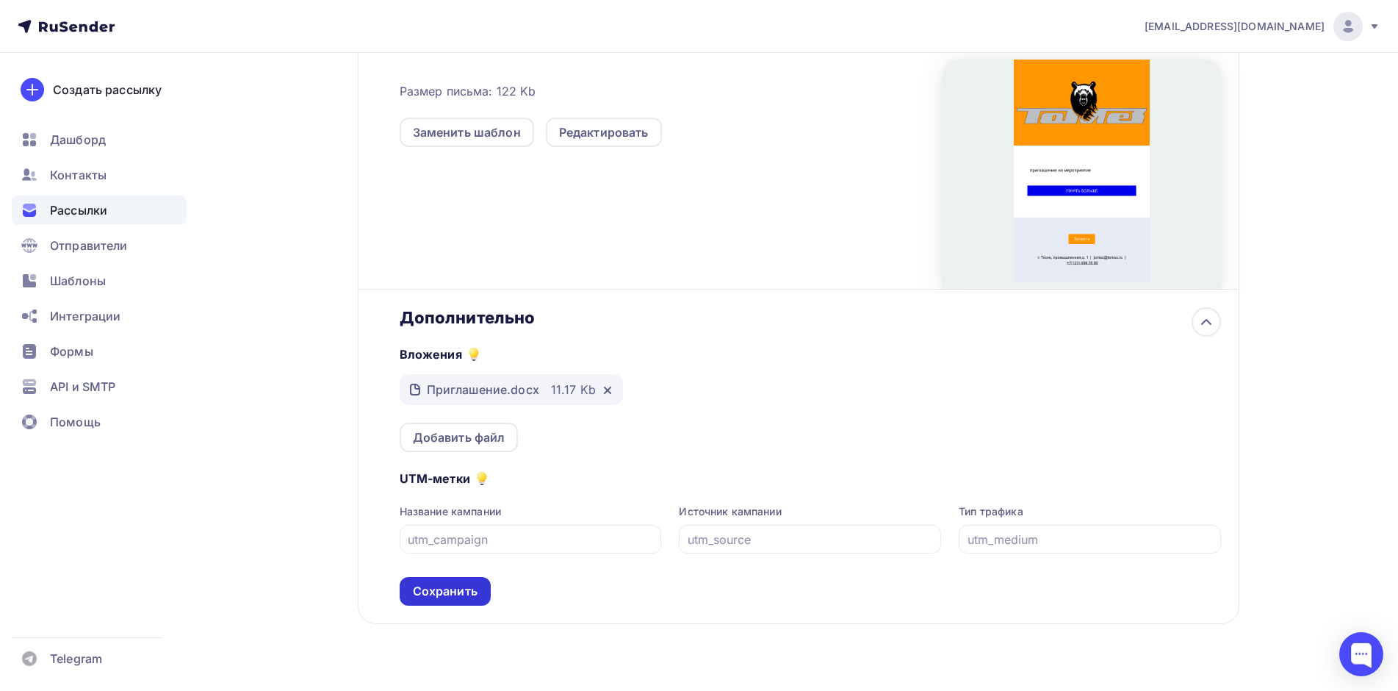
click at [464, 591] on div "Сохранить" at bounding box center [445, 591] width 65 height 17
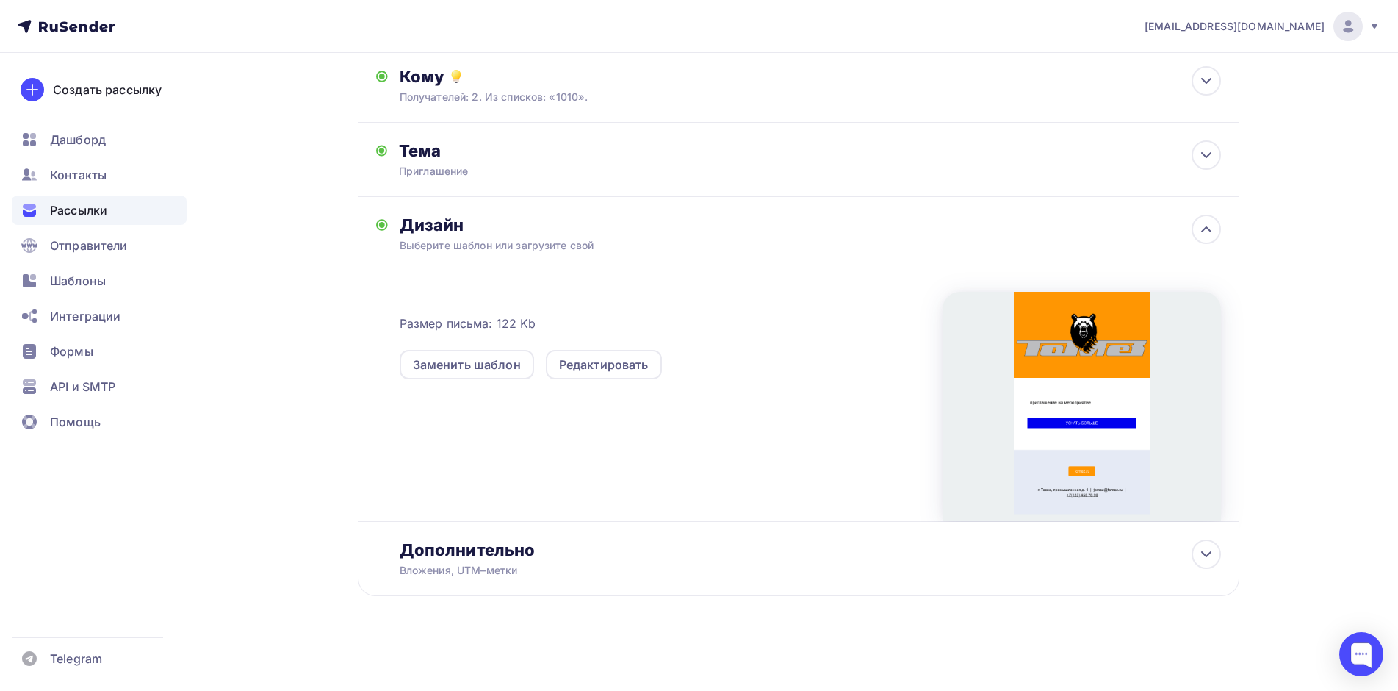
scroll to position [0, 0]
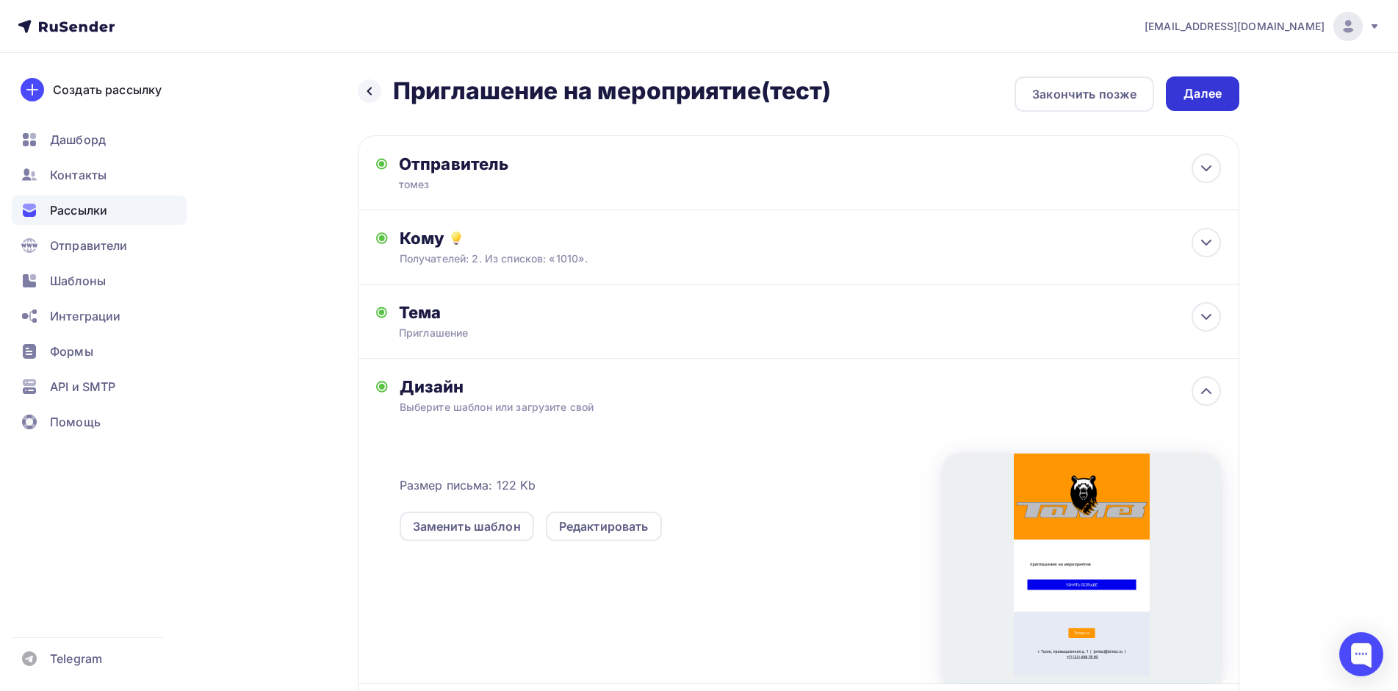
click at [1196, 96] on div "Далее" at bounding box center [1203, 93] width 38 height 17
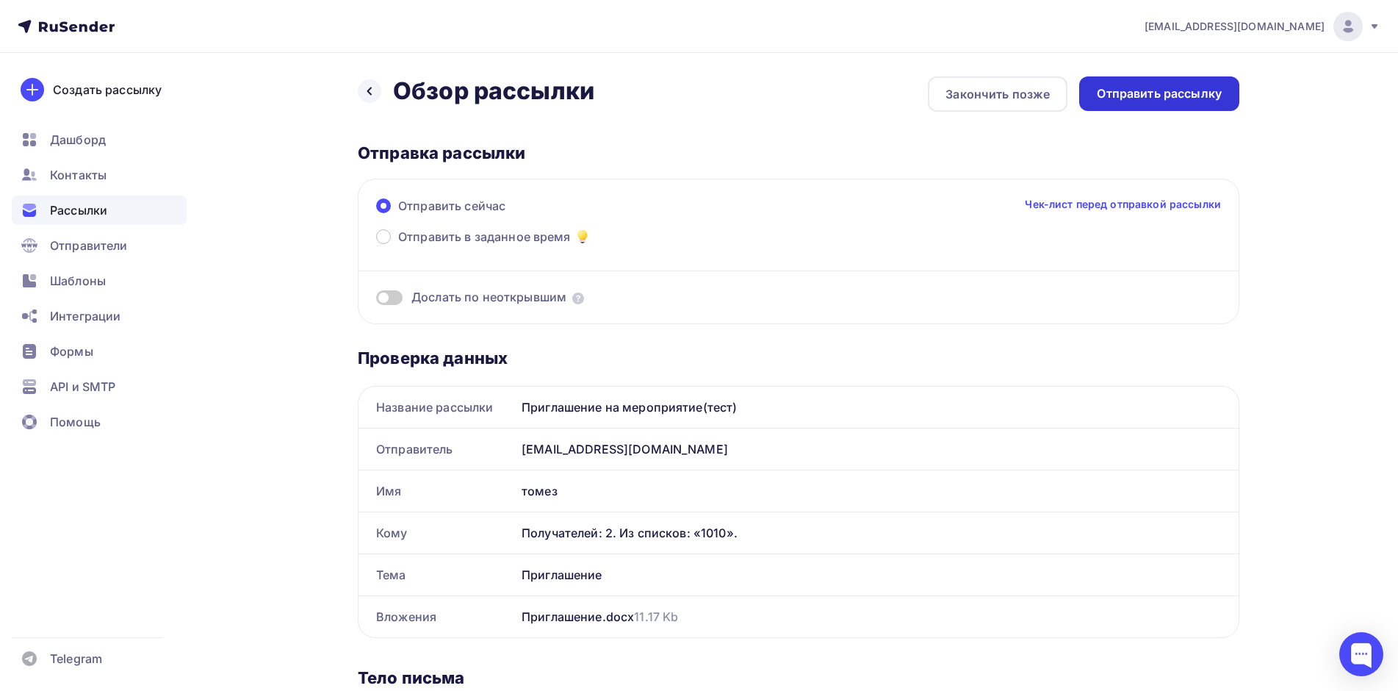
click at [1192, 93] on div "Отправить рассылку" at bounding box center [1159, 93] width 125 height 17
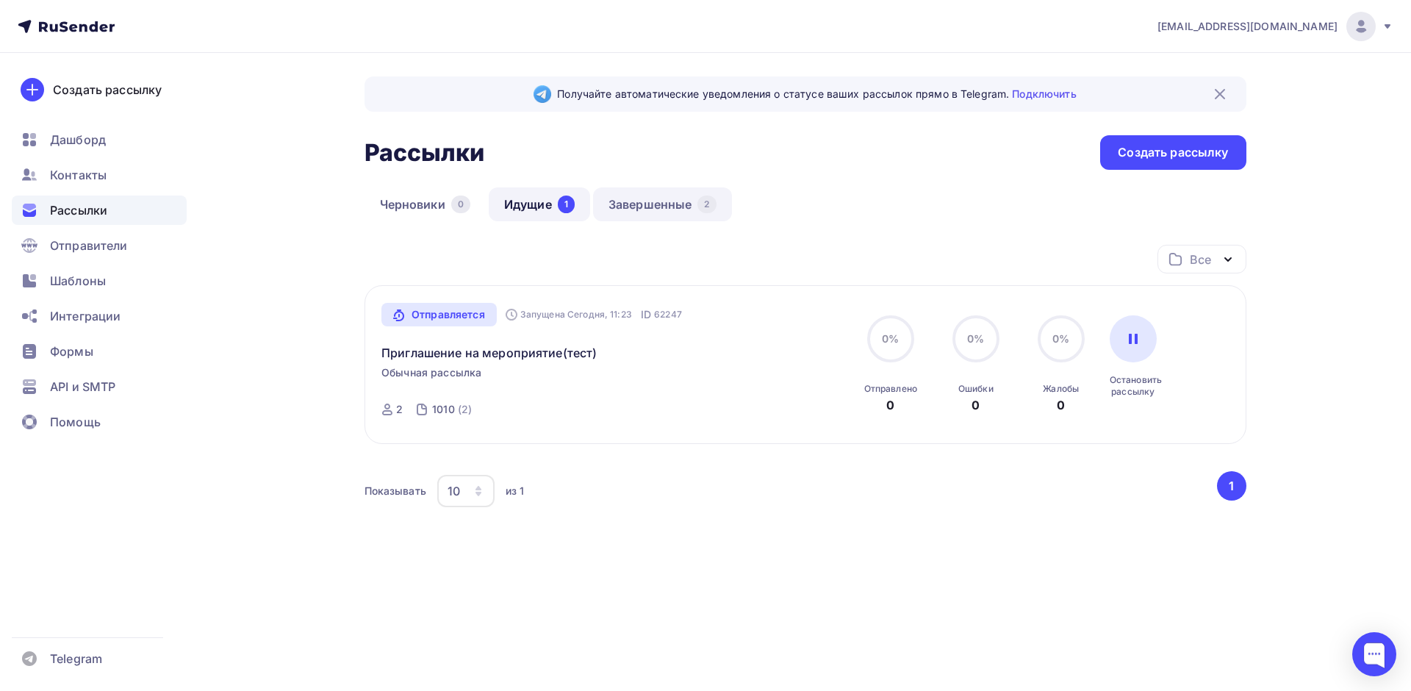
click at [645, 207] on link "Завершенные 2" at bounding box center [662, 204] width 139 height 34
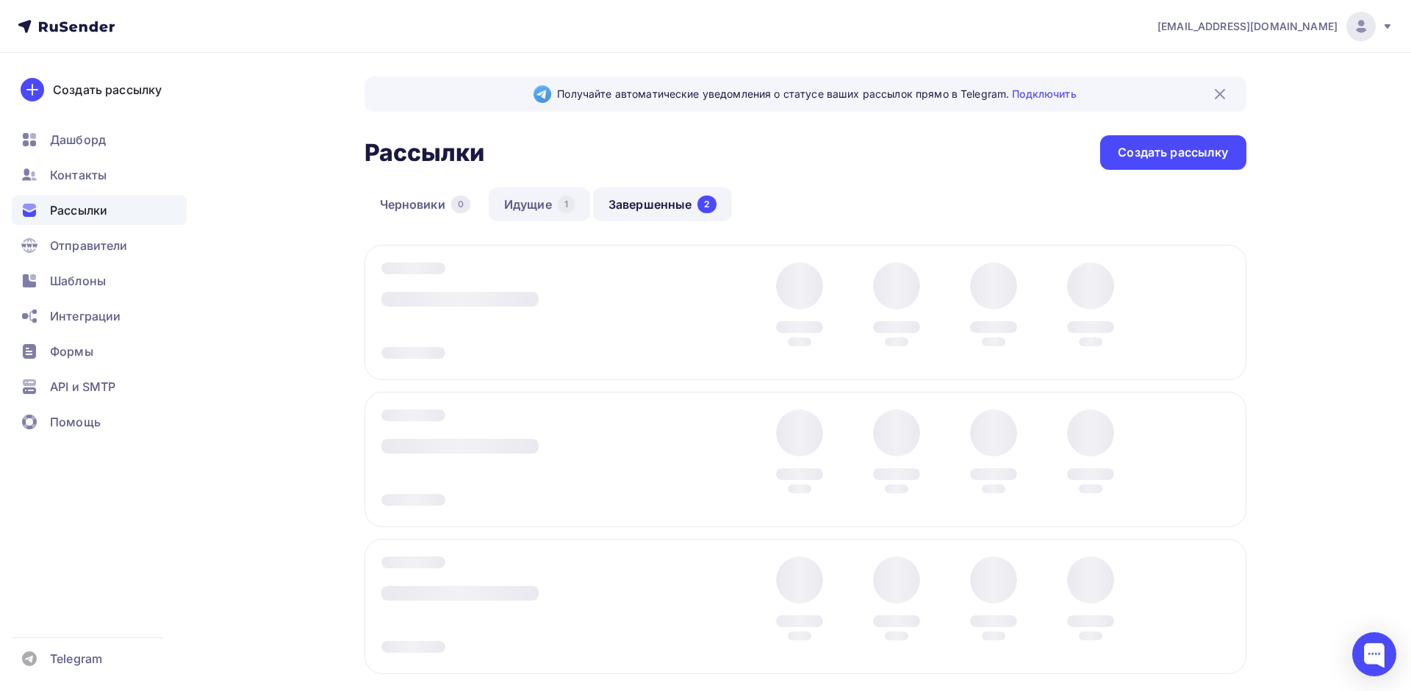
click at [529, 206] on link "Идущие 1" at bounding box center [539, 204] width 101 height 34
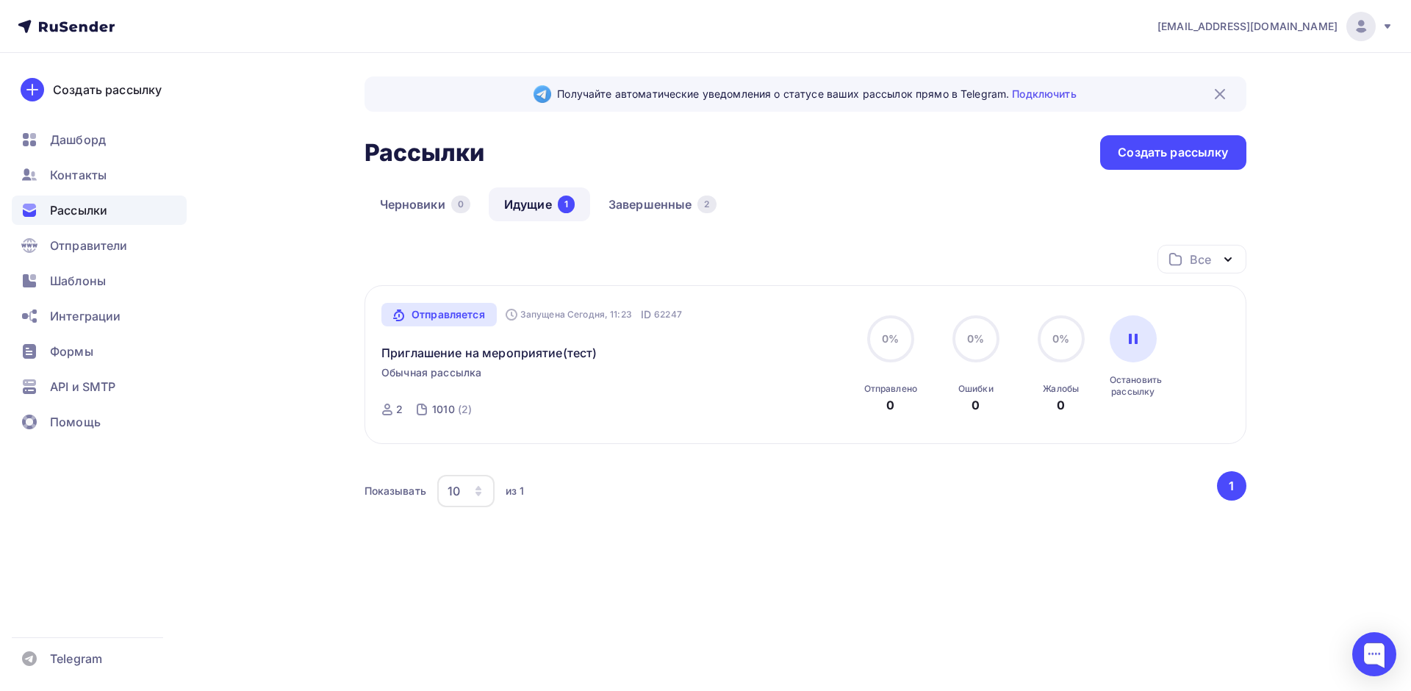
click at [84, 29] on icon at bounding box center [66, 27] width 97 height 18
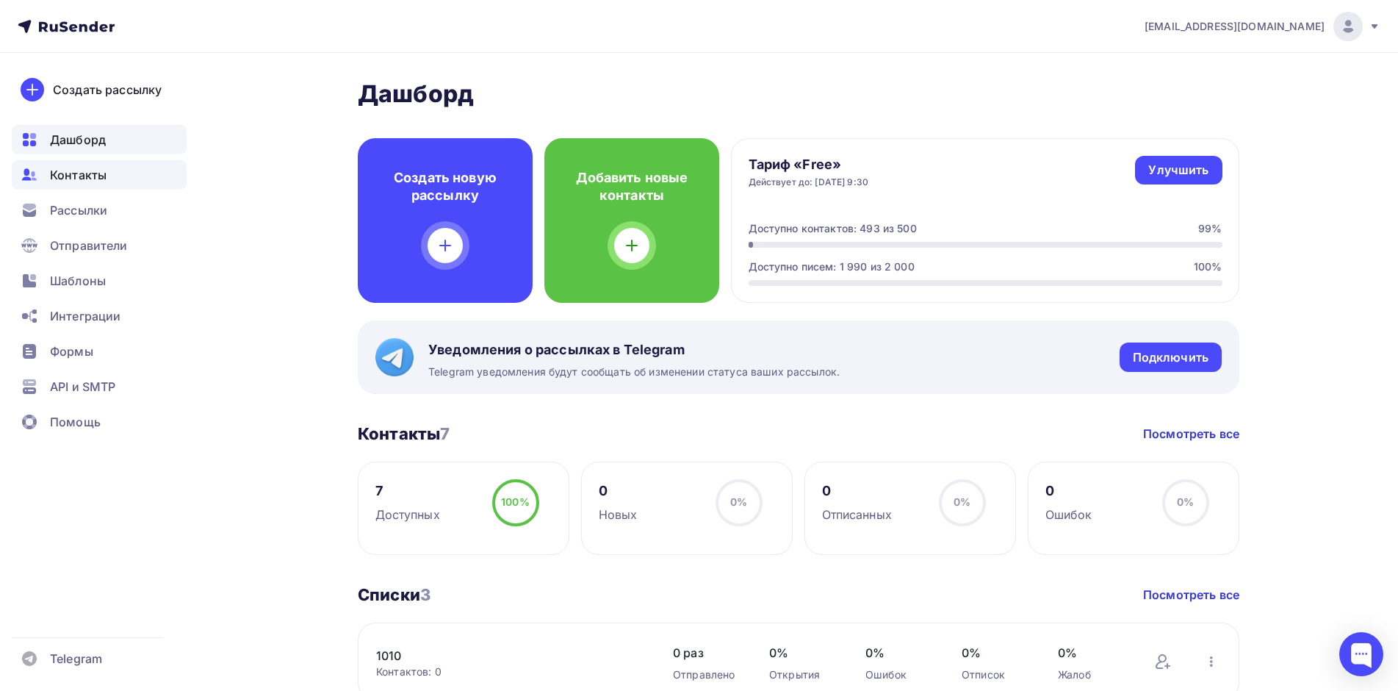
click at [87, 179] on span "Контакты" at bounding box center [78, 175] width 57 height 18
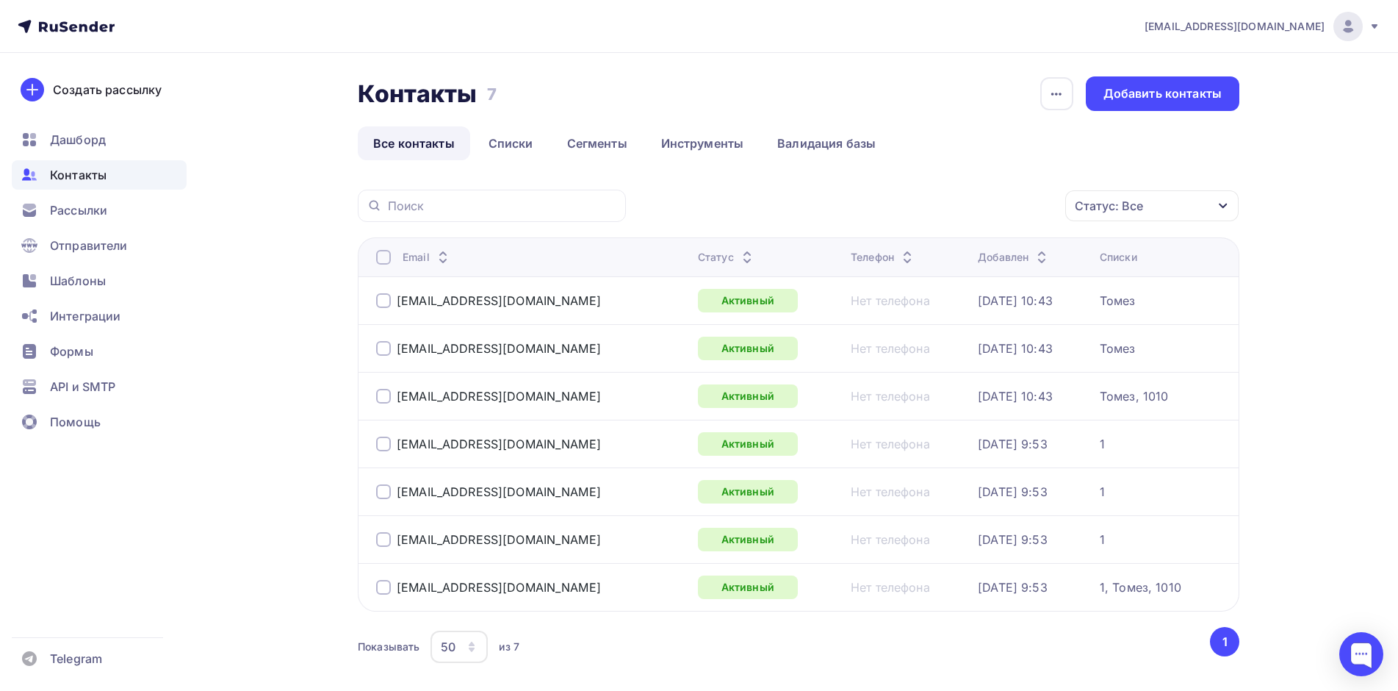
scroll to position [71, 0]
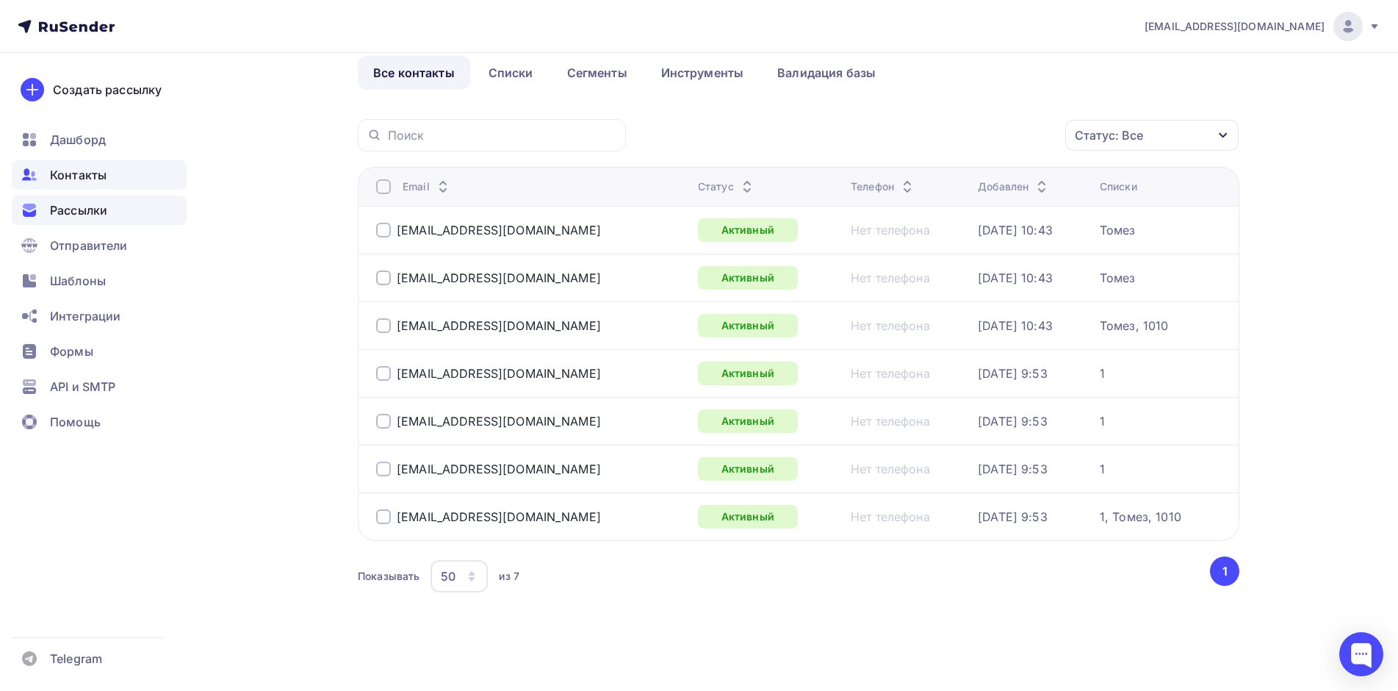
click at [76, 218] on span "Рассылки" at bounding box center [78, 210] width 57 height 18
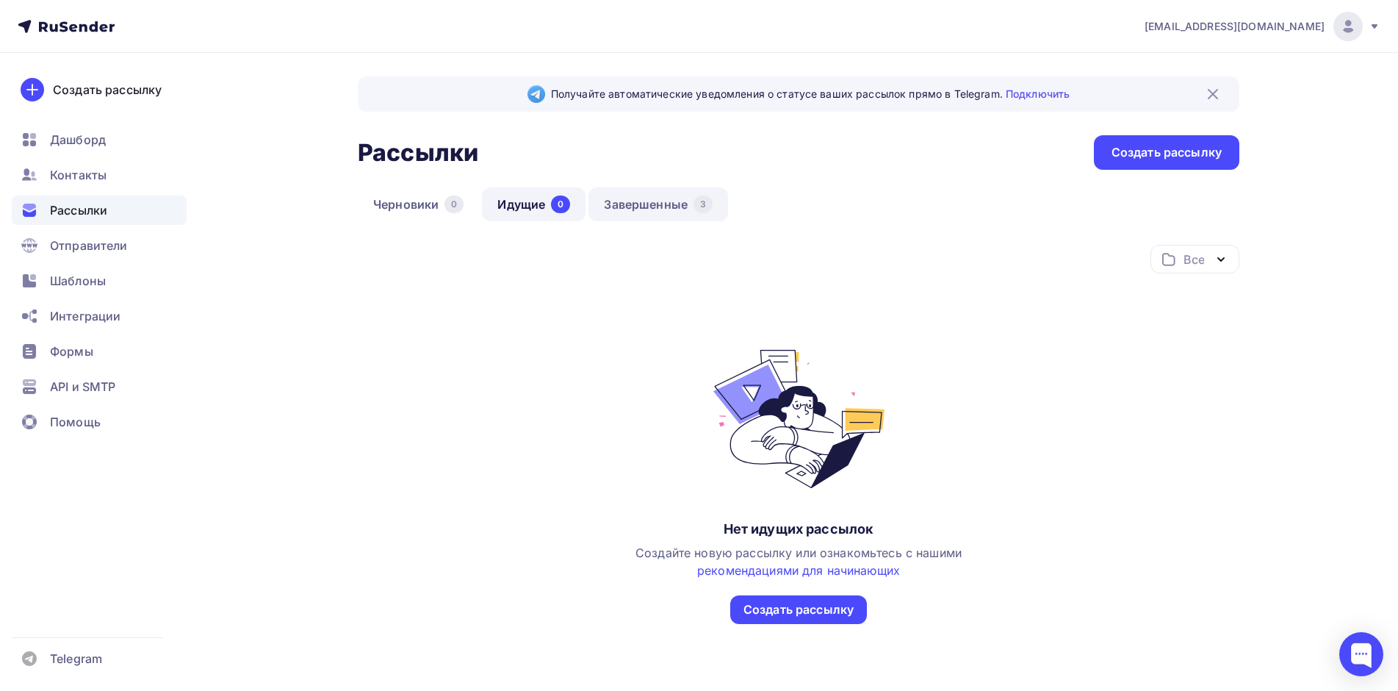
click at [645, 198] on link "Завершенные 3" at bounding box center [659, 204] width 140 height 34
